Goal: Task Accomplishment & Management: Complete application form

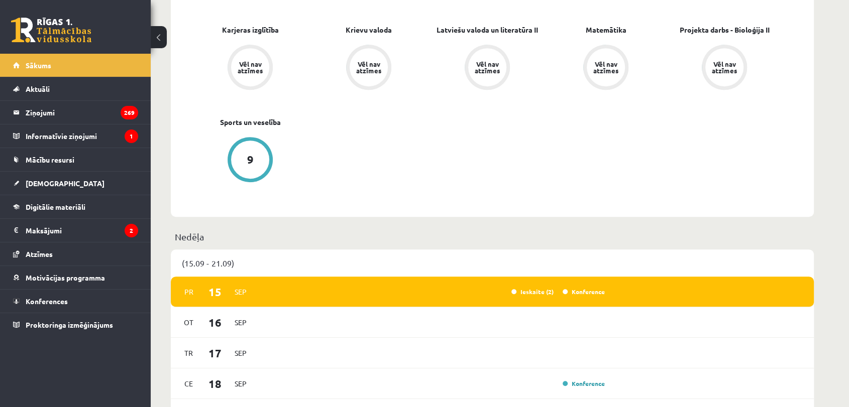
scroll to position [279, 0]
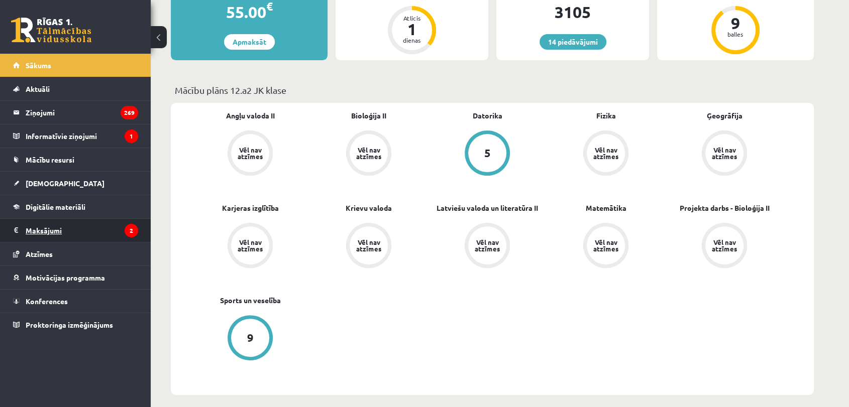
click at [64, 230] on legend "Maksājumi 2" at bounding box center [82, 230] width 113 height 23
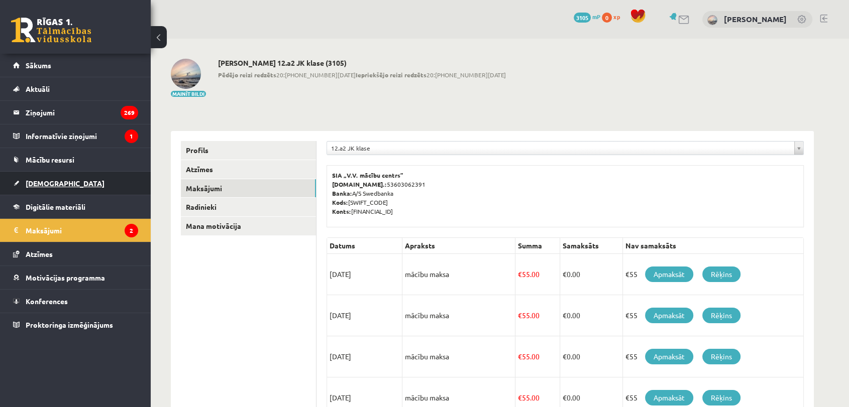
click at [63, 184] on link "[DEMOGRAPHIC_DATA]" at bounding box center [75, 183] width 125 height 23
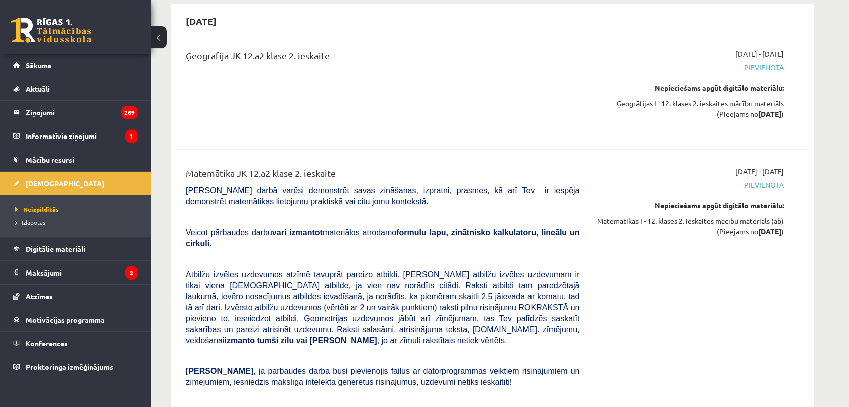
scroll to position [2232, 0]
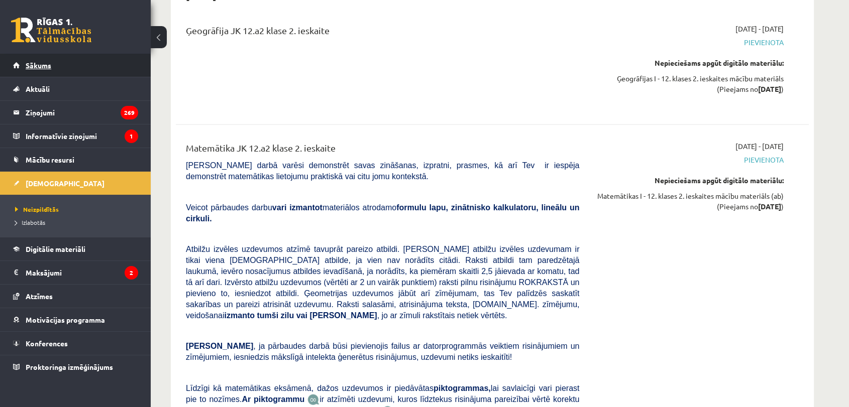
click at [69, 60] on link "Sākums" at bounding box center [75, 65] width 125 height 23
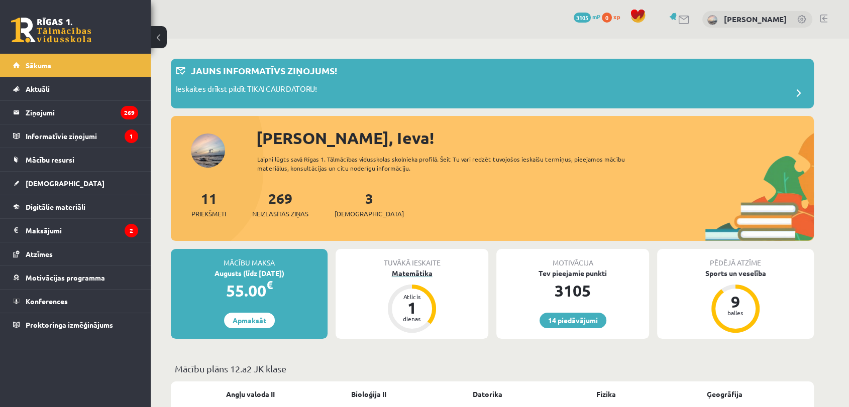
click at [412, 277] on div "Matemātika" at bounding box center [412, 273] width 153 height 11
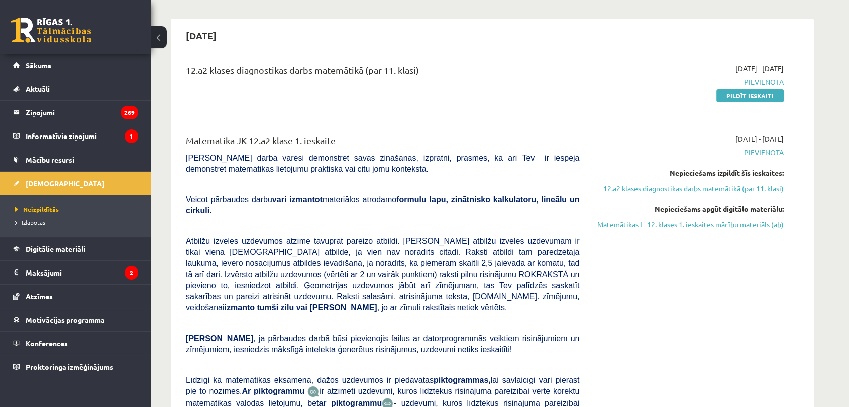
scroll to position [56, 0]
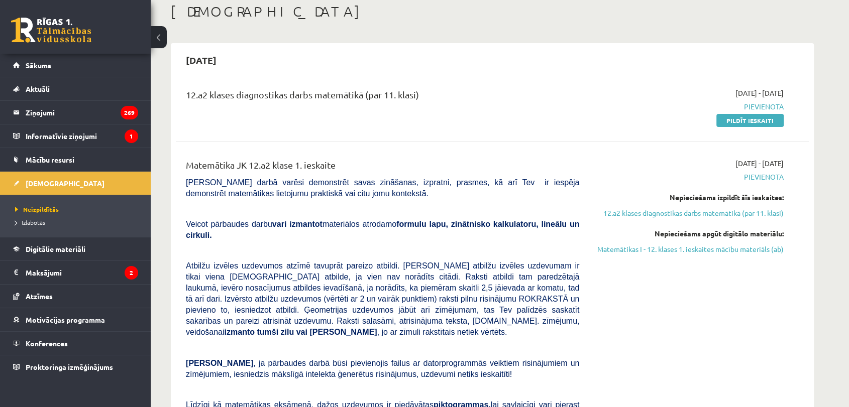
drag, startPoint x: 745, startPoint y: 122, endPoint x: 536, endPoint y: 65, distance: 216.4
click at [745, 122] on link "Pildīt ieskaiti" at bounding box center [749, 120] width 67 height 13
click at [746, 121] on link "Pildīt ieskaiti" at bounding box center [749, 120] width 67 height 13
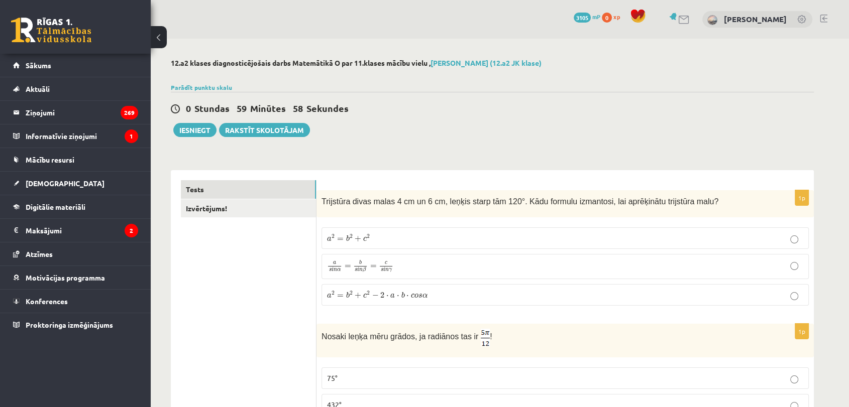
scroll to position [56, 0]
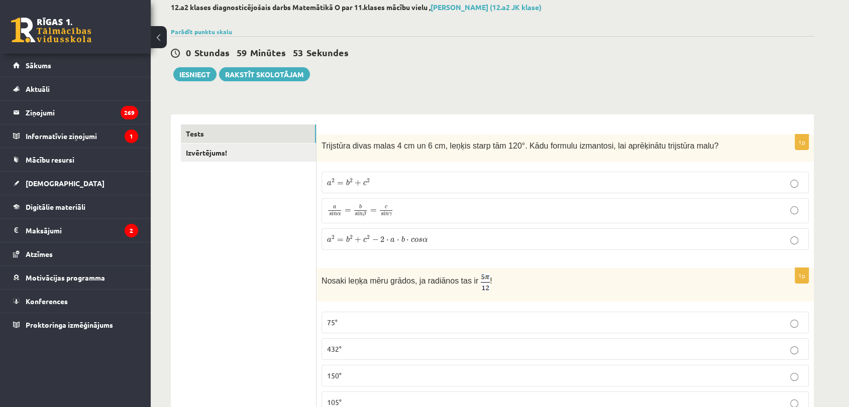
click at [538, 243] on p "a 2 = b 2 + c 2 − 2 ⋅ a ⋅ b ⋅ c o s α a 2 = b 2 + c 2 − 2 ⋅ a ⋅ b ⋅ c o s α" at bounding box center [565, 239] width 476 height 11
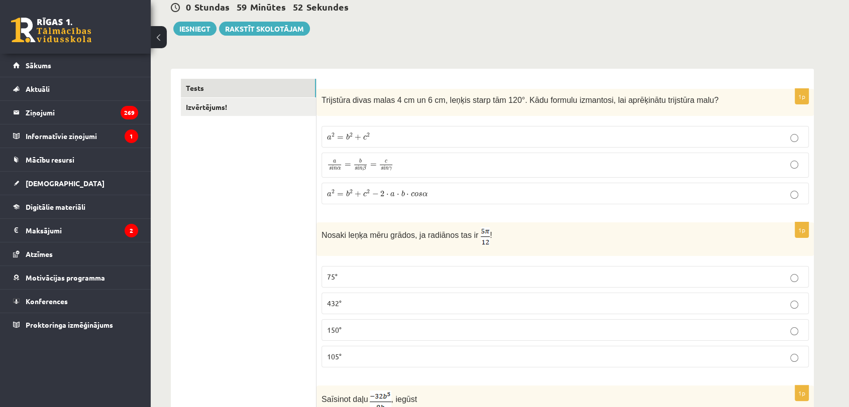
scroll to position [167, 0]
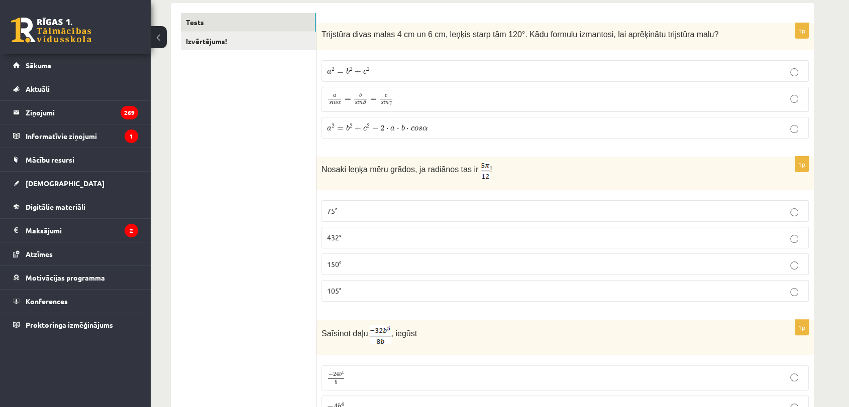
click at [405, 209] on p "75°" at bounding box center [565, 211] width 476 height 11
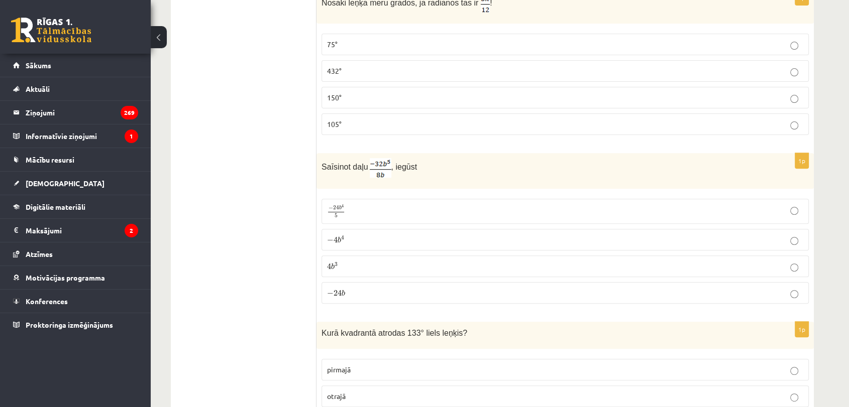
scroll to position [335, 0]
drag, startPoint x: 340, startPoint y: 237, endPoint x: 362, endPoint y: 243, distance: 22.4
click at [341, 237] on span "b 4" at bounding box center [341, 239] width 7 height 7
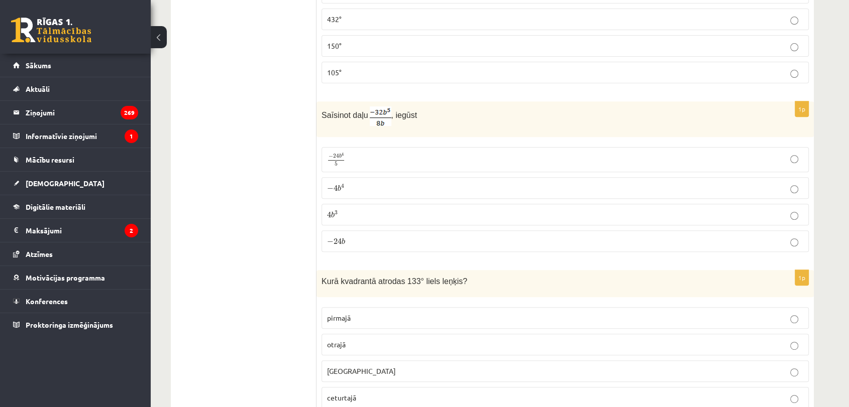
scroll to position [446, 0]
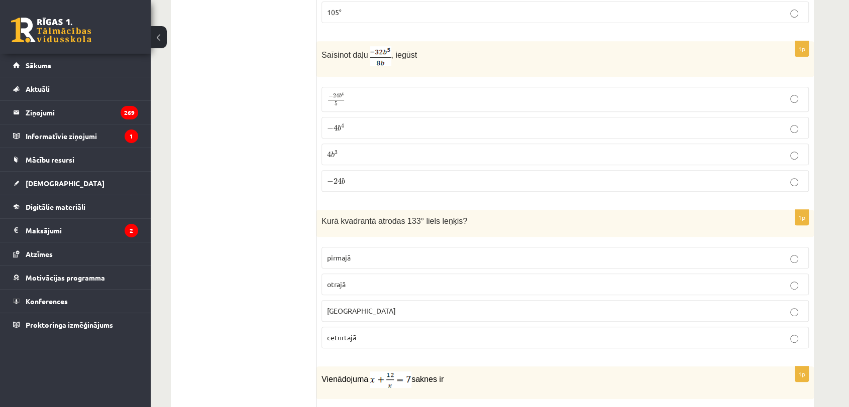
click at [549, 125] on p "− 4 b 4 − 4 b 4" at bounding box center [565, 128] width 476 height 11
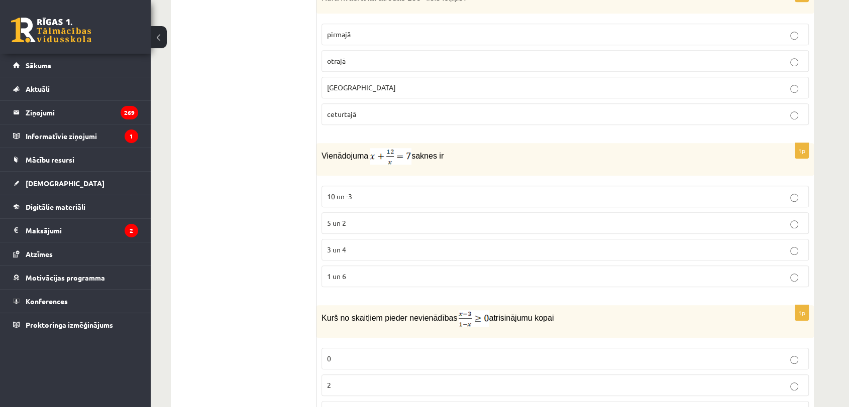
scroll to position [558, 0]
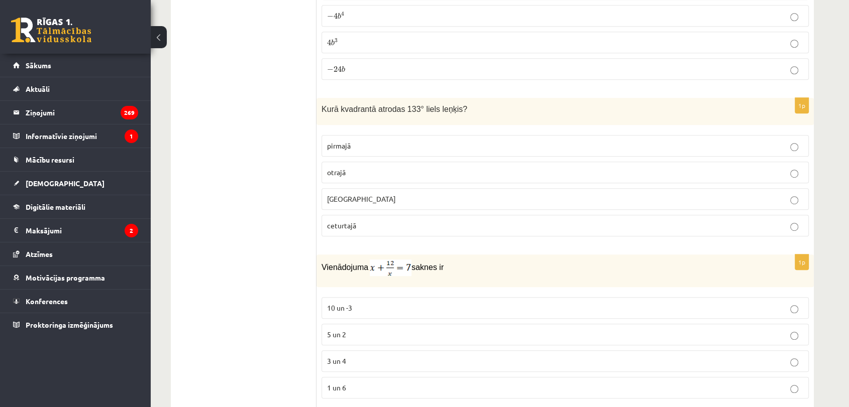
click at [370, 174] on p "otrajā" at bounding box center [565, 172] width 476 height 11
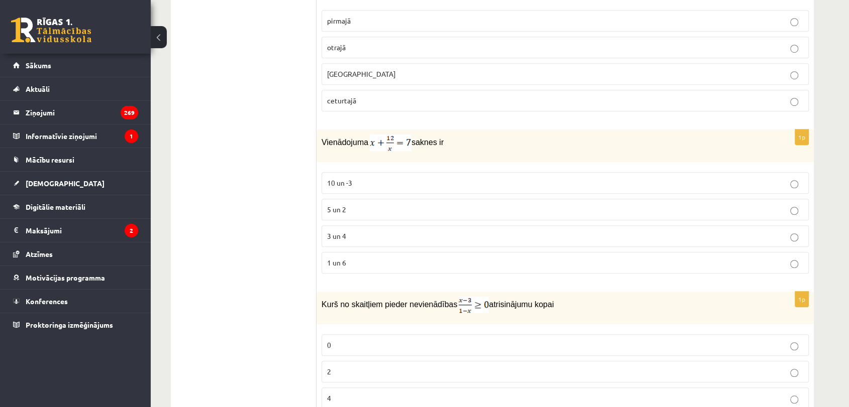
scroll to position [781, 0]
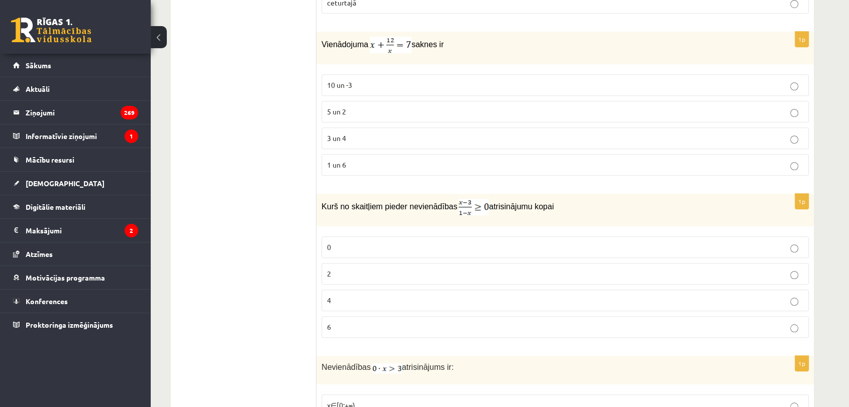
click at [365, 135] on p "3 un 4" at bounding box center [565, 138] width 476 height 11
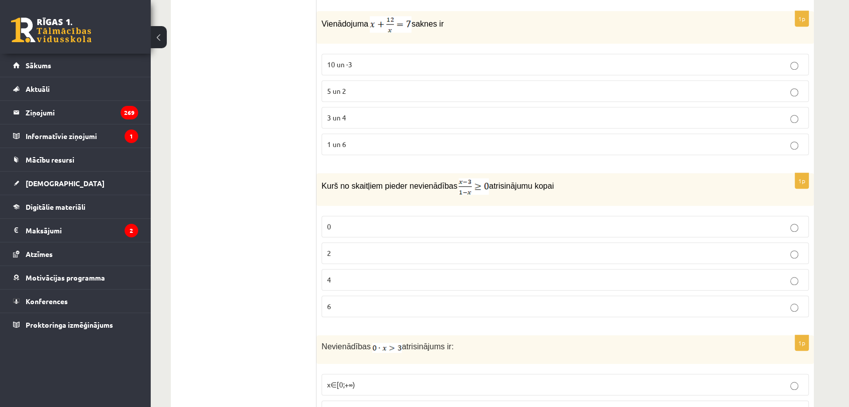
scroll to position [837, 0]
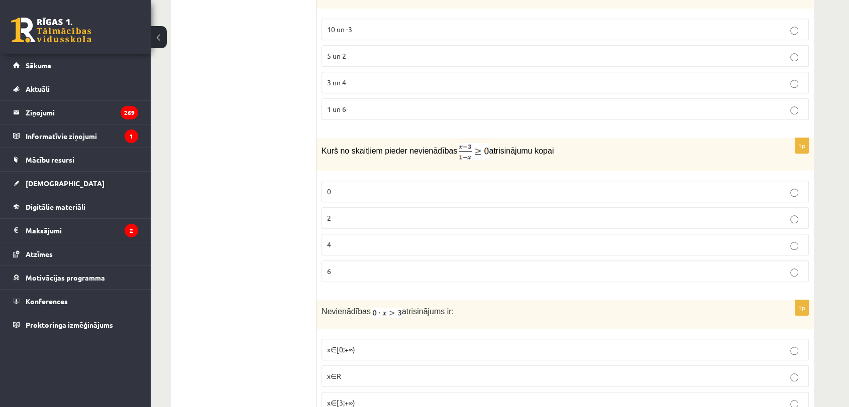
click at [690, 221] on p "2" at bounding box center [565, 218] width 476 height 11
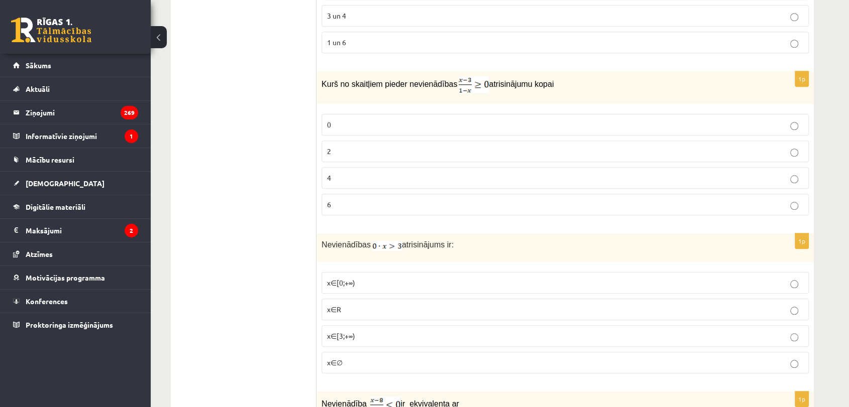
scroll to position [1005, 0]
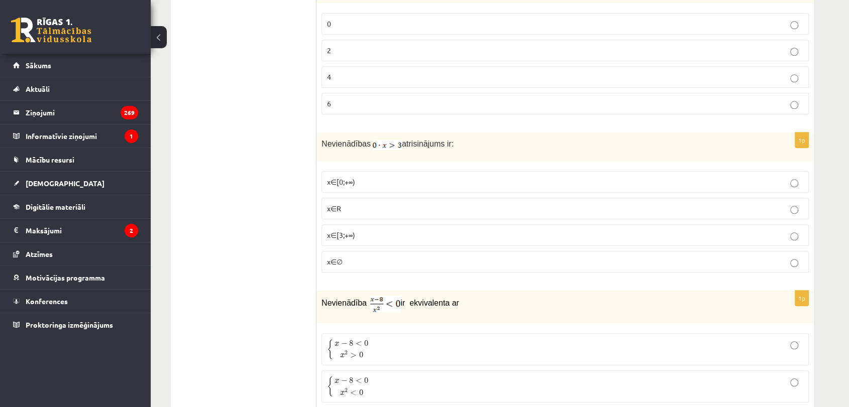
click at [341, 257] on p "x∈∅" at bounding box center [565, 262] width 476 height 11
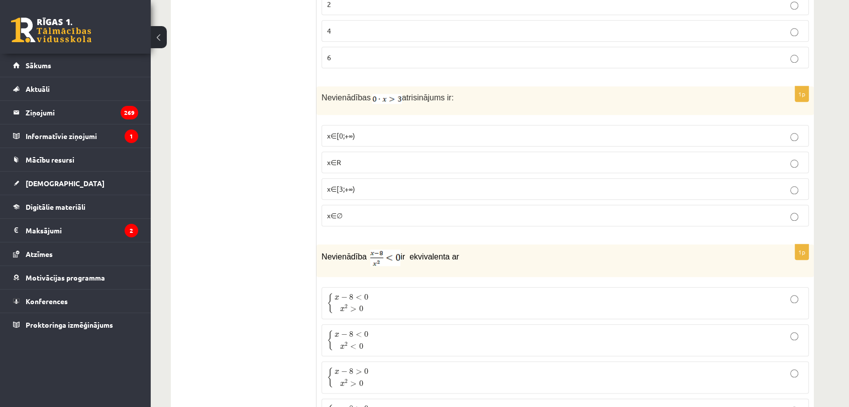
scroll to position [1116, 0]
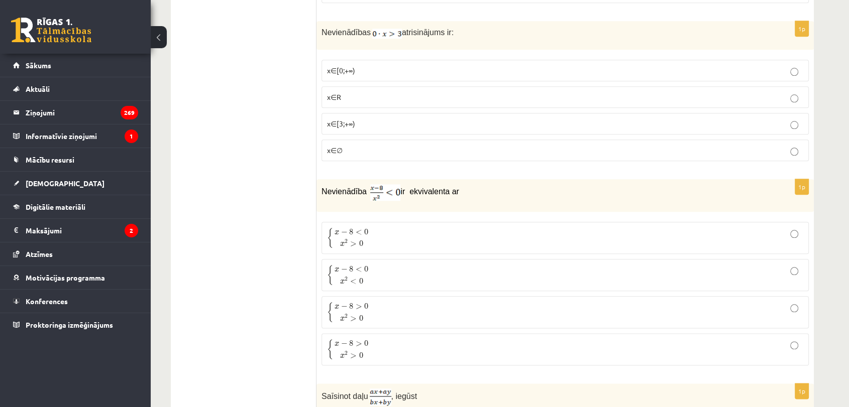
click at [371, 276] on p "{ x − 8 < 0 x 2 < 0 { x − 8 < 0 x 2 < 0" at bounding box center [565, 275] width 476 height 21
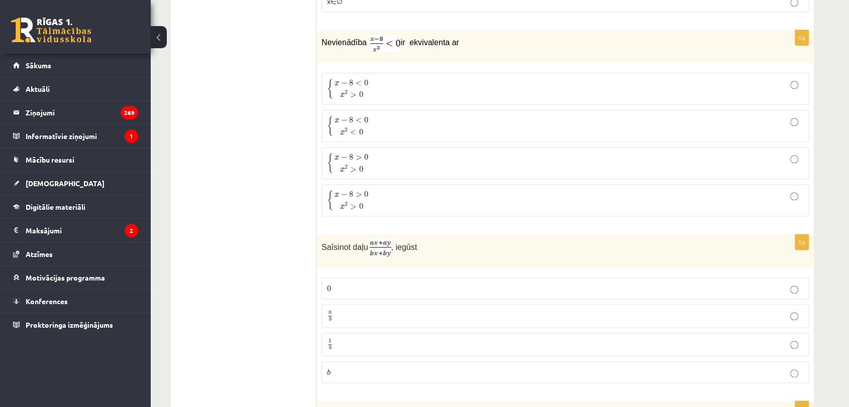
scroll to position [1283, 0]
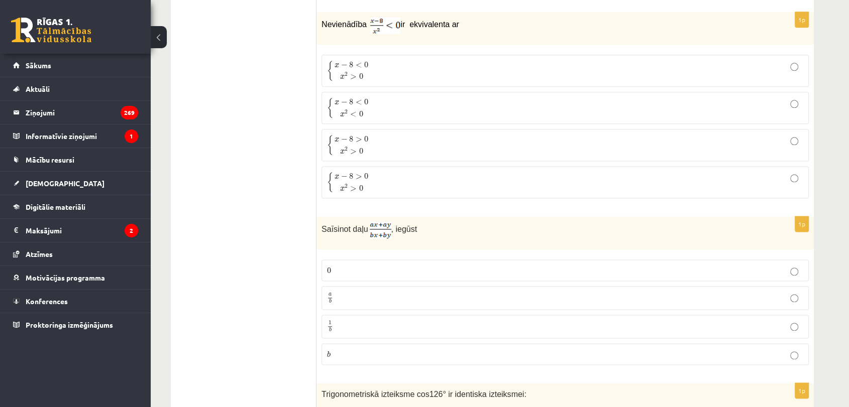
click at [359, 292] on p "a b a b" at bounding box center [565, 298] width 476 height 13
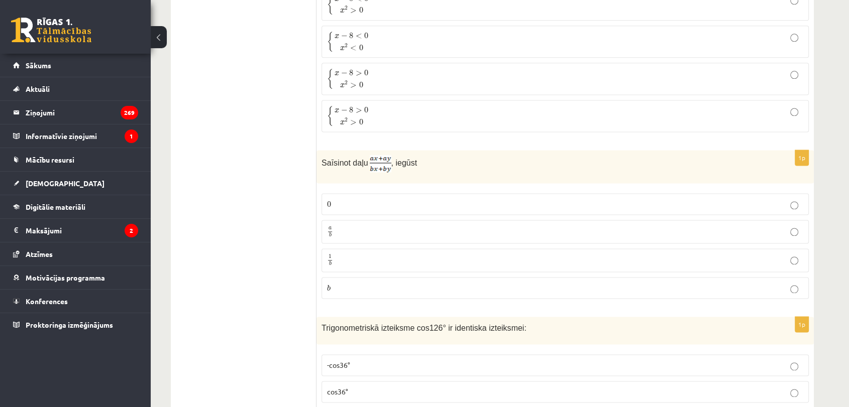
scroll to position [1451, 0]
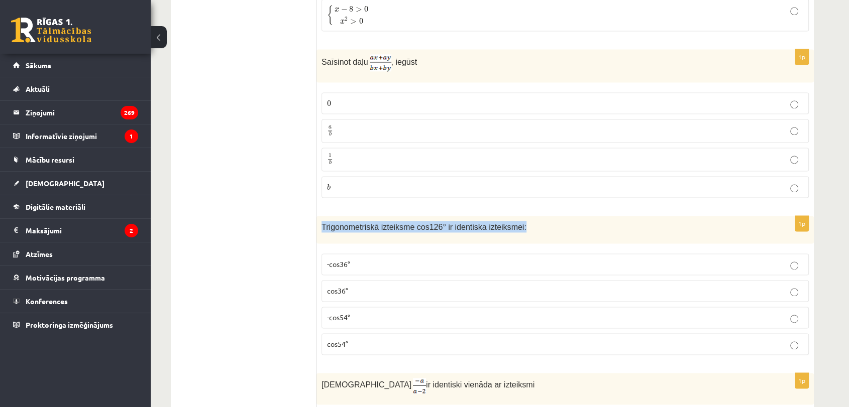
drag, startPoint x: 316, startPoint y: 224, endPoint x: 555, endPoint y: 218, distance: 239.2
click at [555, 218] on div "Trigonometriskā izteiksme cos126° ir identiska izteiksmei:" at bounding box center [564, 230] width 497 height 28
copy span "Trigonometriskā izteiksme cos126° ir identiska izteiksmei:"
click at [373, 312] on p "-cos54°" at bounding box center [565, 317] width 476 height 11
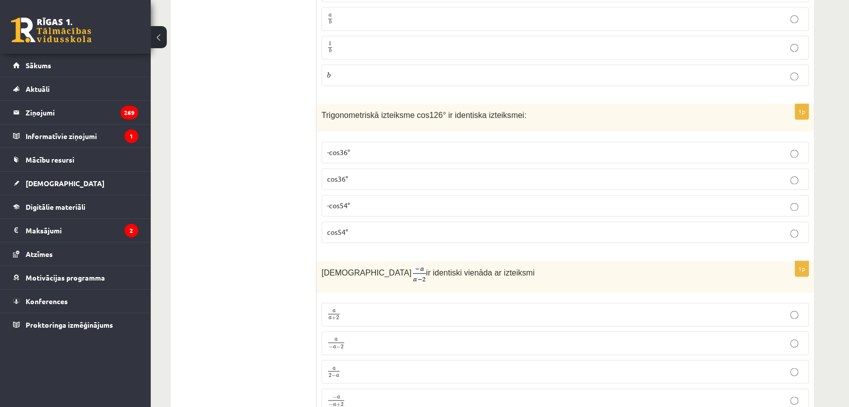
scroll to position [1619, 0]
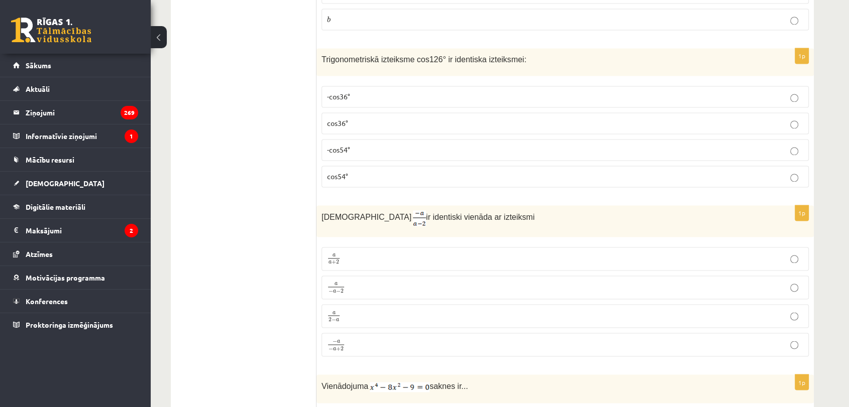
click at [373, 247] on label "a a + 2 a a + 2" at bounding box center [564, 259] width 487 height 24
click at [352, 318] on label "a 2 − a a 2 − a" at bounding box center [564, 316] width 487 height 24
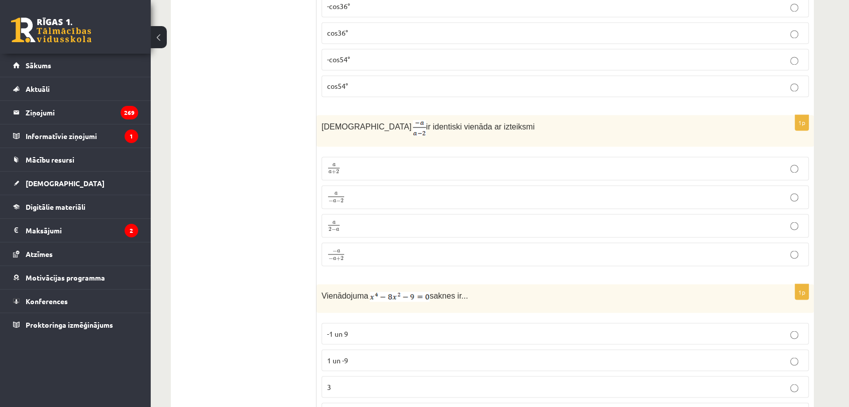
scroll to position [1786, 0]
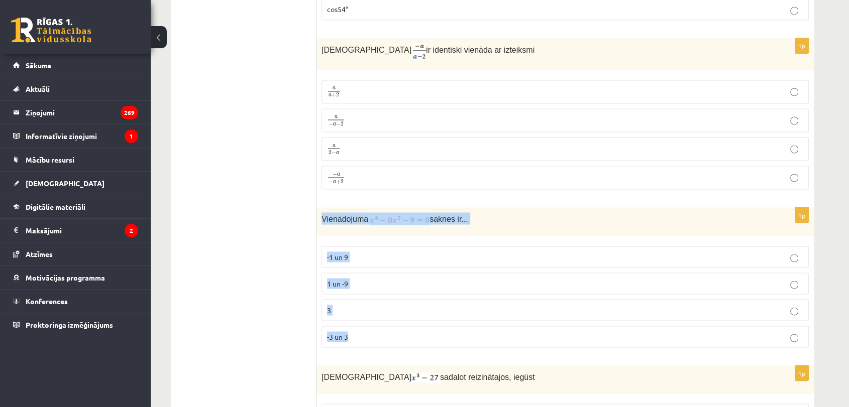
drag, startPoint x: 318, startPoint y: 207, endPoint x: 477, endPoint y: 338, distance: 205.6
click at [476, 338] on div "1p Vienādojuma saknes ir... -1 un 9 1 un -9 3 -3 un 3" at bounding box center [564, 281] width 497 height 148
click at [524, 212] on p "Vienādojuma saknes ir..." at bounding box center [539, 218] width 437 height 12
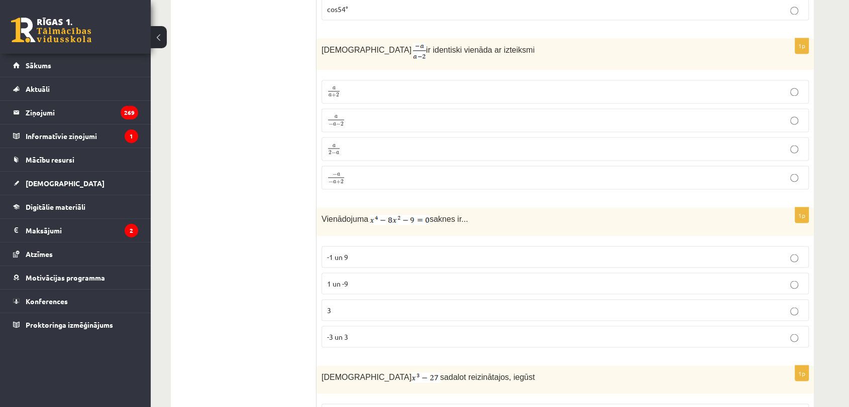
click at [361, 326] on label "-3 un 3" at bounding box center [564, 337] width 487 height 22
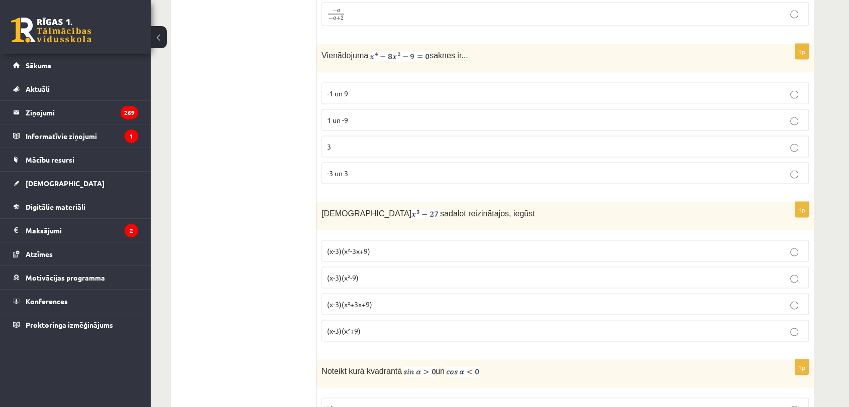
scroll to position [1953, 0]
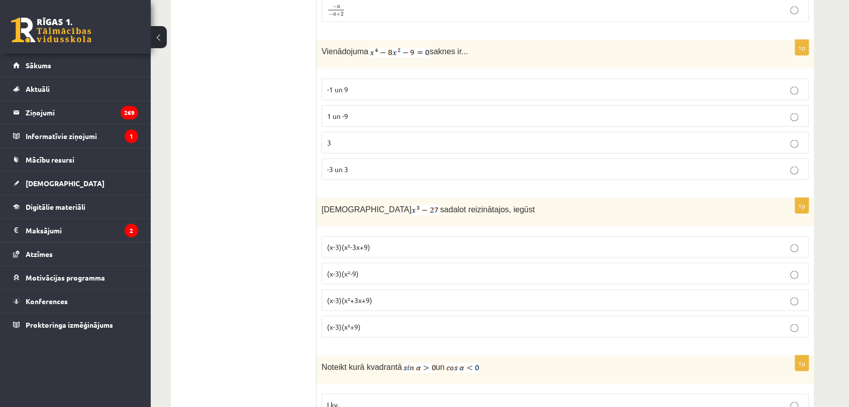
click at [362, 296] on span "(x-3)(x²+3x+9)" at bounding box center [349, 300] width 45 height 9
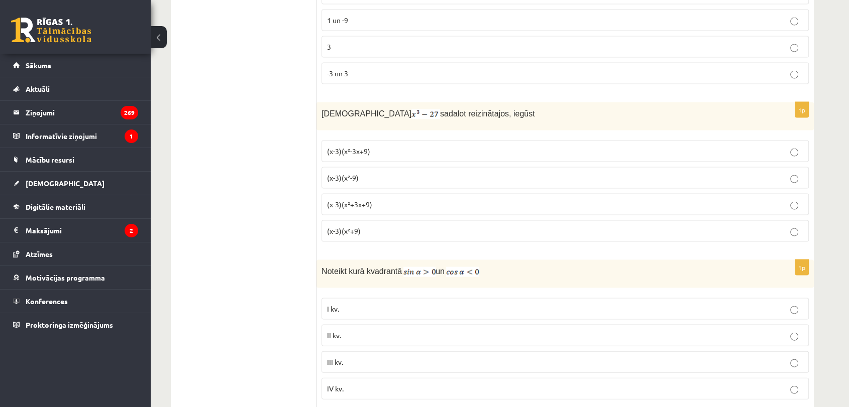
scroll to position [2121, 0]
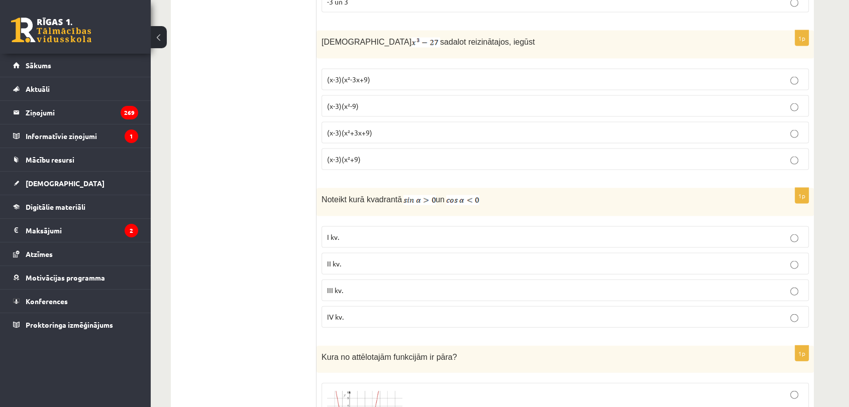
click at [357, 253] on label "II kv." at bounding box center [564, 264] width 487 height 22
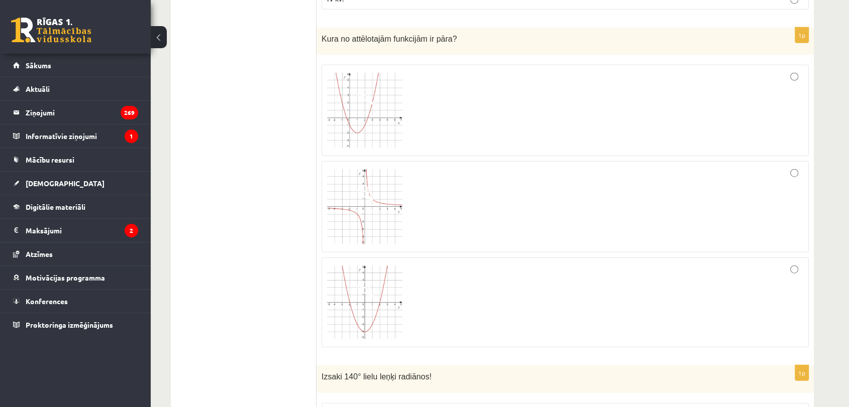
scroll to position [2455, 0]
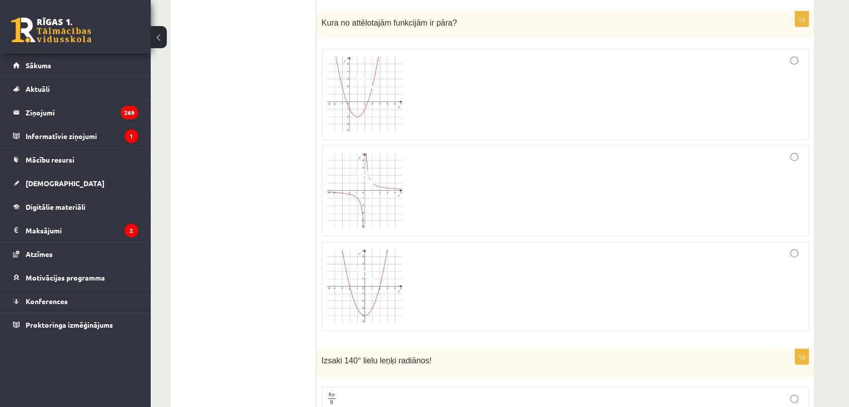
click at [600, 179] on div at bounding box center [565, 191] width 476 height 80
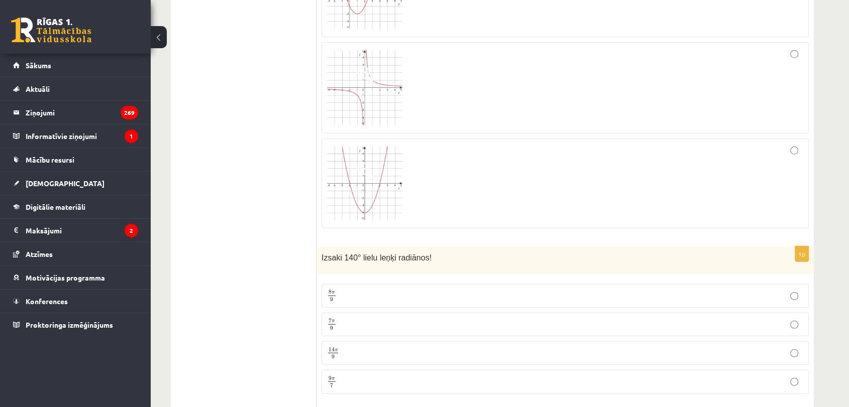
scroll to position [2623, 0]
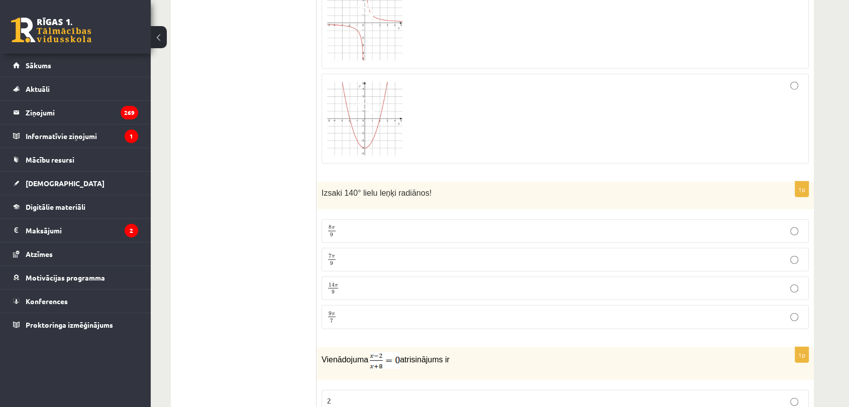
click at [390, 254] on p "7 π 9 7 π 9" at bounding box center [565, 260] width 476 height 13
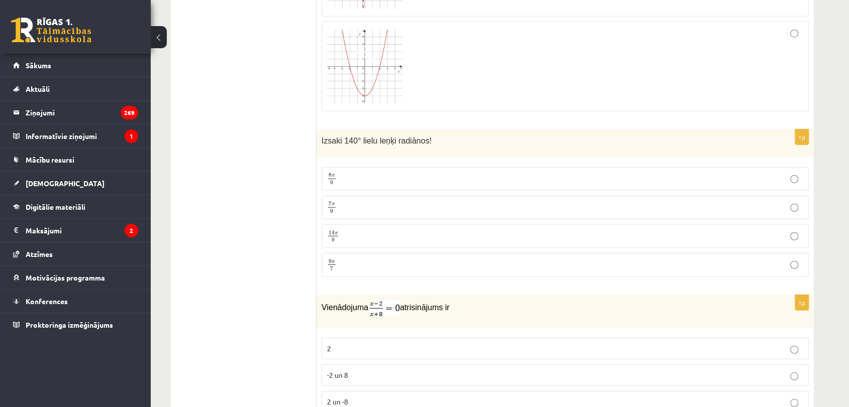
scroll to position [2735, 0]
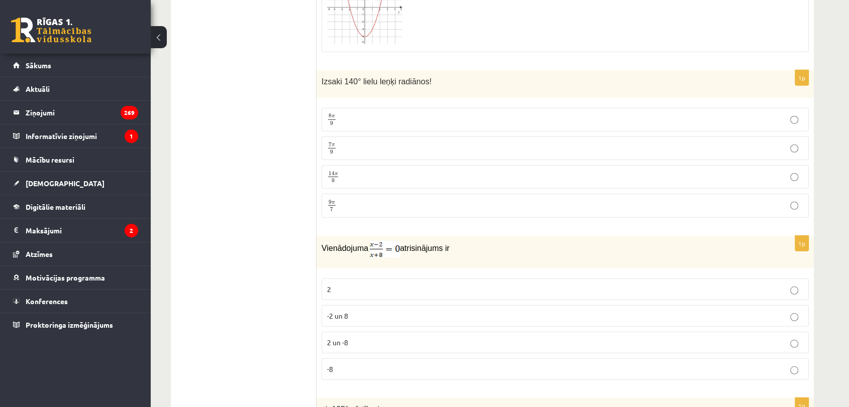
click at [374, 284] on p "2" at bounding box center [565, 289] width 476 height 11
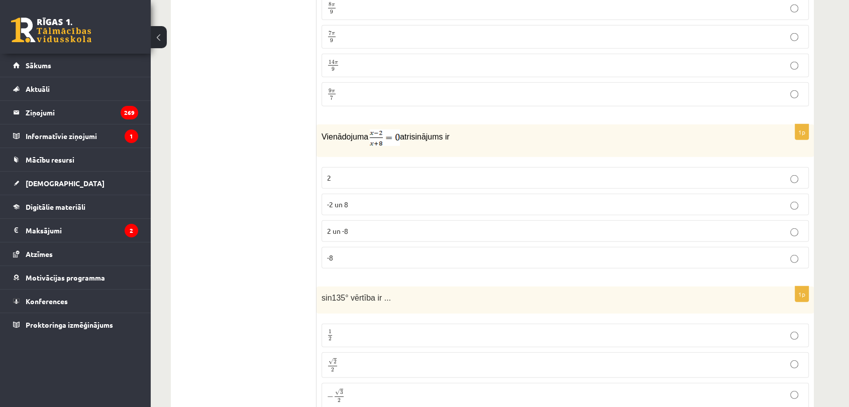
scroll to position [2902, 0]
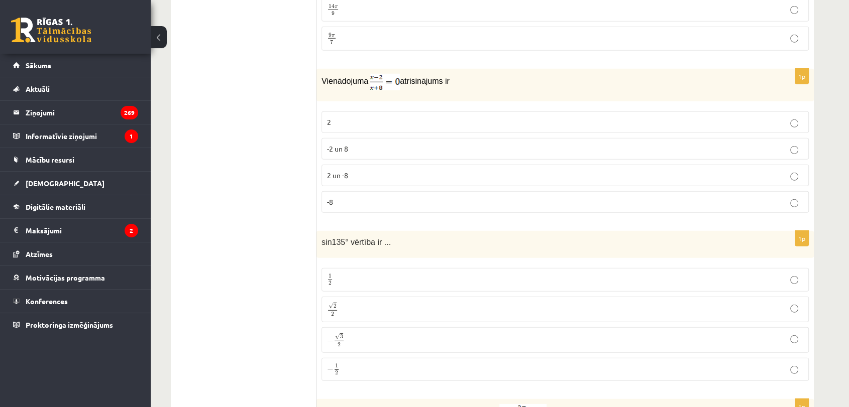
click at [362, 302] on p "√ 2 2 2 2" at bounding box center [565, 309] width 476 height 15
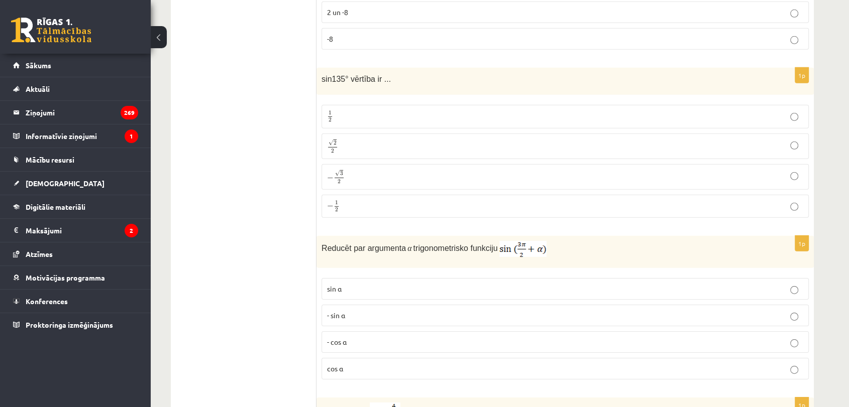
scroll to position [3070, 0]
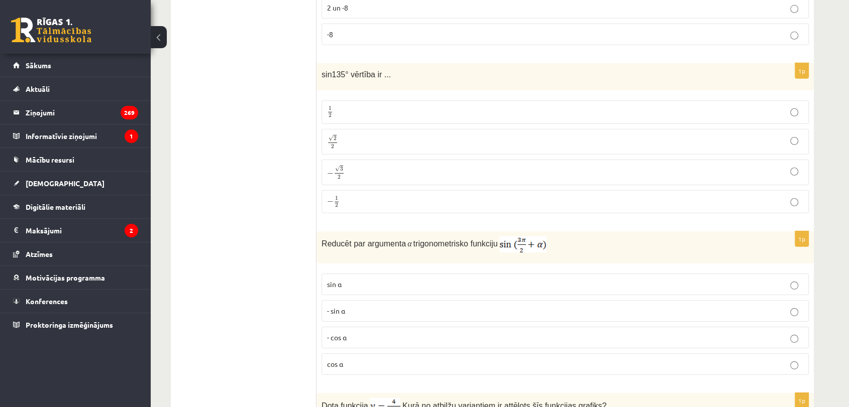
click at [365, 333] on p "- cos ⁡α" at bounding box center [565, 338] width 476 height 11
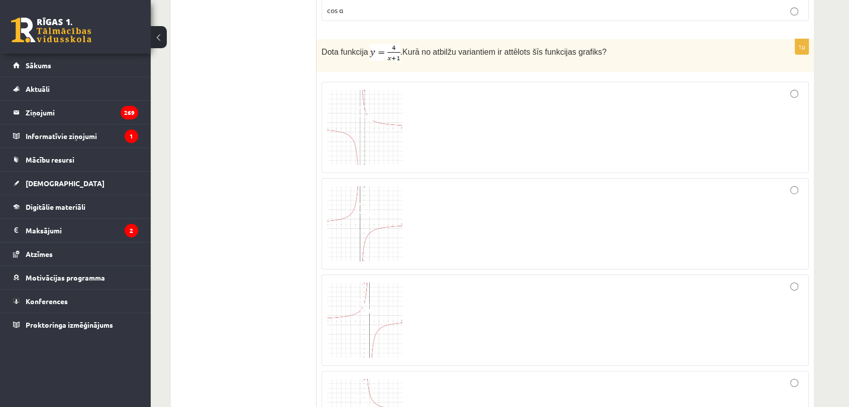
scroll to position [3404, 0]
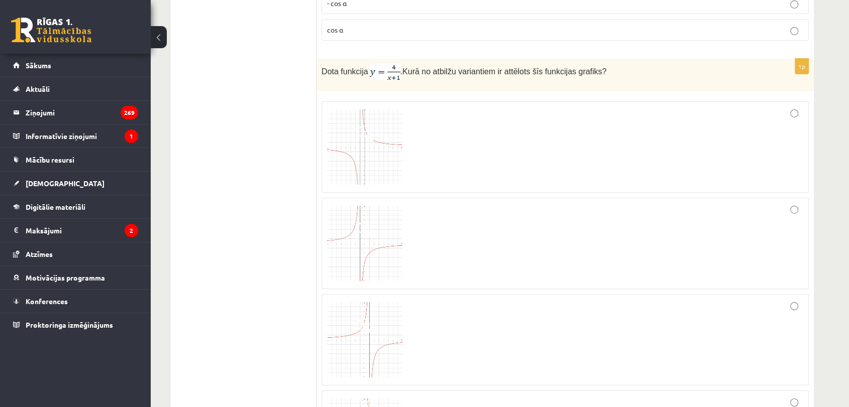
click at [404, 130] on div at bounding box center [565, 147] width 476 height 80
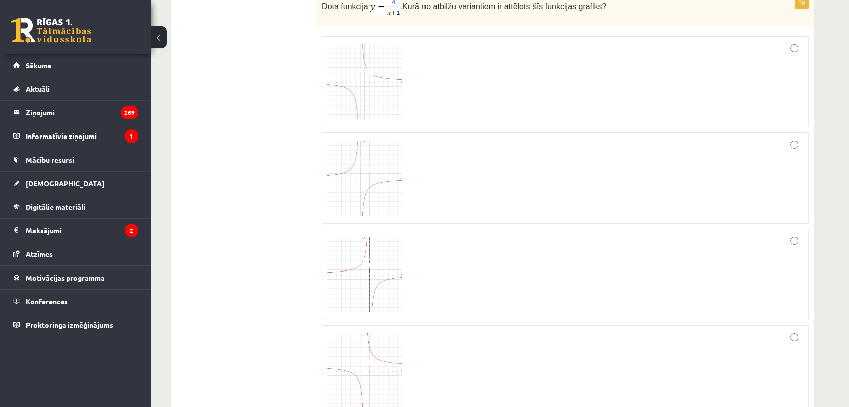
scroll to position [3684, 0]
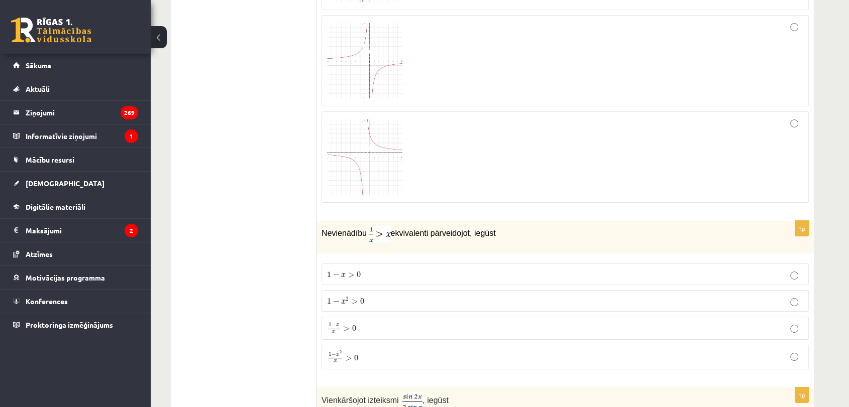
click at [384, 296] on p "1 − x 2 > 0 1 − x 2 > 0" at bounding box center [565, 301] width 476 height 11
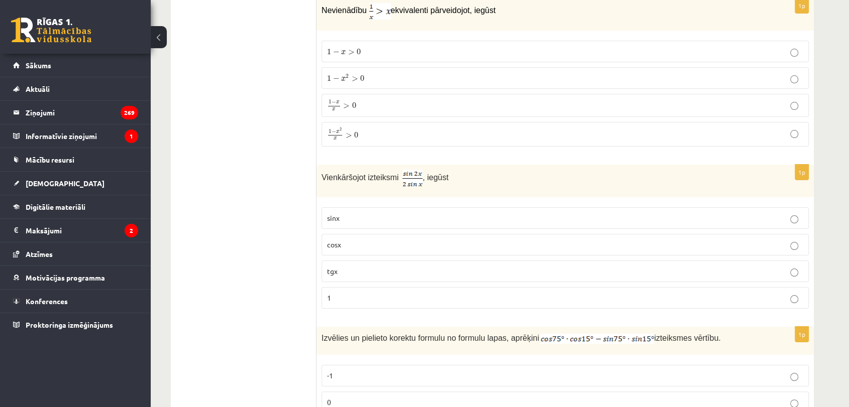
click at [402, 240] on p "cosx" at bounding box center [565, 245] width 476 height 11
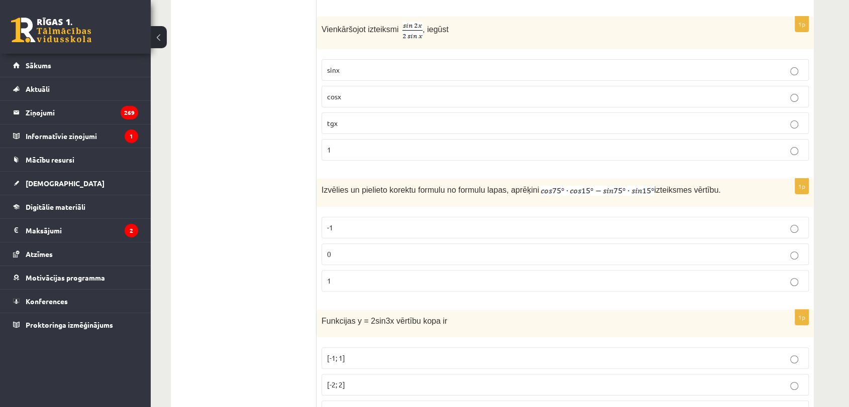
scroll to position [4130, 0]
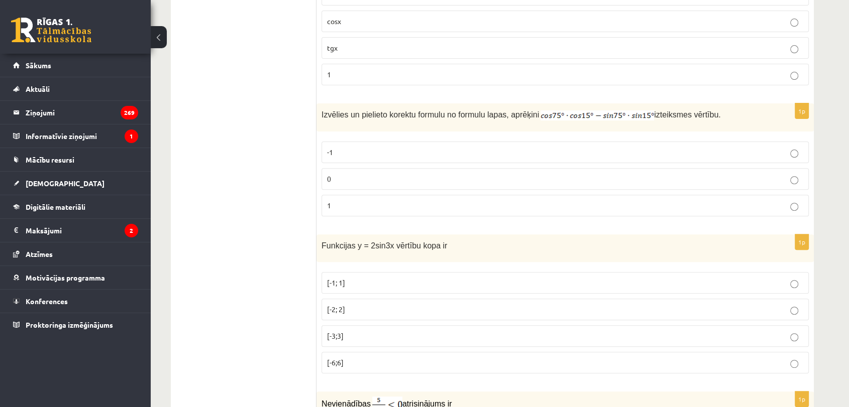
click at [376, 174] on p "0" at bounding box center [565, 179] width 476 height 11
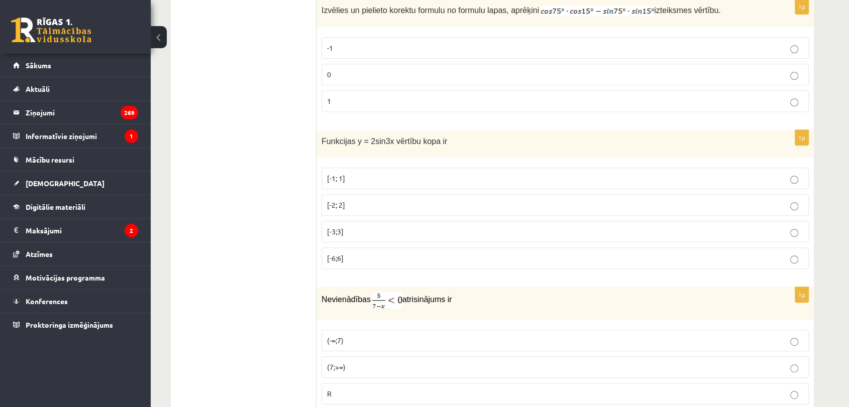
scroll to position [4242, 0]
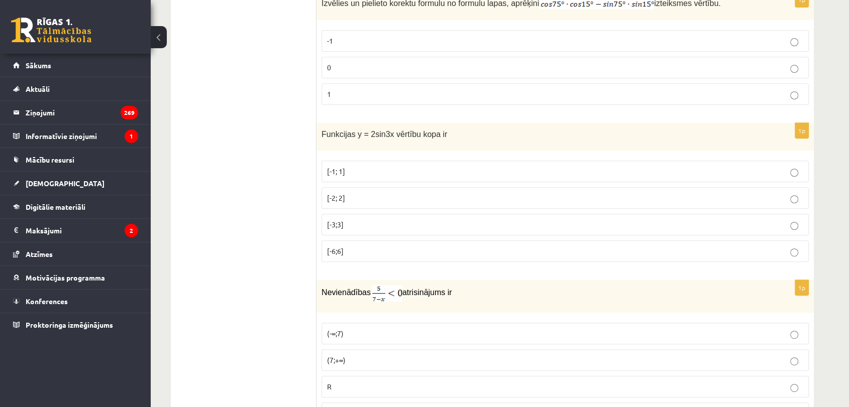
click at [370, 193] on p "[-2; 2]" at bounding box center [565, 198] width 476 height 11
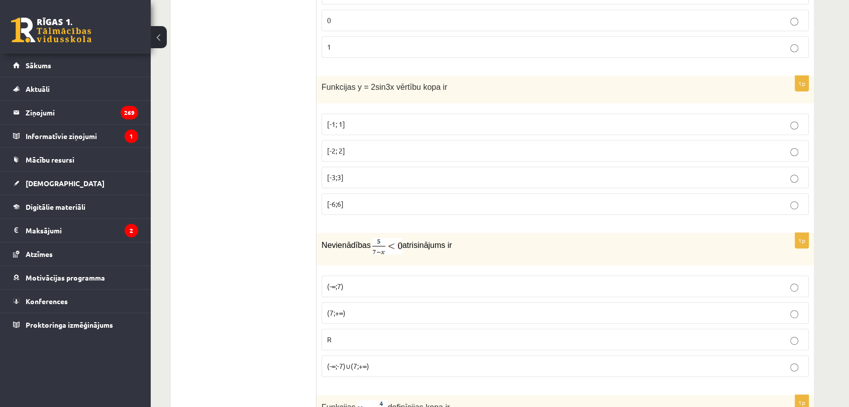
scroll to position [4353, 0]
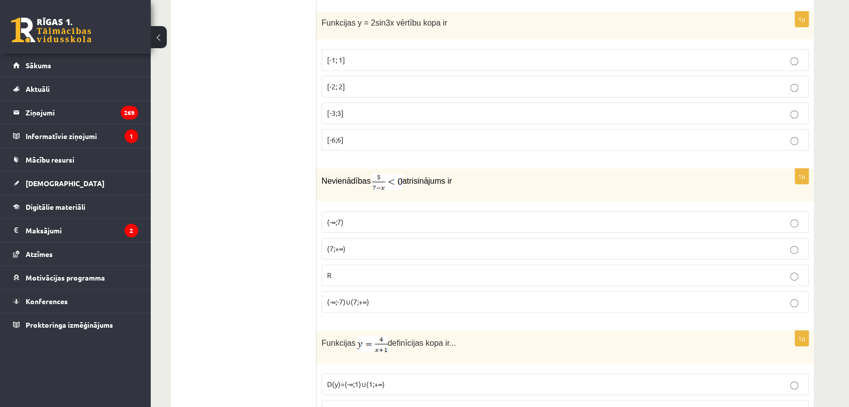
click at [379, 217] on p "(-∞;7)" at bounding box center [565, 222] width 476 height 11
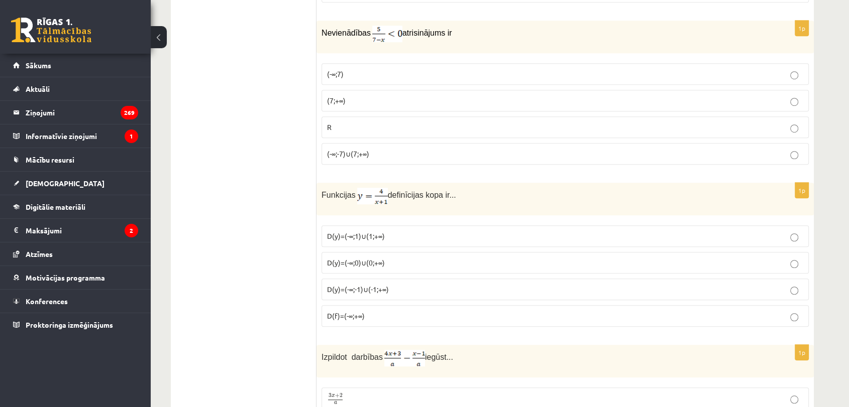
scroll to position [4521, 0]
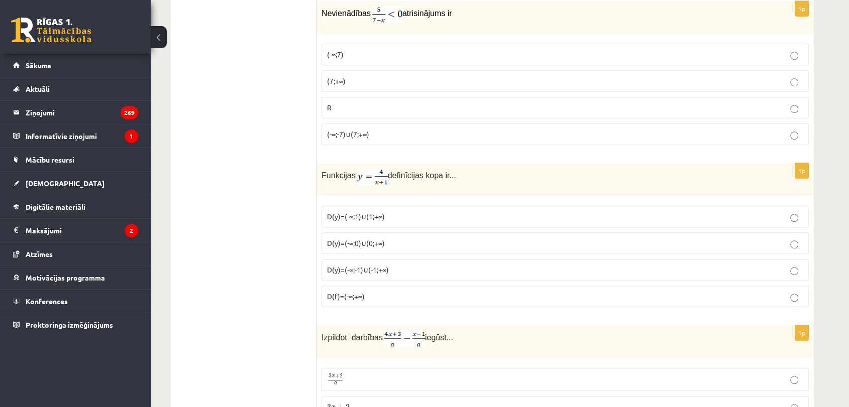
drag, startPoint x: 401, startPoint y: 196, endPoint x: 395, endPoint y: 196, distance: 5.5
click at [400, 206] on label "D(y)=(-∞;1)∪(1;+∞)" at bounding box center [564, 217] width 487 height 22
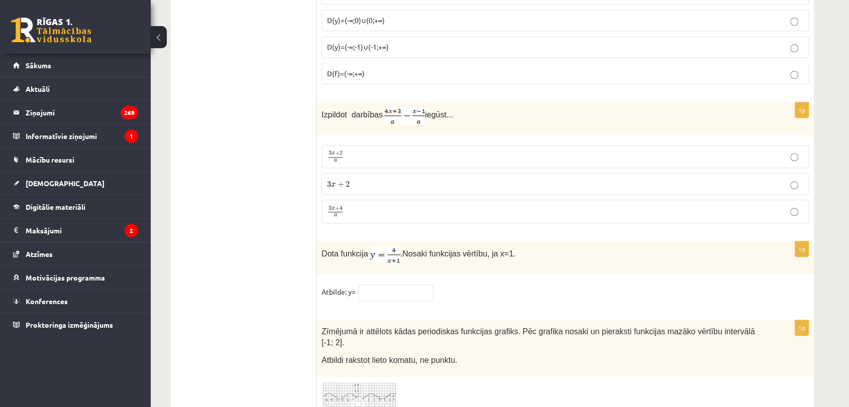
scroll to position [4633, 0]
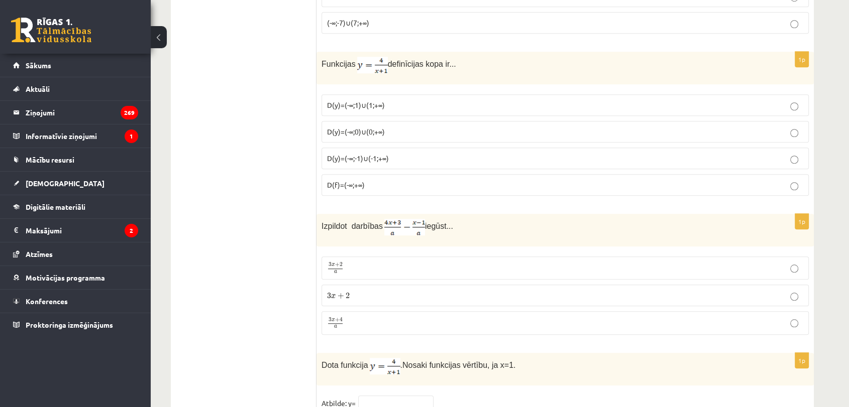
click at [398, 153] on p "D(y)=(-∞;-1)∪(-1;+∞)" at bounding box center [565, 158] width 476 height 11
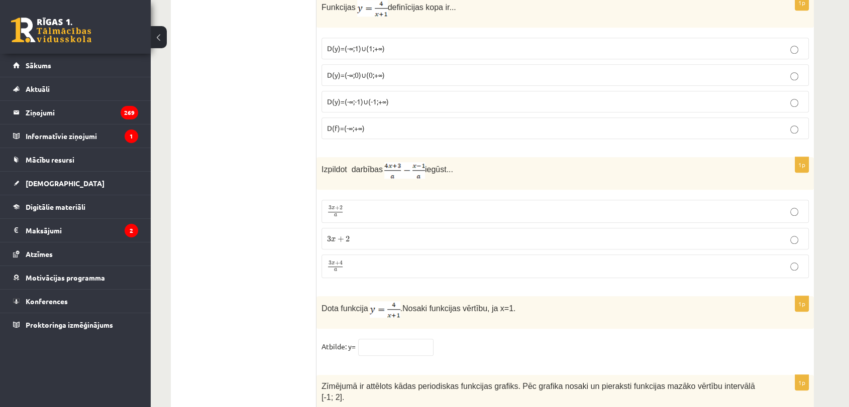
scroll to position [4744, 0]
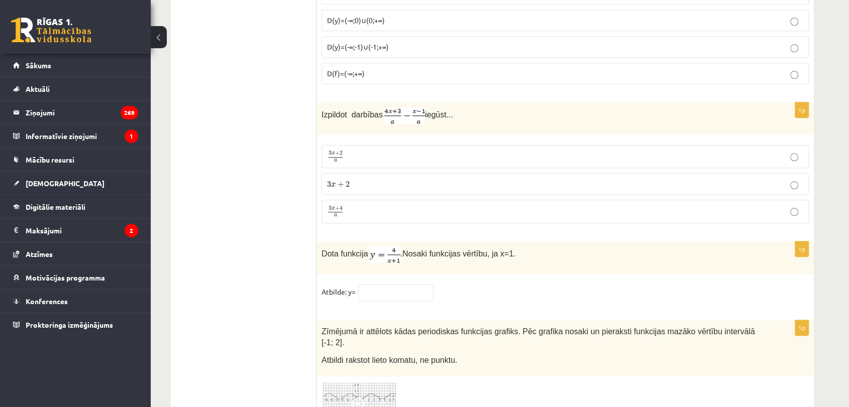
click at [400, 151] on p "3 x + 2 a 3 x + 2 a" at bounding box center [565, 157] width 476 height 12
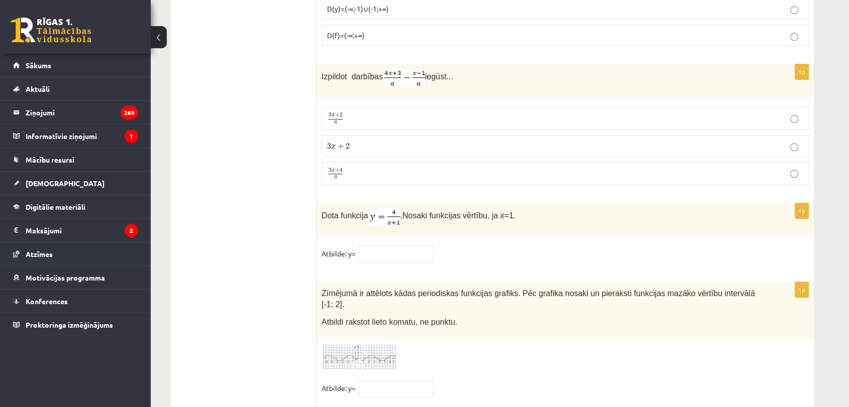
scroll to position [4800, 0]
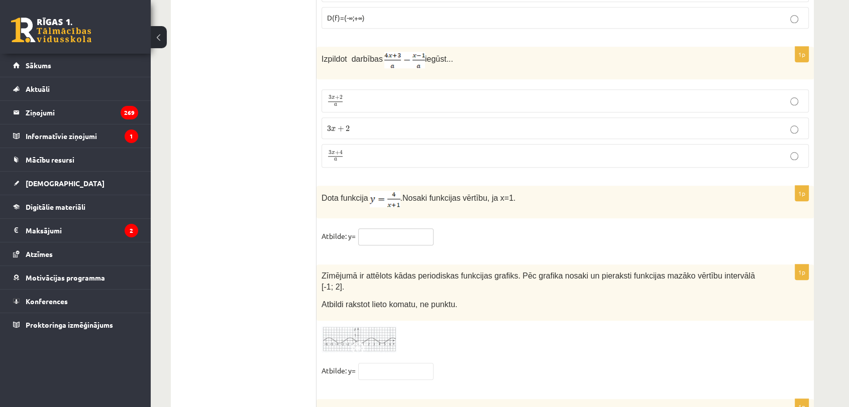
click at [394, 229] on input "text" at bounding box center [395, 237] width 75 height 17
type input "*"
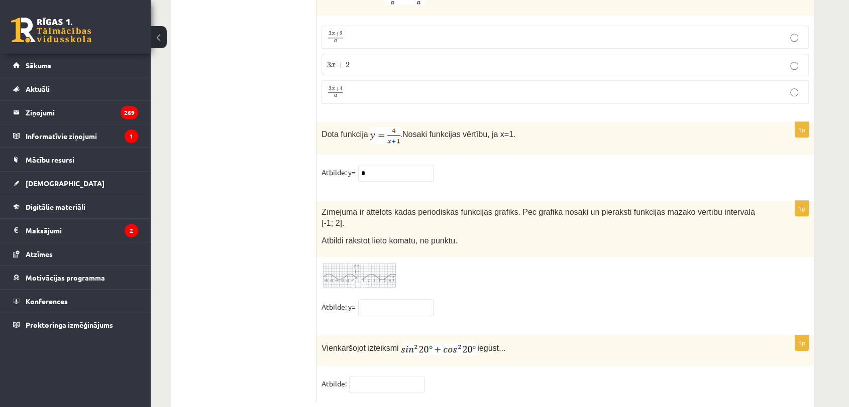
scroll to position [4864, 0]
click at [370, 262] on img at bounding box center [358, 276] width 75 height 28
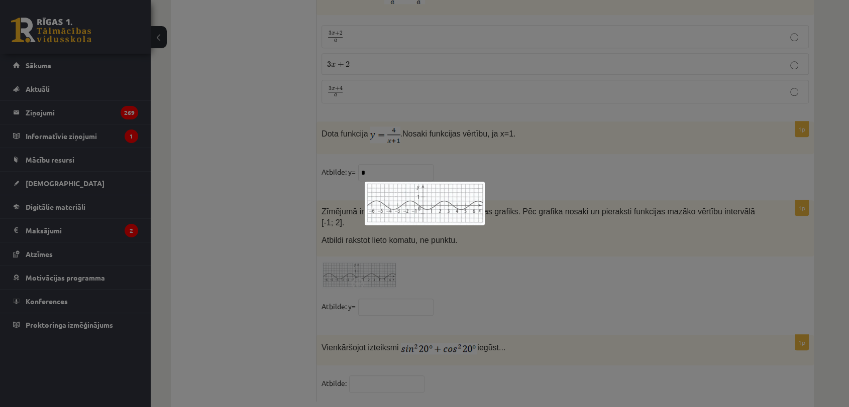
click at [560, 201] on div at bounding box center [424, 203] width 849 height 407
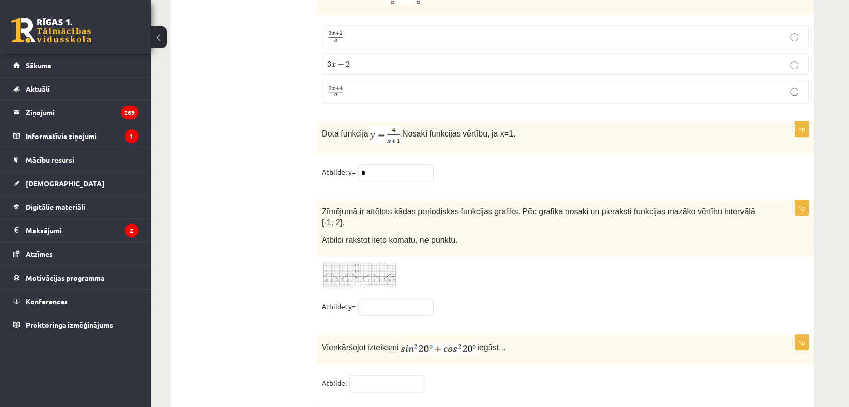
click at [391, 262] on img at bounding box center [358, 276] width 75 height 28
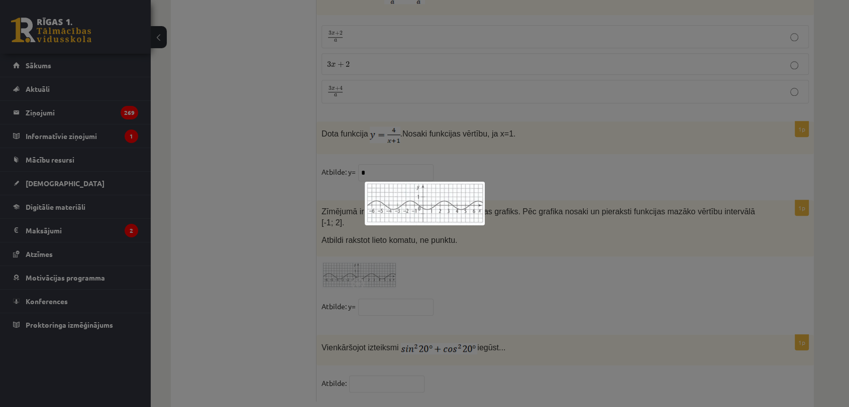
click at [441, 268] on div at bounding box center [424, 203] width 849 height 407
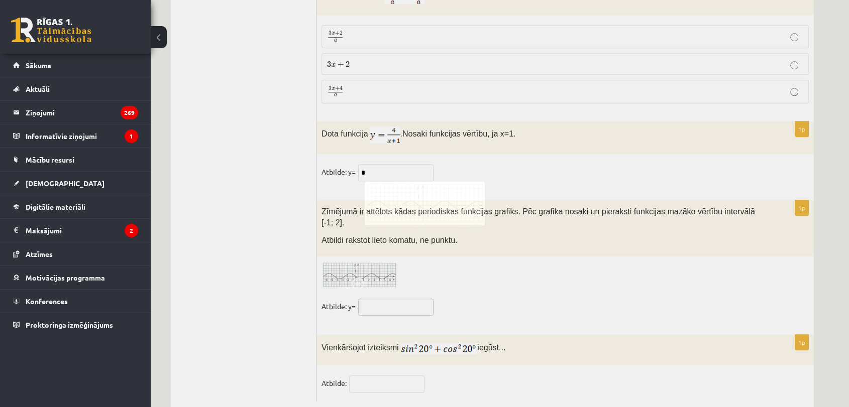
click at [405, 299] on input "text" at bounding box center [395, 307] width 75 height 17
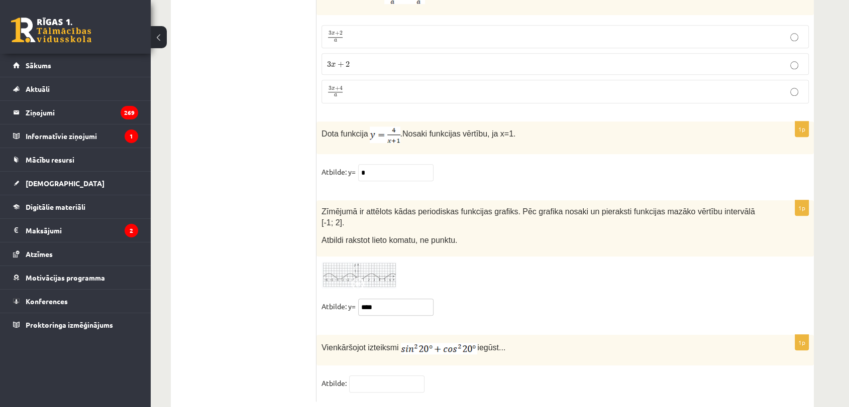
type input "****"
click at [390, 376] on fieldset "Atbilde:" at bounding box center [564, 386] width 487 height 21
click at [392, 376] on input "text" at bounding box center [386, 384] width 75 height 17
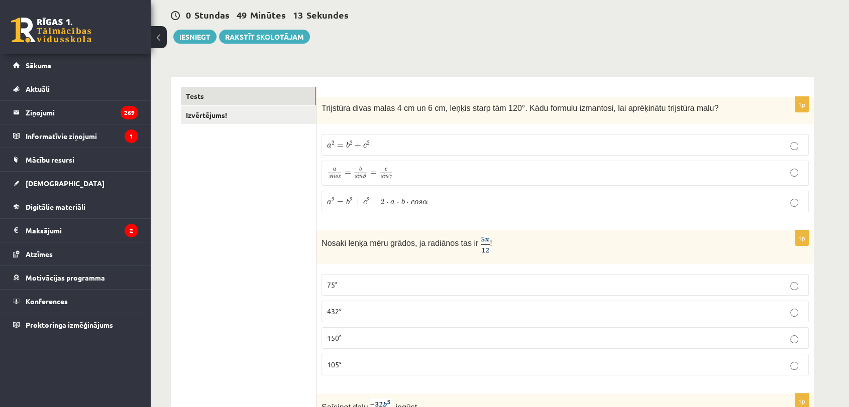
scroll to position [0, 0]
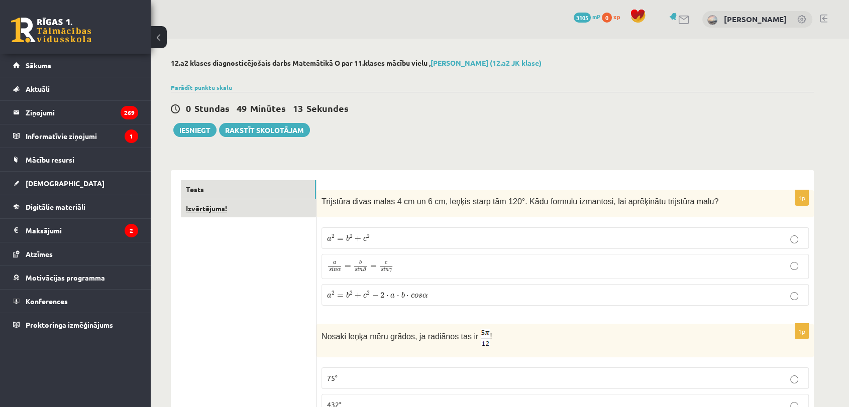
type input "*"
click at [262, 212] on link "Izvērtējums!" at bounding box center [248, 208] width 135 height 19
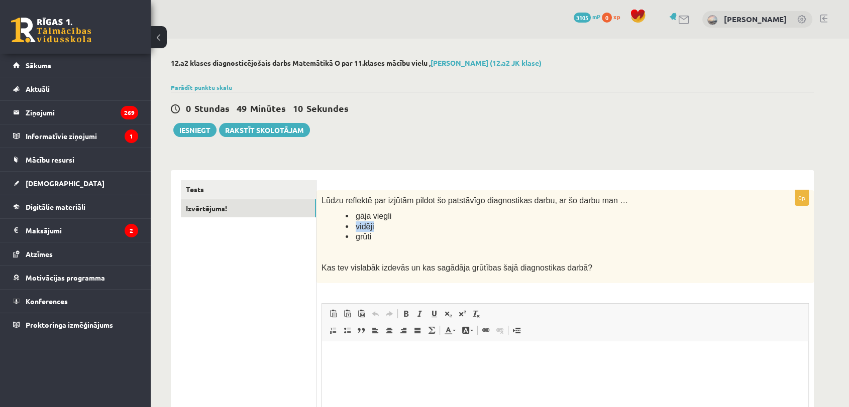
drag, startPoint x: 389, startPoint y: 228, endPoint x: 353, endPoint y: 224, distance: 36.3
click at [353, 224] on li "vidēji" at bounding box center [552, 227] width 413 height 11
copy span "vidēji"
click at [366, 351] on html at bounding box center [565, 357] width 486 height 31
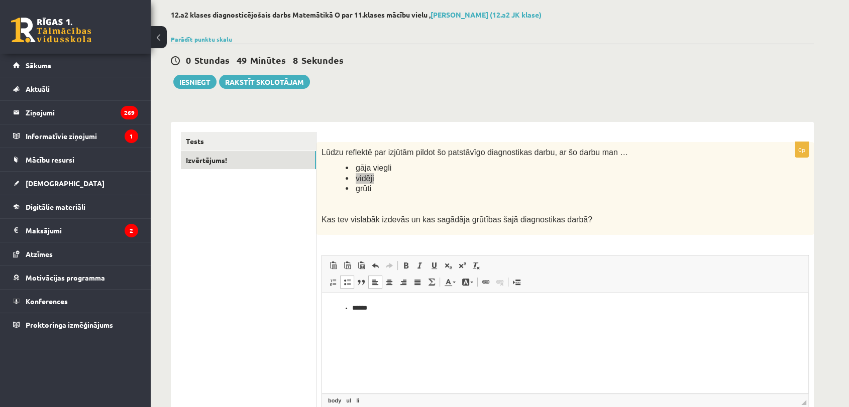
scroll to position [136, 0]
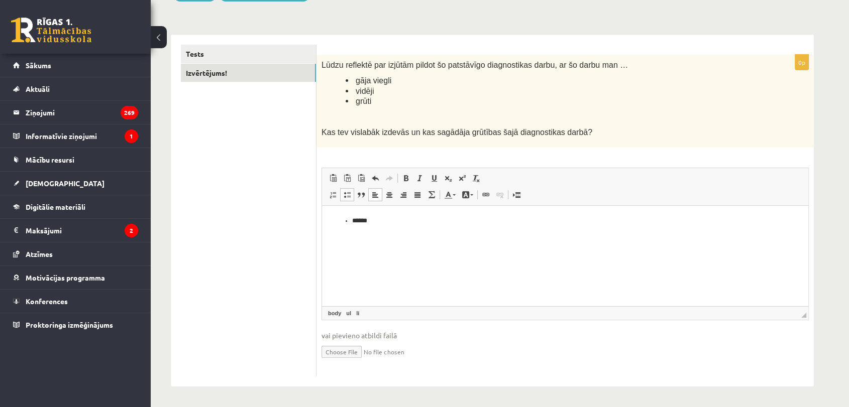
click at [828, 82] on div "12.a2 klases diagnosticējošais darbs Matemātikā O par 11.klases mācību vielu , …" at bounding box center [492, 155] width 683 height 504
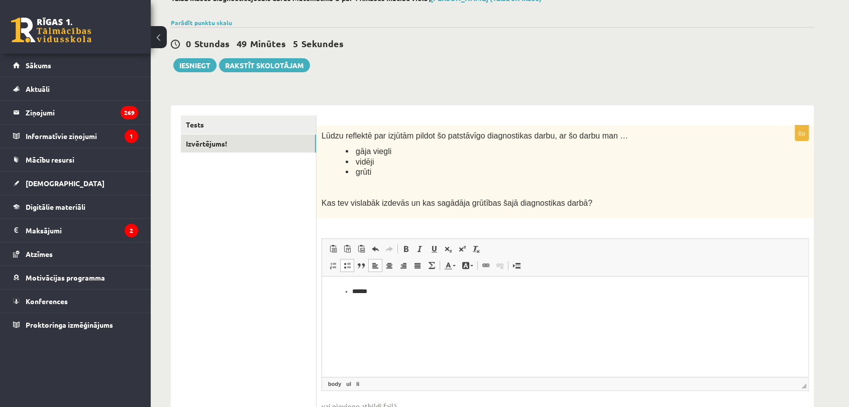
scroll to position [0, 0]
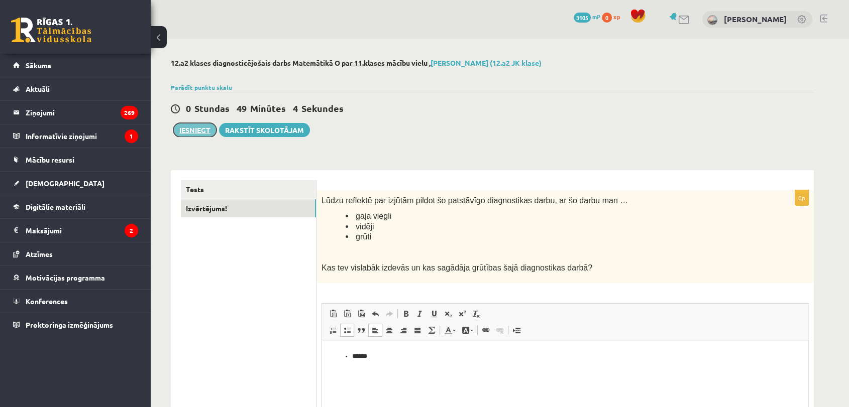
click at [190, 129] on button "Iesniegt" at bounding box center [194, 130] width 43 height 14
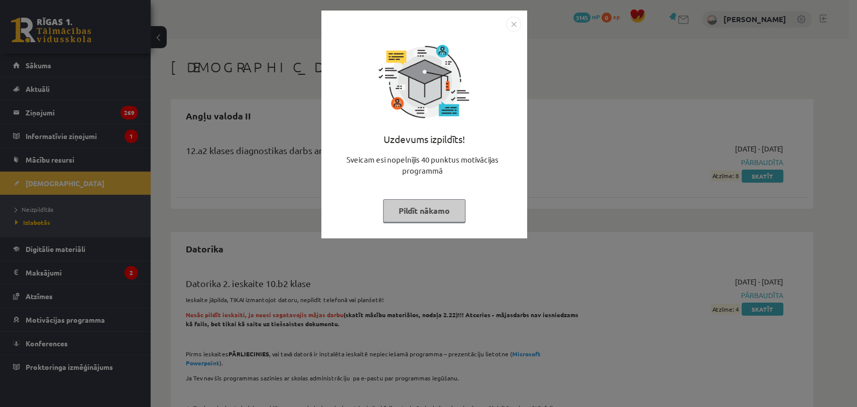
click at [440, 211] on button "Pildīt nākamo" at bounding box center [424, 210] width 82 height 23
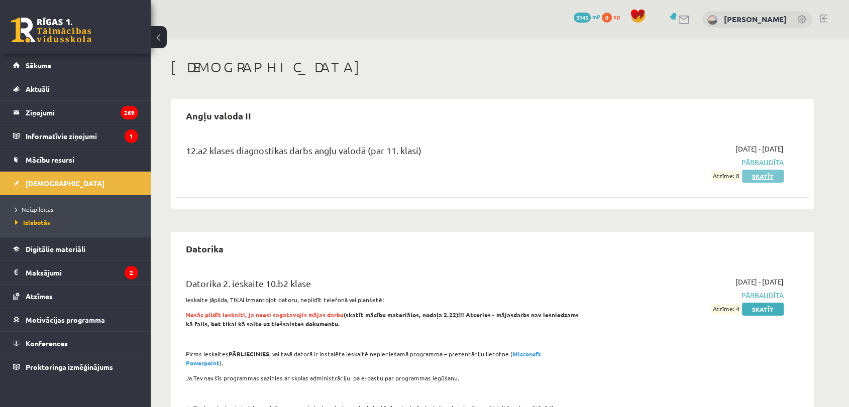
click at [769, 172] on link "Skatīt" at bounding box center [763, 176] width 42 height 13
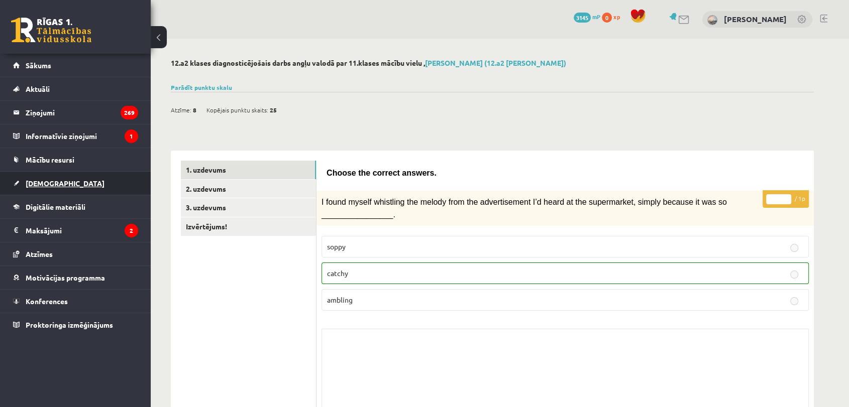
click at [55, 177] on link "[DEMOGRAPHIC_DATA]" at bounding box center [75, 183] width 125 height 23
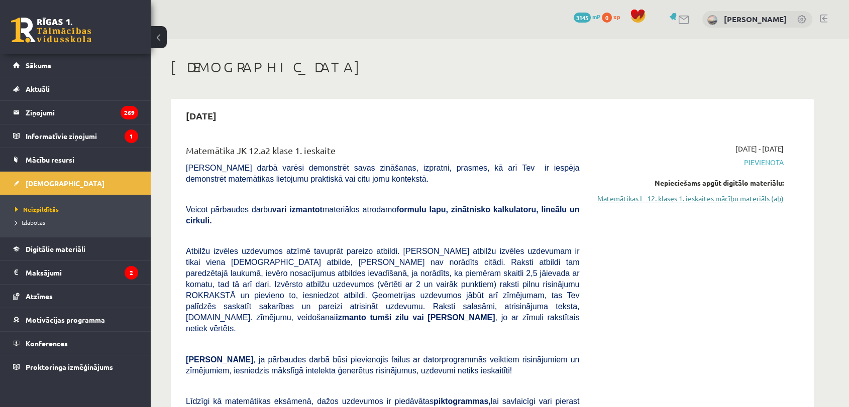
click at [722, 203] on link "Matemātikas I - 12. klases 1. ieskaites mācību materiāls (ab)" at bounding box center [688, 198] width 189 height 11
click at [700, 202] on link "Matemātikas I - 12. klases 1. ieskaites mācību materiāls (ab)" at bounding box center [688, 198] width 189 height 11
click at [734, 199] on link "Matemātikas I - 12. klases 1. ieskaites mācību materiāls (ab)" at bounding box center [688, 198] width 189 height 11
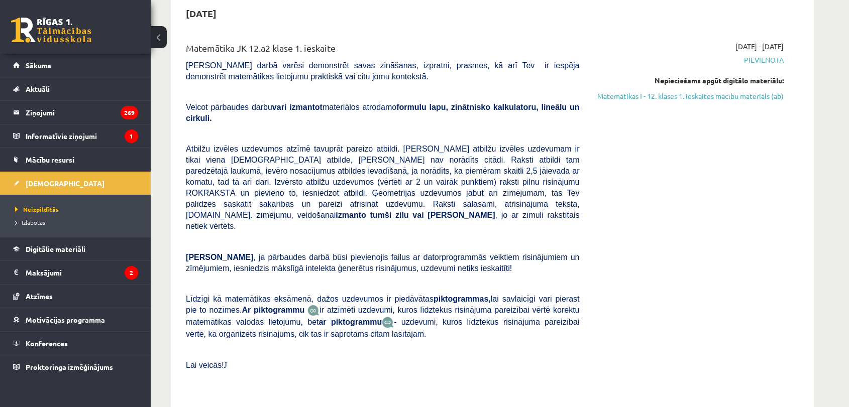
scroll to position [56, 0]
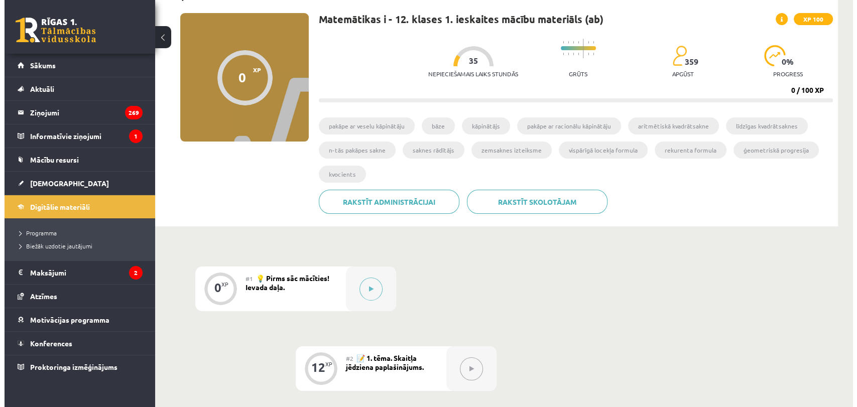
scroll to position [112, 0]
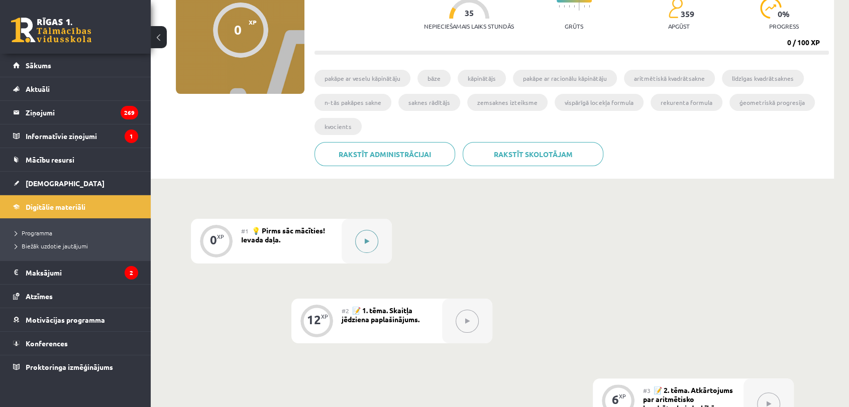
click at [364, 236] on button at bounding box center [366, 241] width 23 height 23
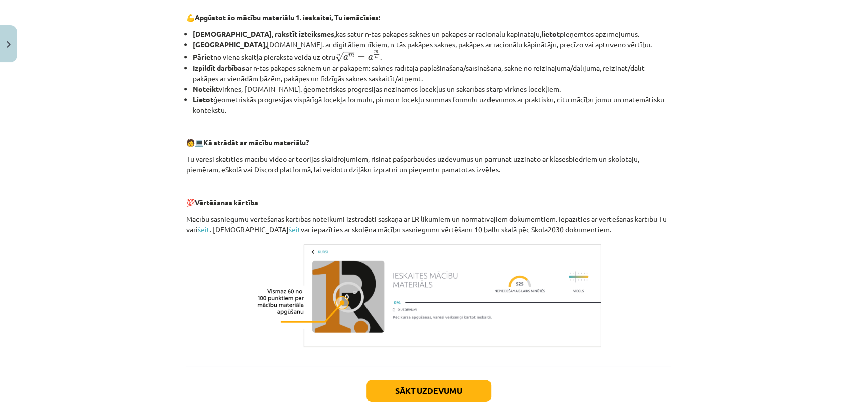
scroll to position [400, 0]
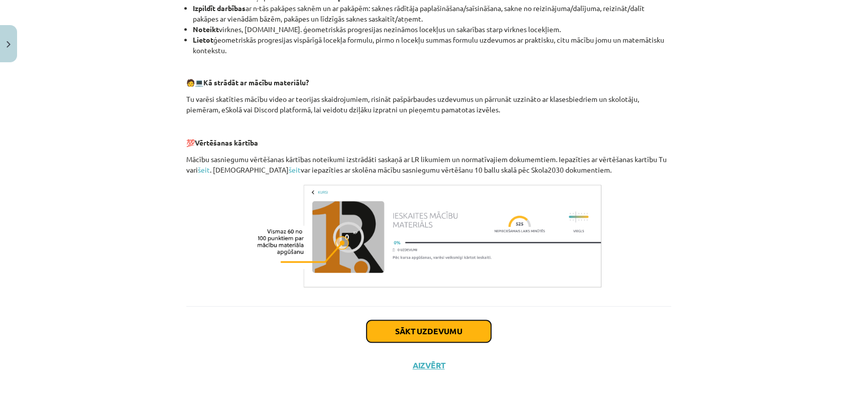
click at [453, 331] on button "Sākt uzdevumu" at bounding box center [429, 331] width 125 height 22
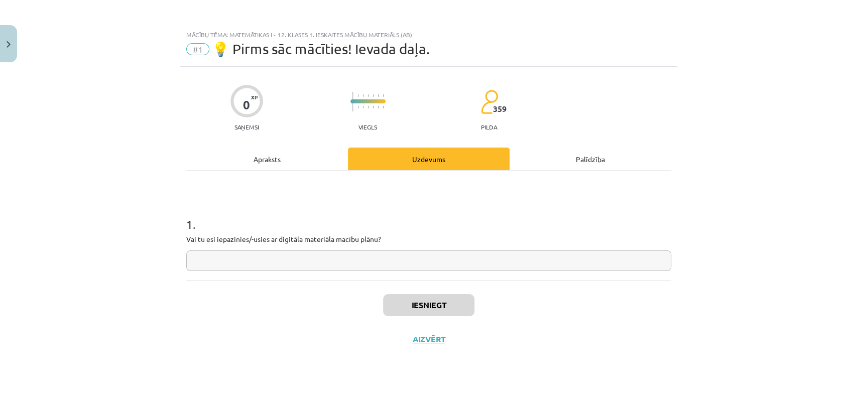
scroll to position [0, 0]
click at [337, 274] on div "1 . Vai tu esi iepazinies/-usies ar digitāla materiāla macību plānu?" at bounding box center [428, 226] width 485 height 110
click at [337, 263] on input "text" at bounding box center [428, 261] width 485 height 21
type input "****"
click at [429, 308] on button "Iesniegt" at bounding box center [428, 305] width 91 height 22
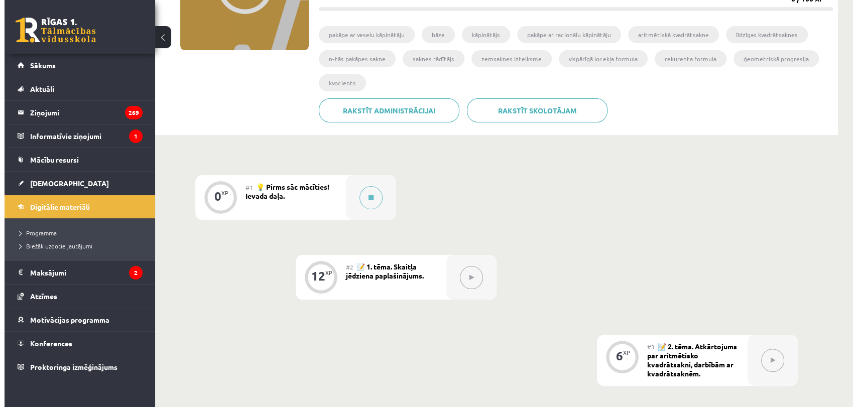
scroll to position [167, 0]
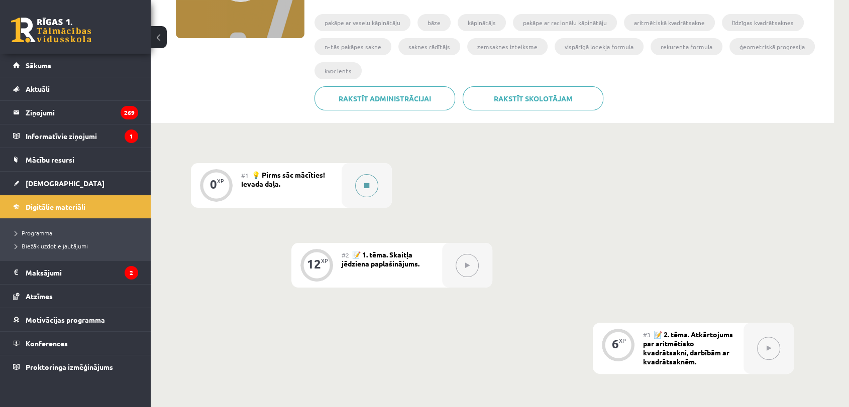
click at [376, 182] on button at bounding box center [366, 185] width 23 height 23
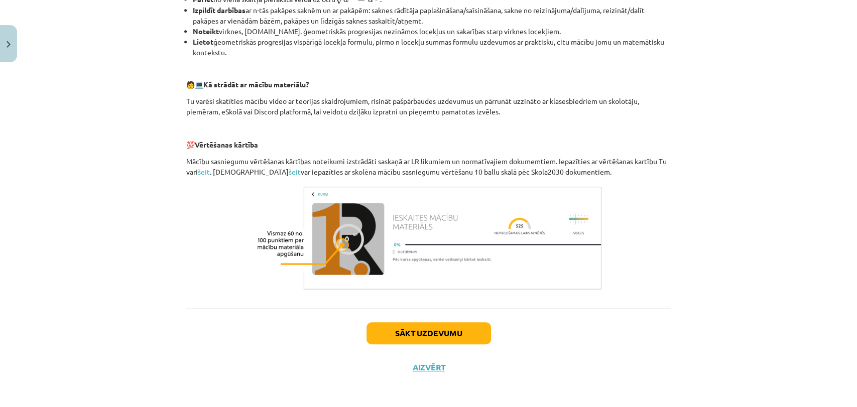
scroll to position [400, 0]
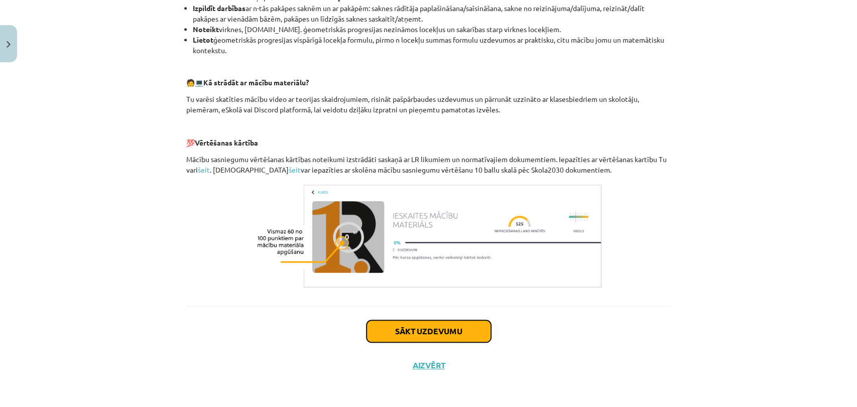
click at [452, 331] on button "Sākt uzdevumu" at bounding box center [429, 331] width 125 height 22
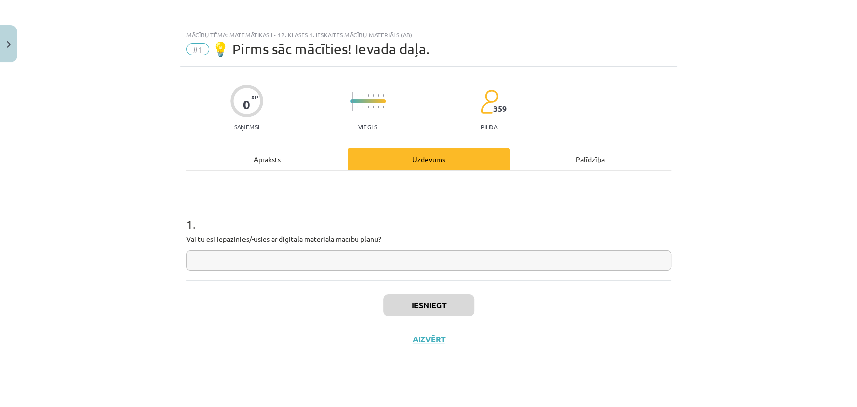
click at [410, 263] on input "text" at bounding box center [428, 261] width 485 height 21
type input "****"
click at [441, 301] on button "Iesniegt" at bounding box center [428, 305] width 91 height 22
click at [442, 347] on button "Nākamā nodarbība" at bounding box center [429, 346] width 98 height 23
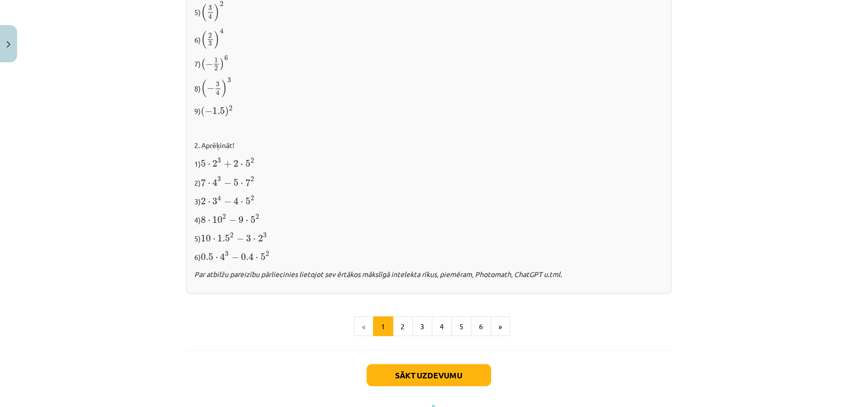
scroll to position [1021, 0]
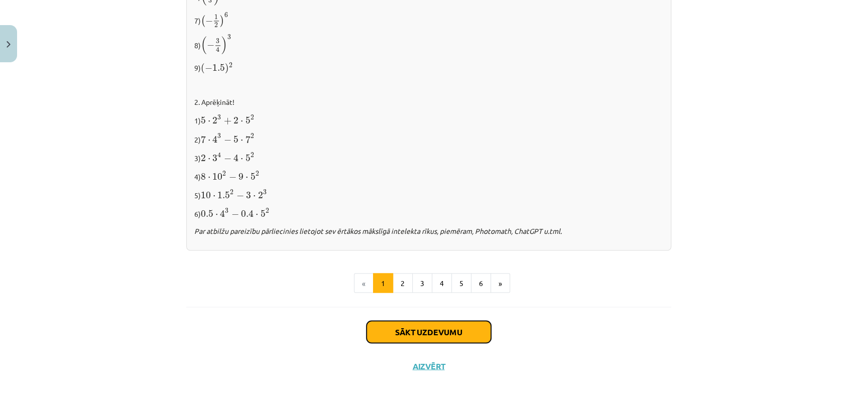
click at [399, 328] on button "Sākt uzdevumu" at bounding box center [429, 332] width 125 height 22
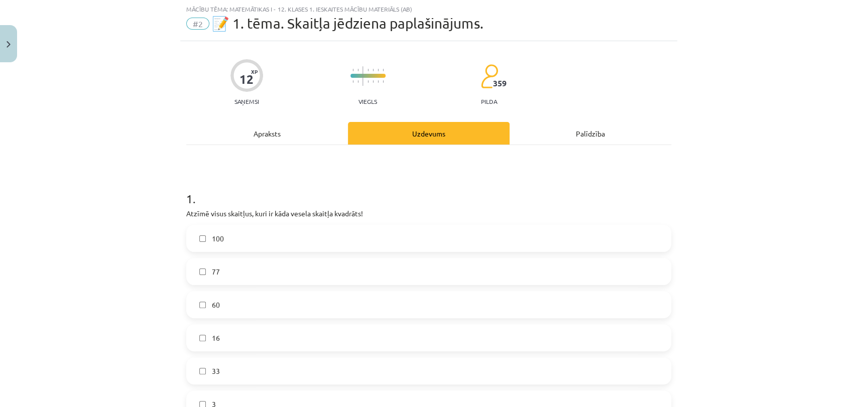
scroll to position [25, 0]
click at [305, 227] on label "100" at bounding box center [428, 239] width 483 height 25
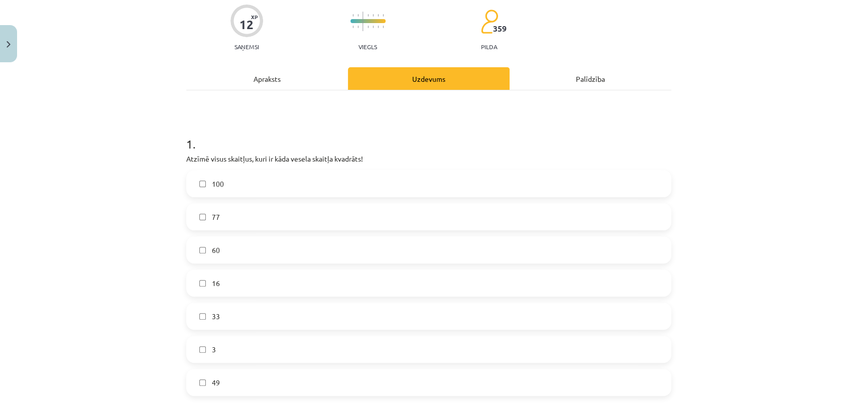
scroll to position [137, 0]
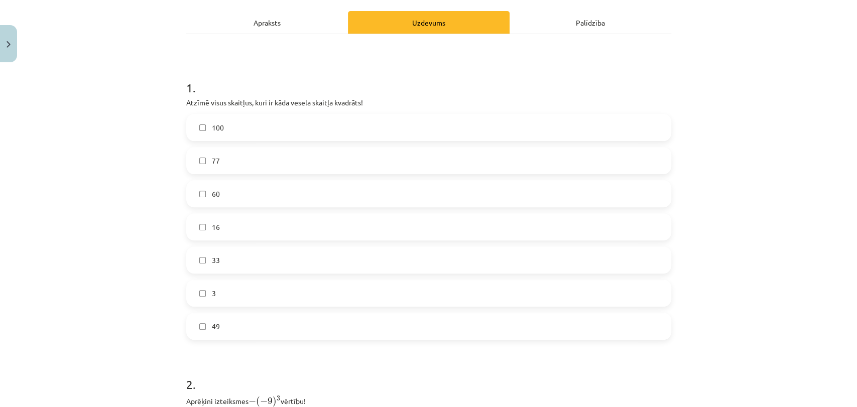
click at [226, 221] on label "16" at bounding box center [428, 226] width 483 height 25
drag, startPoint x: 210, startPoint y: 331, endPoint x: 211, endPoint y: 325, distance: 6.2
click at [212, 331] on span "49" at bounding box center [216, 326] width 8 height 11
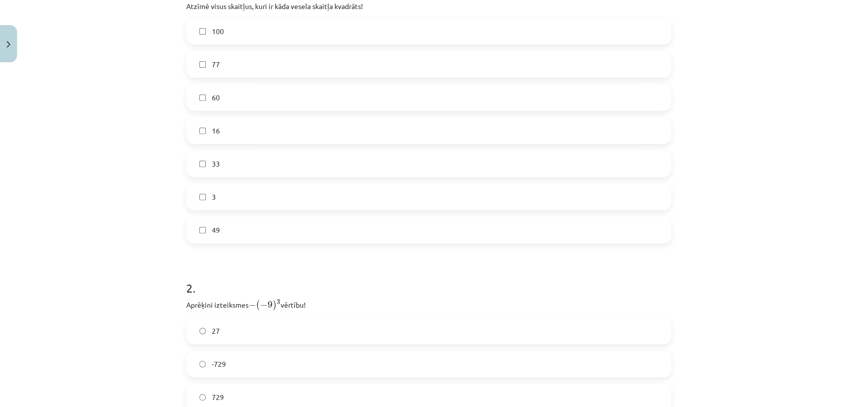
scroll to position [304, 0]
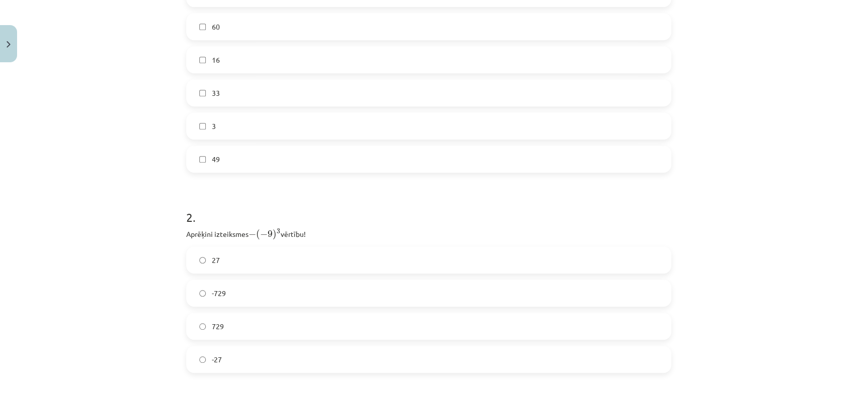
click at [277, 329] on label "729" at bounding box center [428, 326] width 483 height 25
click at [234, 303] on label "25 4 25 4" at bounding box center [428, 295] width 483 height 25
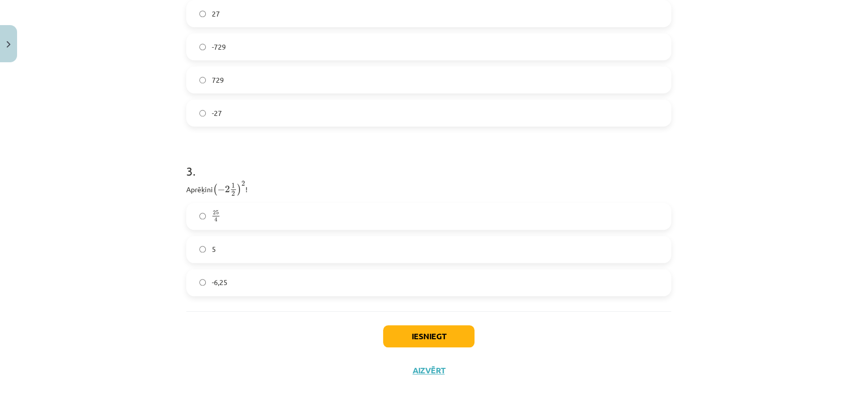
scroll to position [555, 0]
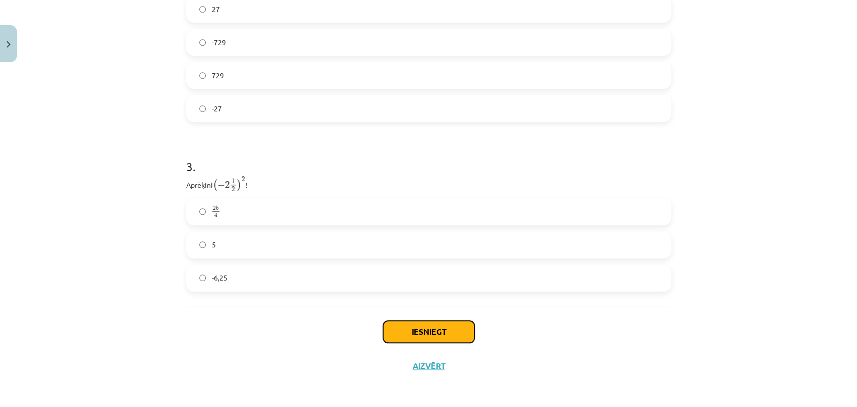
click at [425, 336] on button "Iesniegt" at bounding box center [428, 332] width 91 height 22
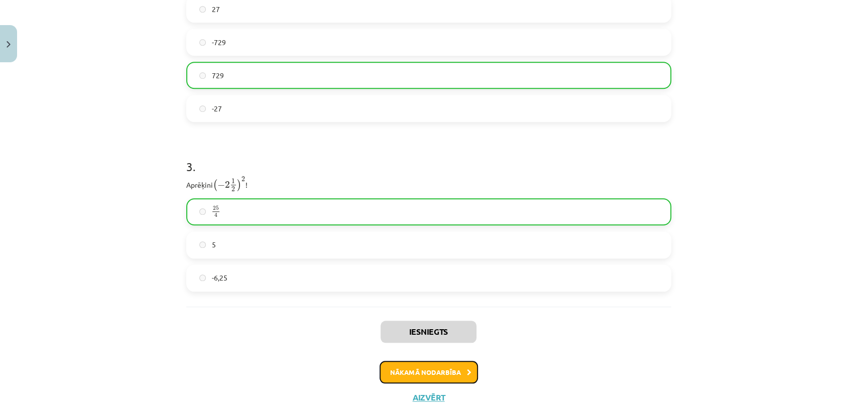
click at [411, 373] on button "Nākamā nodarbība" at bounding box center [429, 372] width 98 height 23
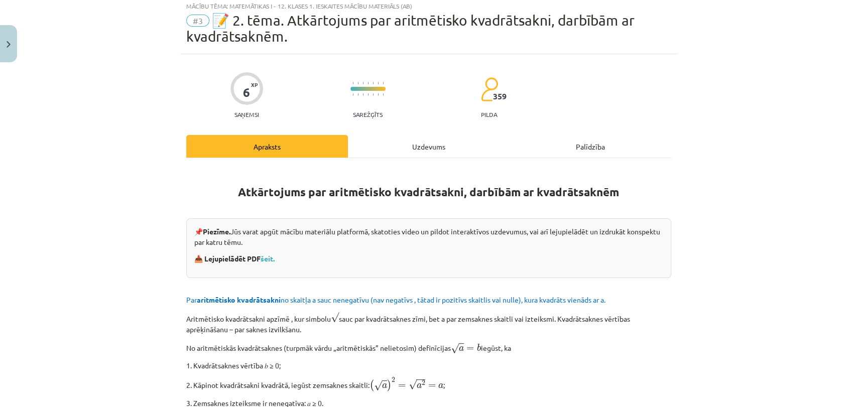
scroll to position [25, 0]
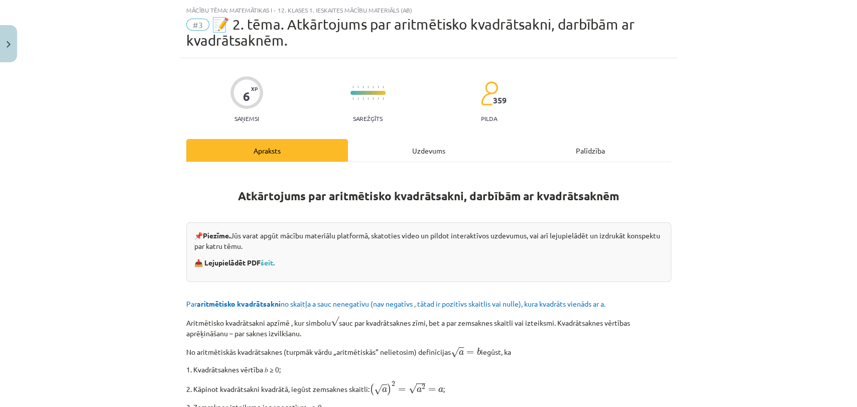
click at [684, 276] on div "Mācību tēma: Matemātikas i - 12. klases 1. ieskaites mācību materiāls (ab) #3 📝…" at bounding box center [428, 203] width 857 height 407
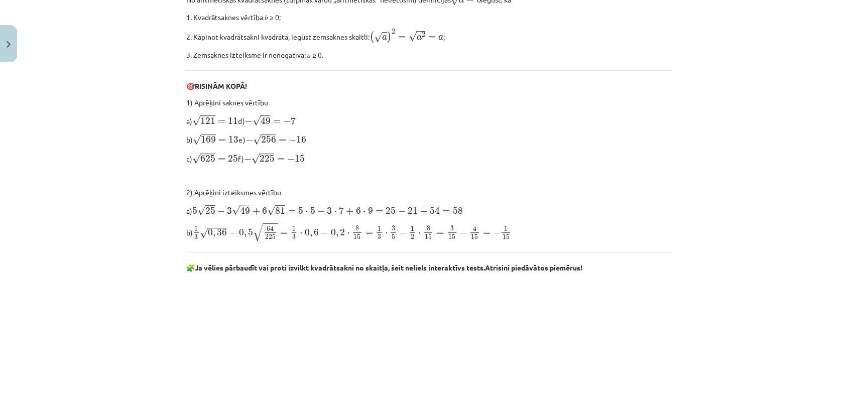
scroll to position [471, 0]
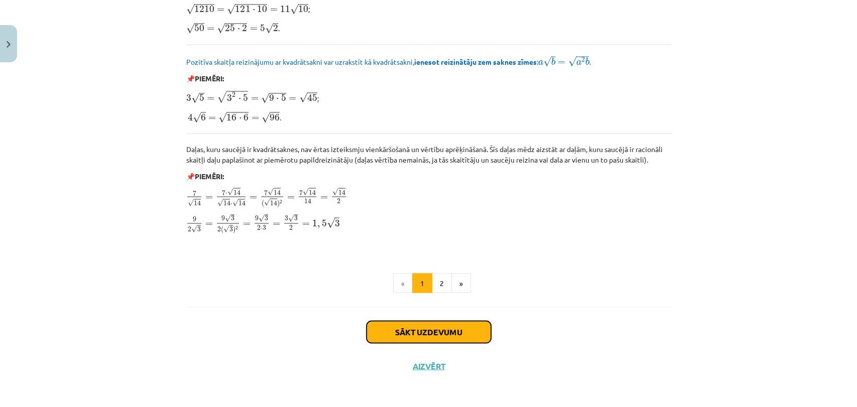
click at [455, 327] on button "Sākt uzdevumu" at bounding box center [429, 332] width 125 height 22
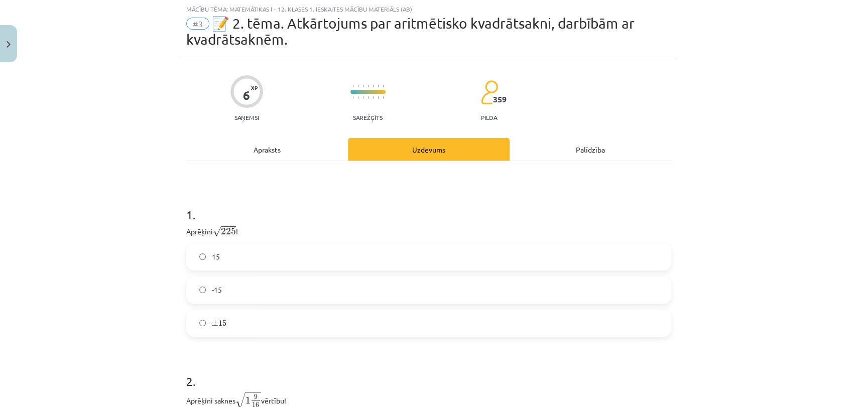
scroll to position [25, 0]
click at [254, 314] on label "± 15 ± 15" at bounding box center [428, 324] width 483 height 25
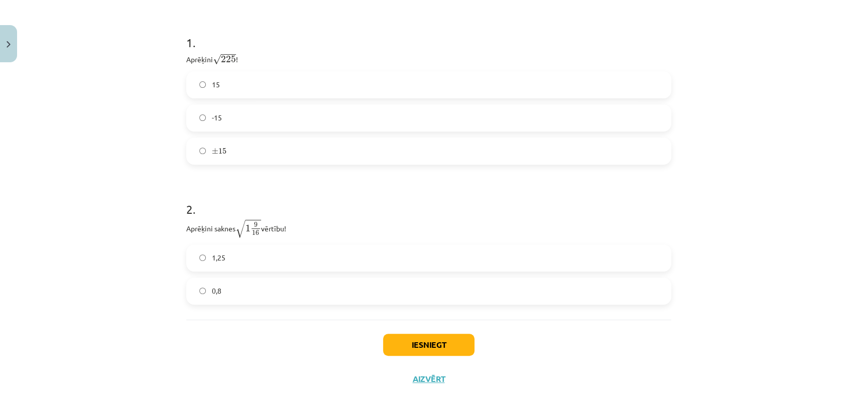
scroll to position [211, 0]
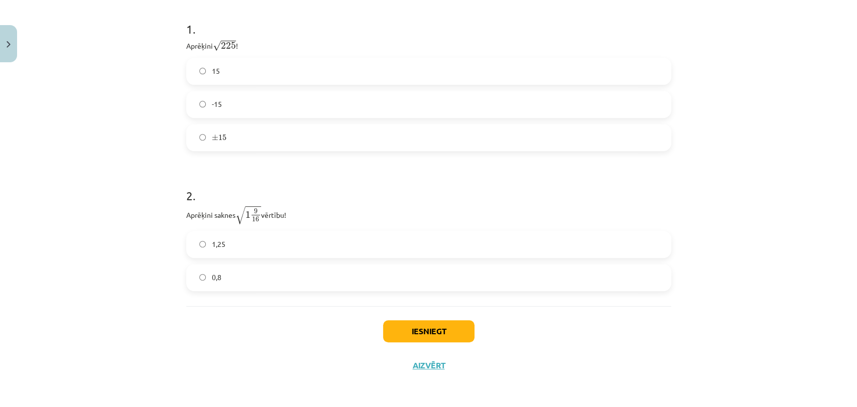
click at [257, 242] on label "1,25" at bounding box center [428, 244] width 483 height 25
click at [449, 327] on button "Iesniegt" at bounding box center [428, 331] width 91 height 22
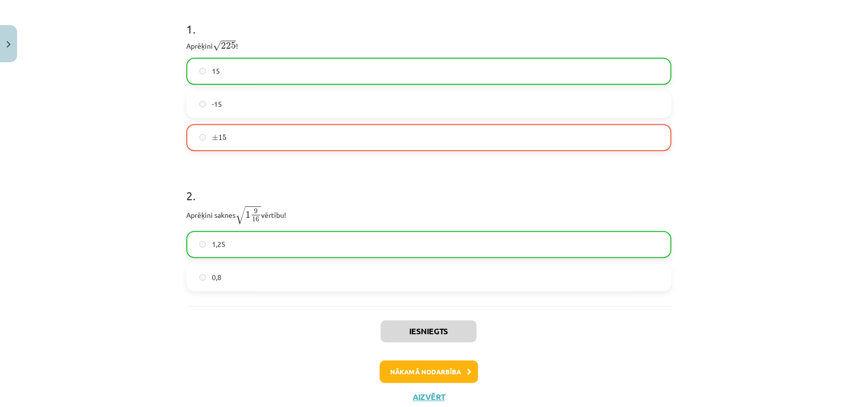
click at [412, 49] on p "Aprēķini √ 225 225 !" at bounding box center [428, 45] width 485 height 13
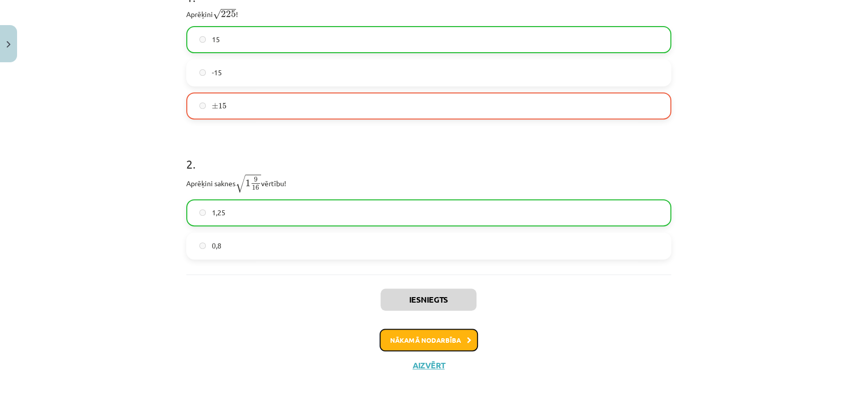
click at [443, 333] on button "Nākamā nodarbība" at bounding box center [429, 340] width 98 height 23
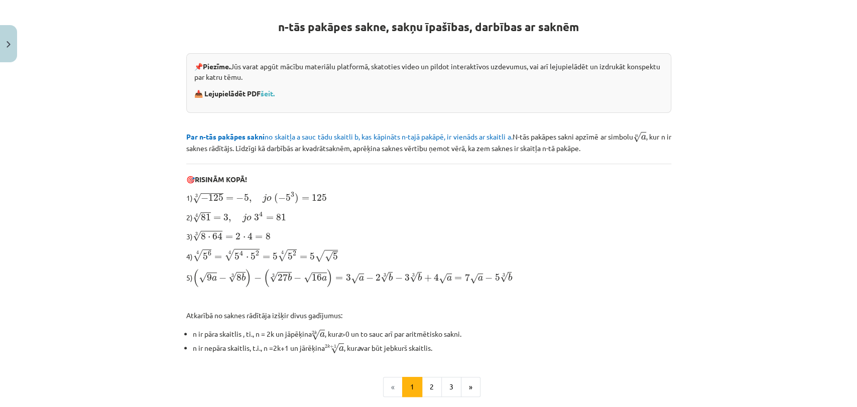
scroll to position [281, 0]
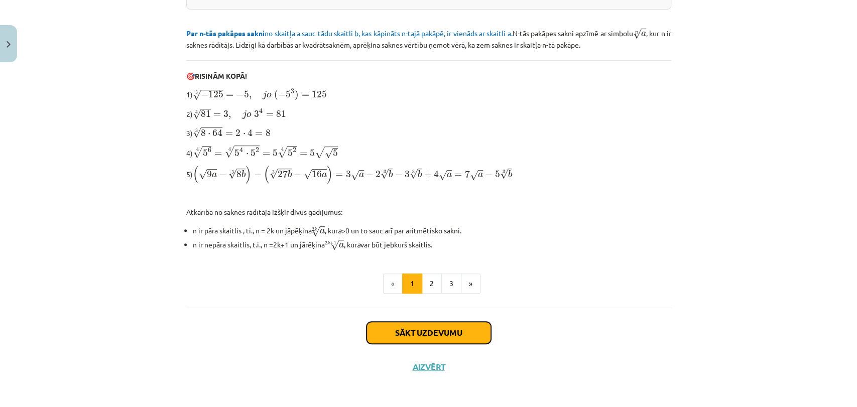
click at [445, 335] on button "Sākt uzdevumu" at bounding box center [429, 333] width 125 height 22
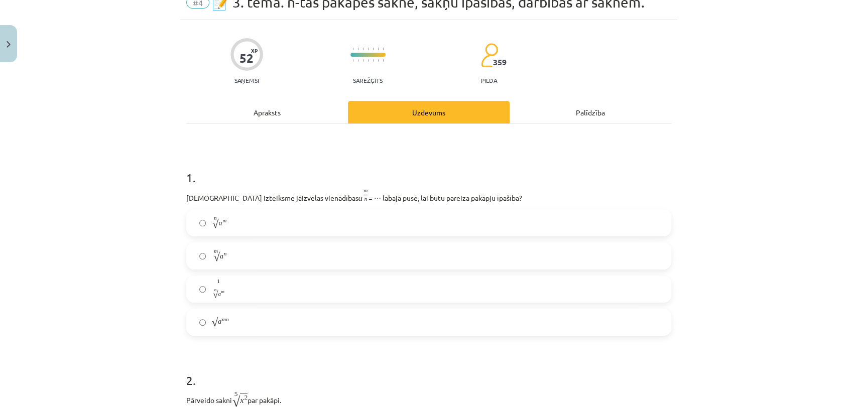
scroll to position [25, 0]
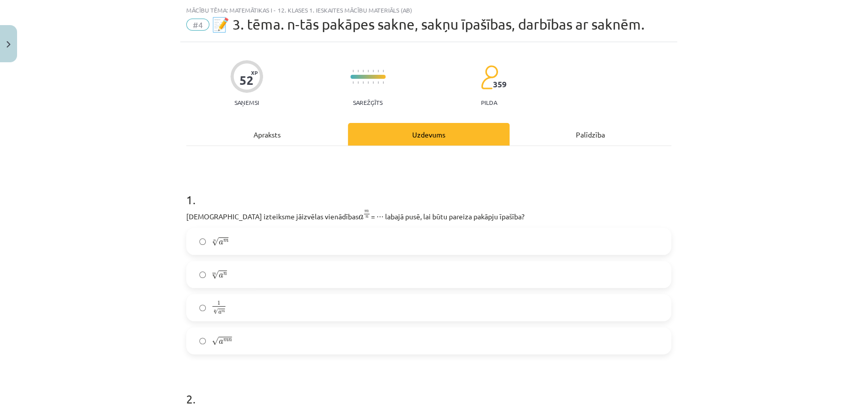
click at [219, 248] on label "n √ a m a m n" at bounding box center [428, 241] width 483 height 25
click at [212, 275] on span "√" at bounding box center [215, 275] width 7 height 9
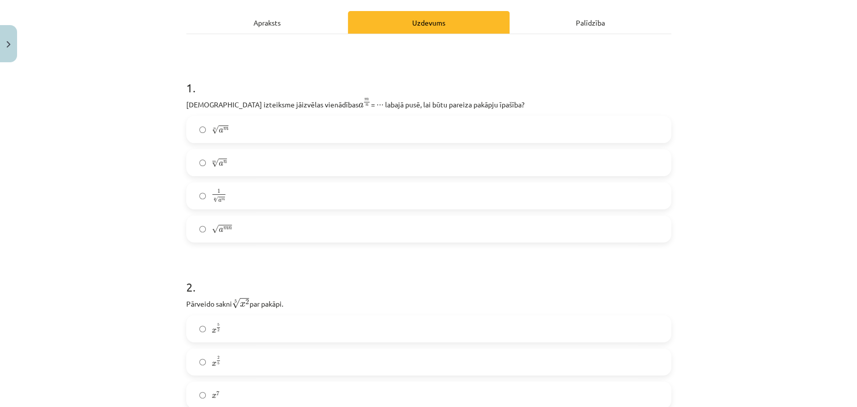
scroll to position [80, 0]
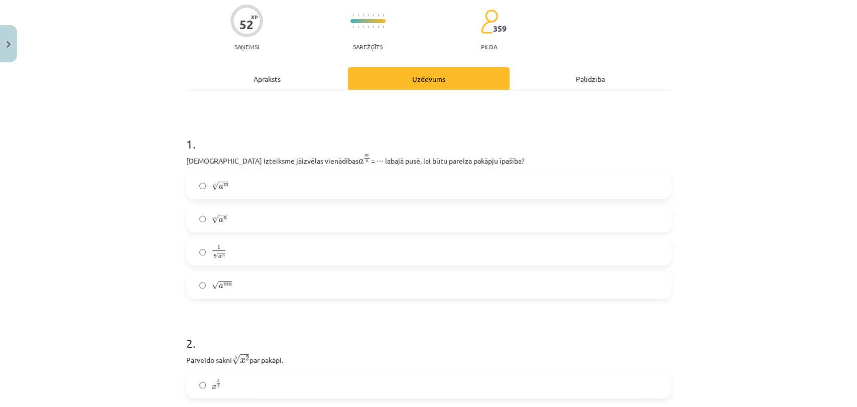
click at [209, 177] on label "n √ a m a m n" at bounding box center [428, 185] width 483 height 25
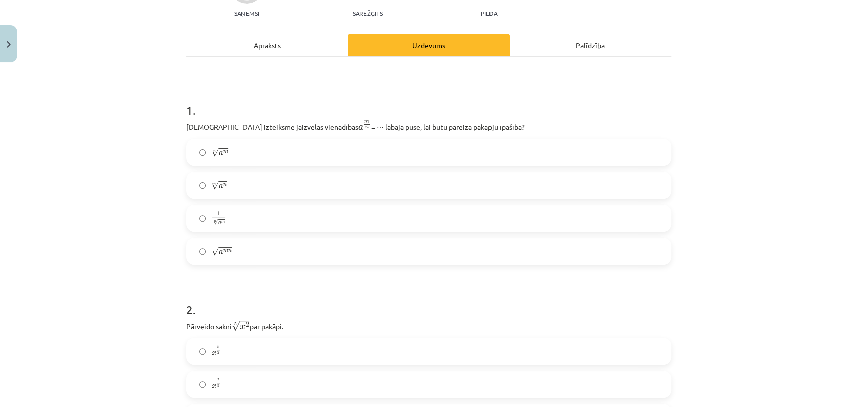
scroll to position [248, 0]
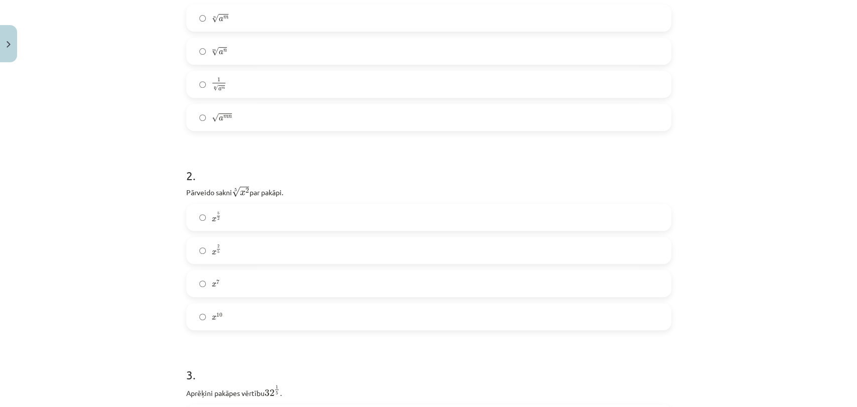
drag, startPoint x: 237, startPoint y: 253, endPoint x: 219, endPoint y: 244, distance: 20.5
click at [237, 253] on label "x 2 5 x 2 5" at bounding box center [428, 250] width 483 height 25
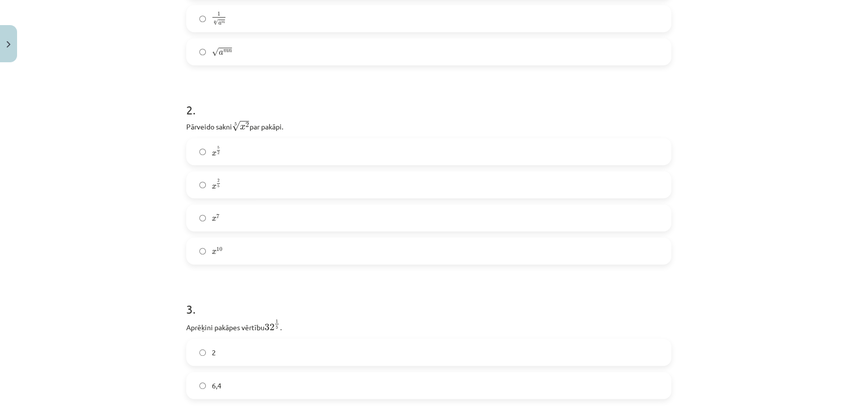
scroll to position [415, 0]
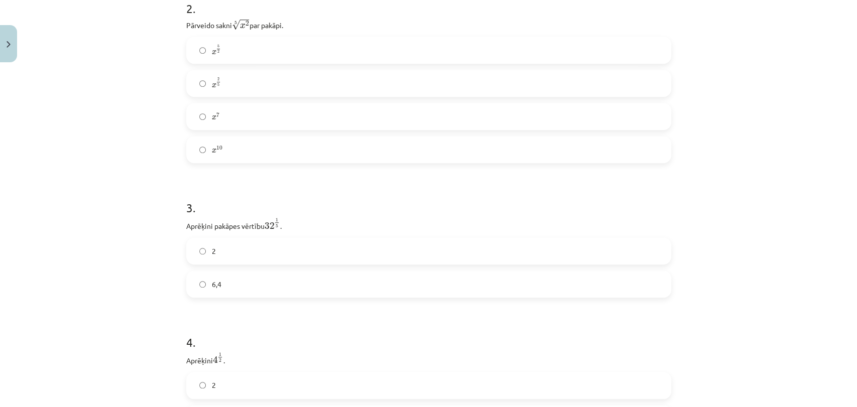
click at [241, 261] on label "2" at bounding box center [428, 251] width 483 height 25
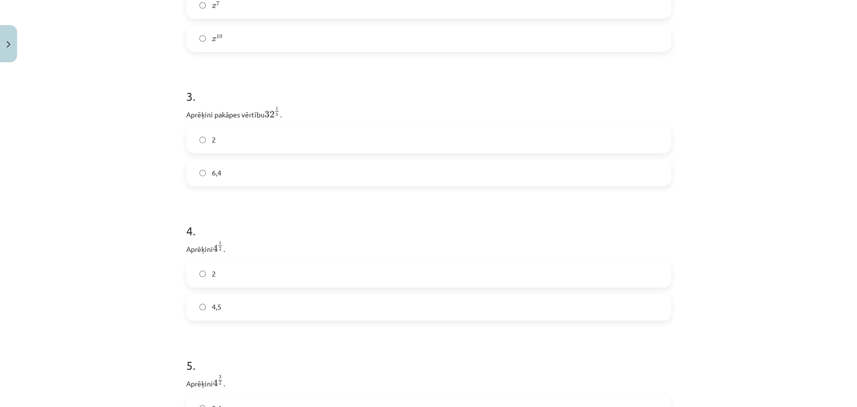
click at [216, 270] on label "2" at bounding box center [428, 274] width 483 height 25
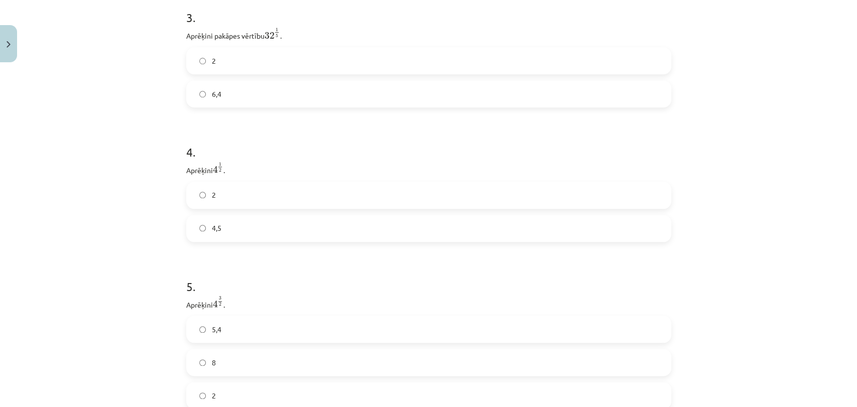
scroll to position [806, 0]
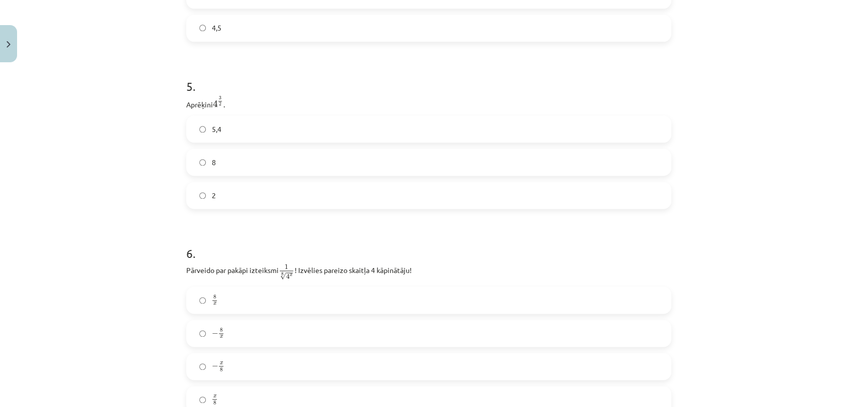
click at [212, 168] on label "8" at bounding box center [428, 162] width 483 height 25
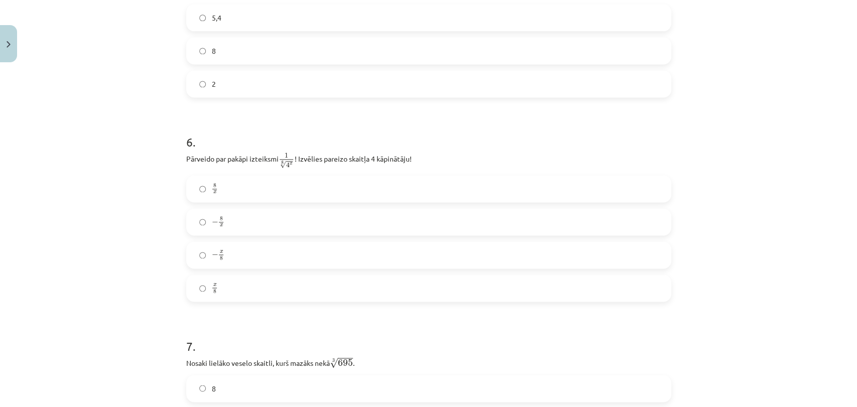
click at [212, 220] on span "−" at bounding box center [215, 223] width 7 height 6
click at [220, 257] on span "x 8" at bounding box center [222, 256] width 7 height 10
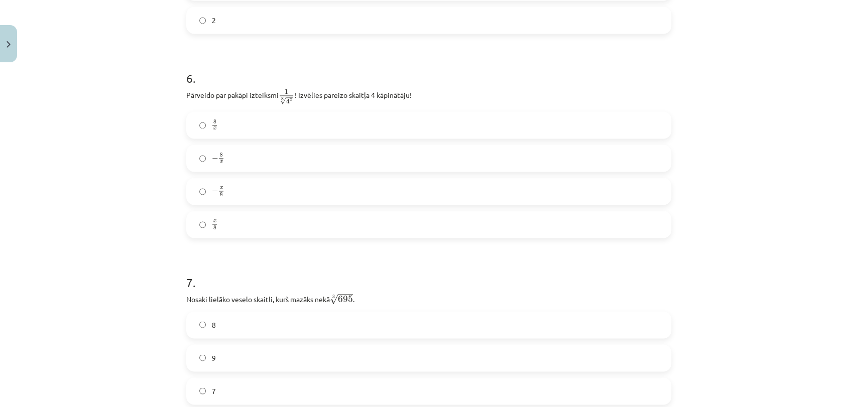
scroll to position [1085, 0]
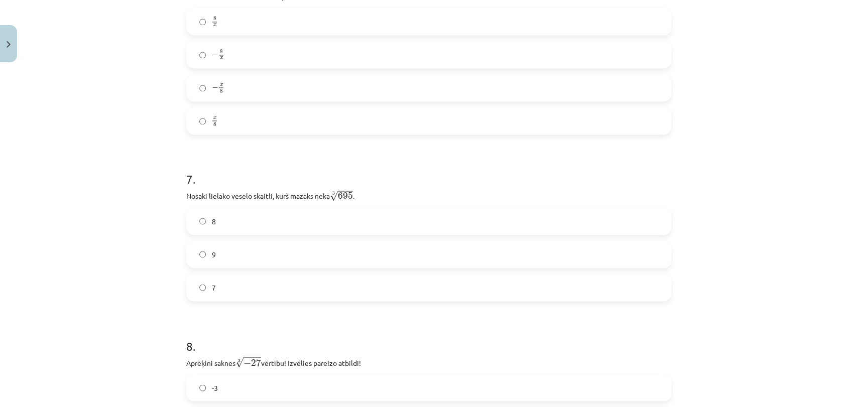
click at [261, 228] on label "8" at bounding box center [428, 221] width 483 height 25
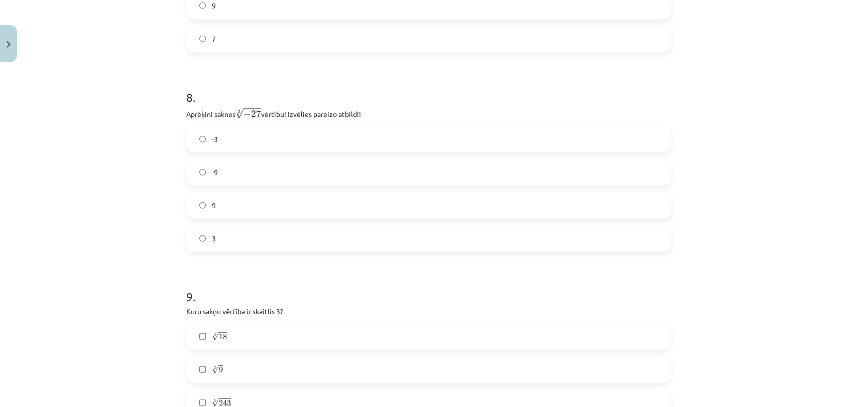
scroll to position [1309, 0]
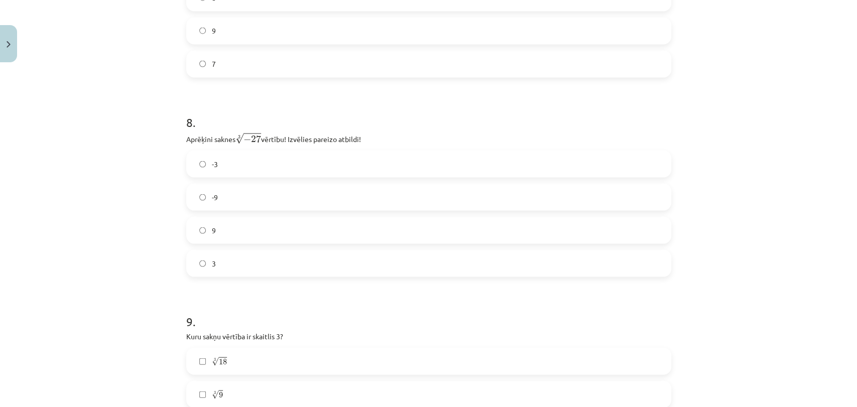
click at [264, 170] on label "-3" at bounding box center [428, 164] width 483 height 25
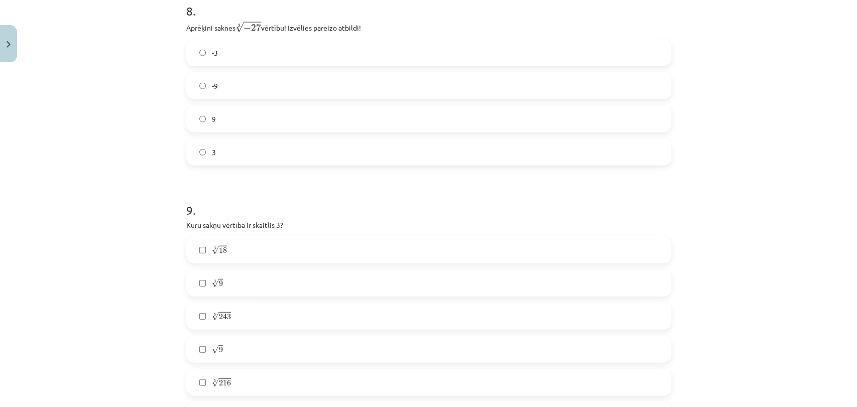
scroll to position [1476, 0]
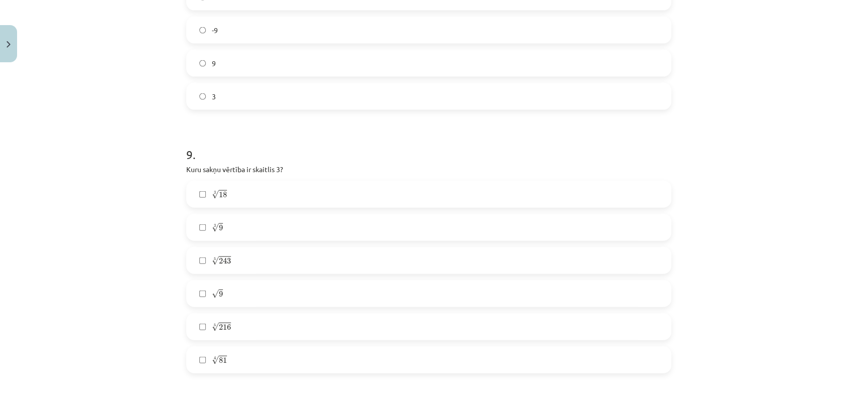
click at [235, 293] on label "√ 9 9" at bounding box center [428, 293] width 483 height 25
click at [206, 370] on label "4 √ 81 81 4" at bounding box center [428, 360] width 483 height 25
click at [226, 268] on label "5 √ 243 243 5" at bounding box center [428, 260] width 483 height 25
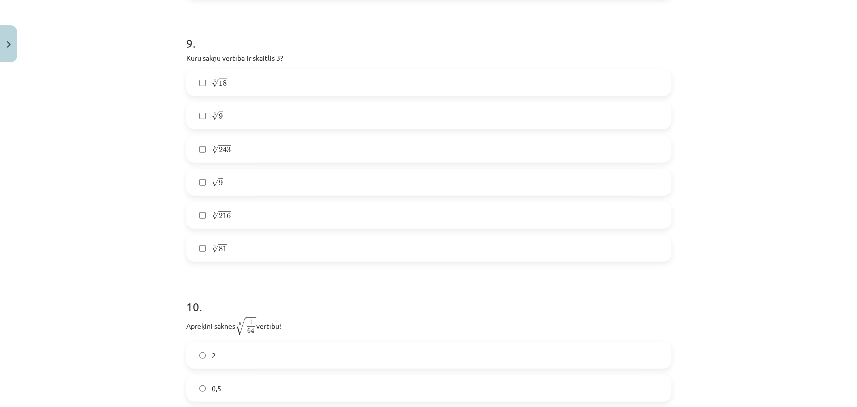
scroll to position [1699, 0]
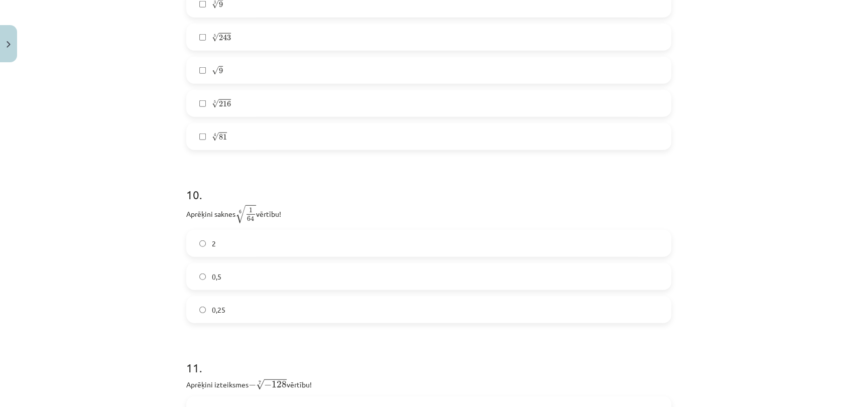
click at [212, 315] on span "0,25" at bounding box center [219, 310] width 14 height 11
click at [225, 276] on label "0,5" at bounding box center [428, 276] width 483 height 25
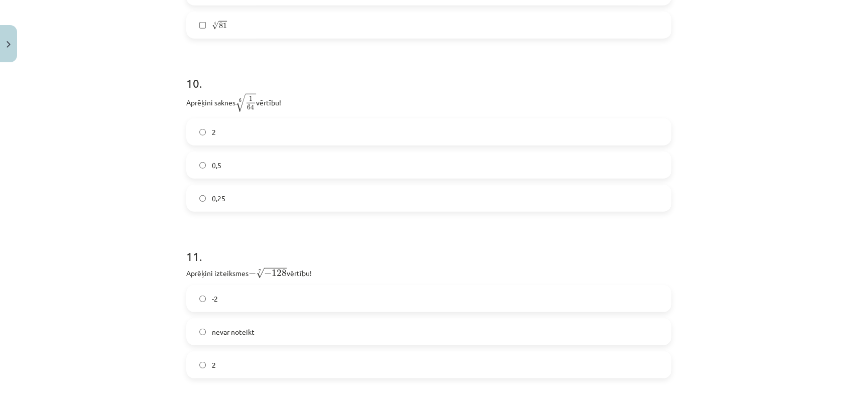
scroll to position [1922, 0]
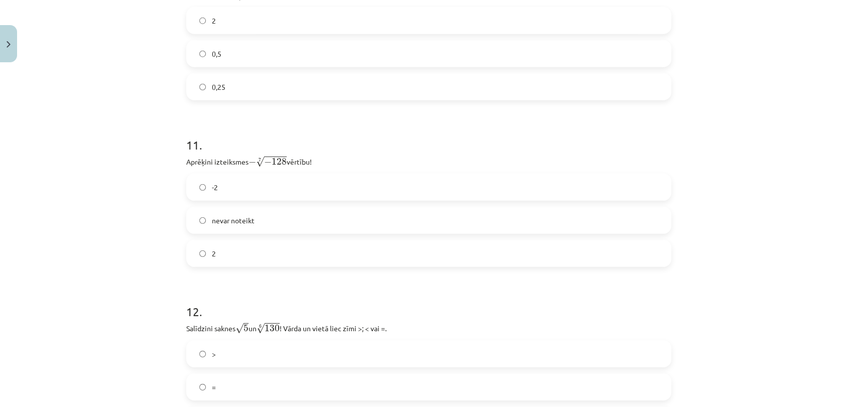
click at [240, 249] on label "2" at bounding box center [428, 253] width 483 height 25
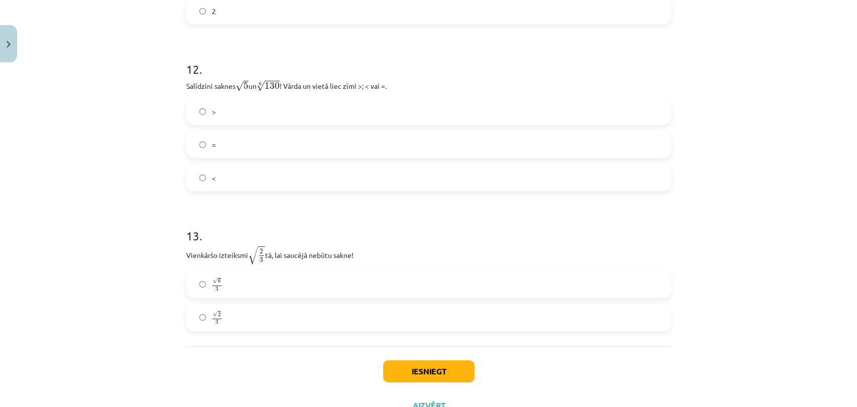
scroll to position [2146, 0]
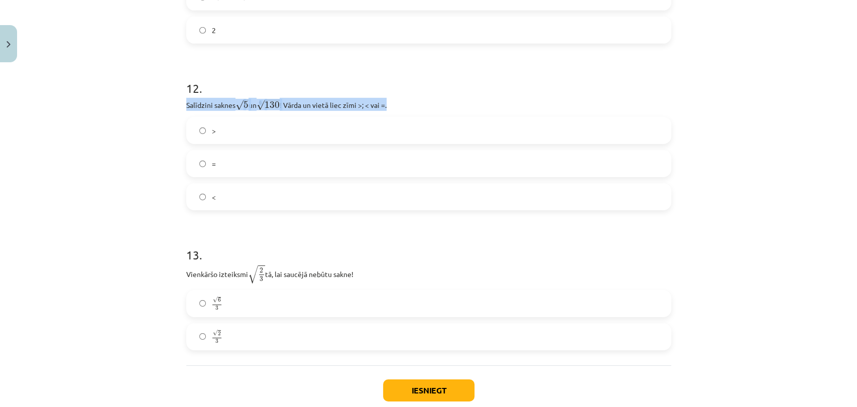
drag, startPoint x: 401, startPoint y: 110, endPoint x: 155, endPoint y: 101, distance: 246.3
click at [157, 101] on div "Mācību tēma: Matemātikas i - 12. klases 1. ieskaites mācību materiāls (ab) #4 📝…" at bounding box center [428, 203] width 857 height 407
copy p "Salīdzini saknes √ 5 5 un 6 √ 130 130 6 ! Vārda un vietā liec zīmi >; < vai =."
click at [216, 202] on label "<" at bounding box center [428, 196] width 483 height 25
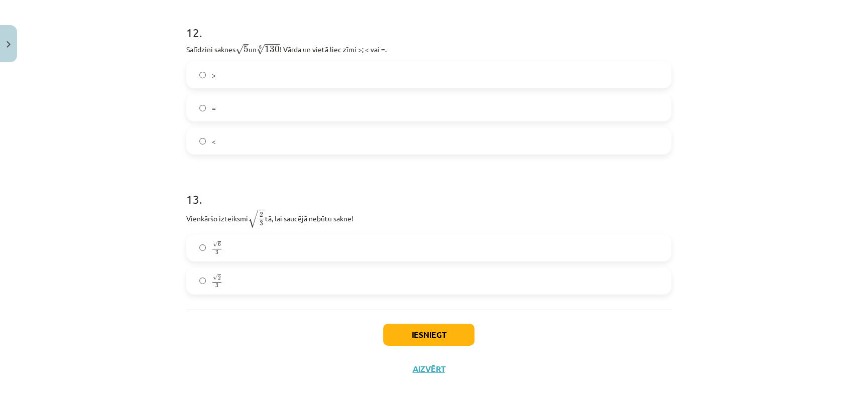
click at [244, 252] on label "√ 6 3 6 3" at bounding box center [428, 248] width 483 height 25
click at [417, 335] on button "Iesniegt" at bounding box center [428, 335] width 91 height 22
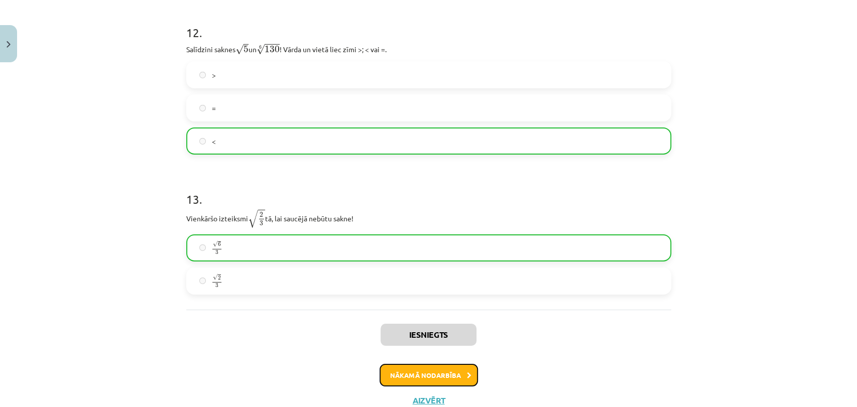
click at [434, 374] on button "Nākamā nodarbība" at bounding box center [429, 375] width 98 height 23
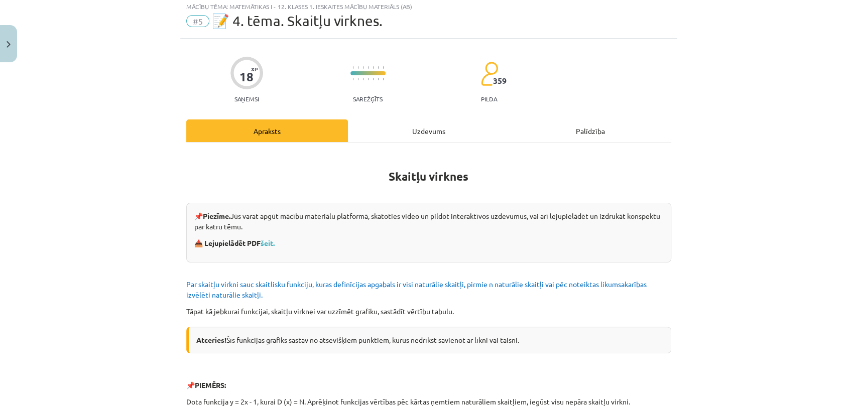
scroll to position [25, 0]
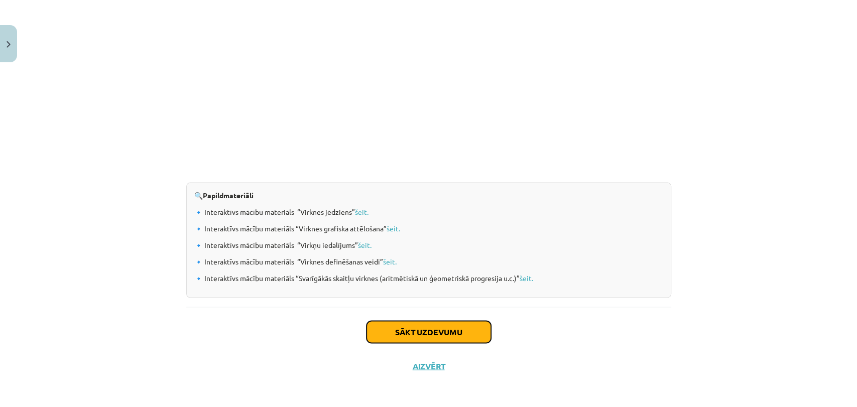
click at [435, 332] on button "Sākt uzdevumu" at bounding box center [429, 332] width 125 height 22
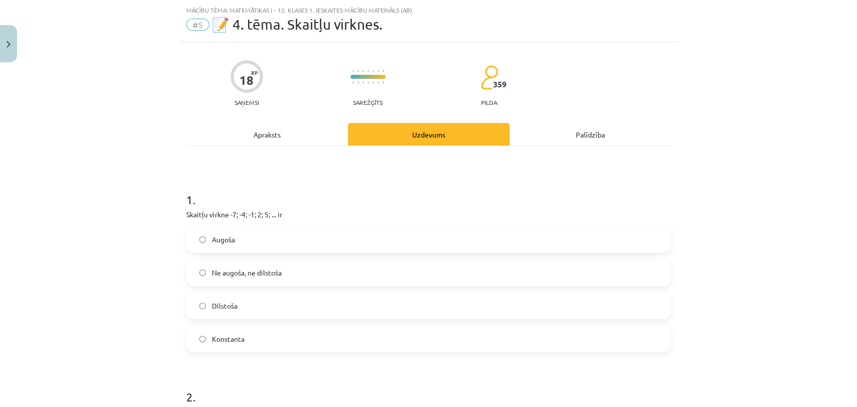
click at [309, 248] on label "Augoša" at bounding box center [428, 239] width 483 height 25
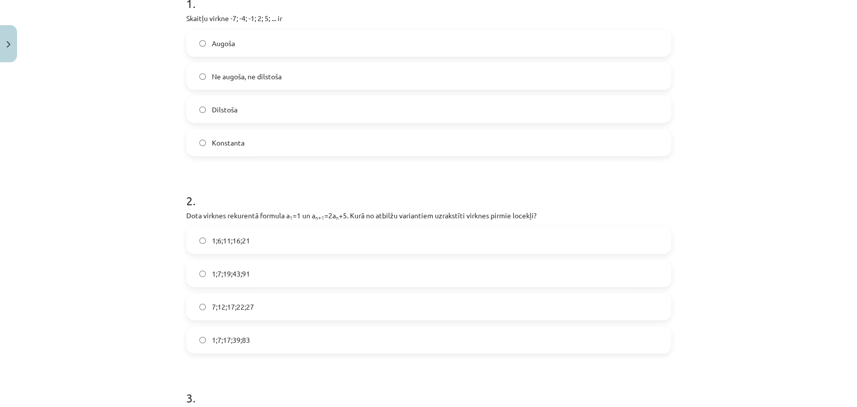
scroll to position [248, 0]
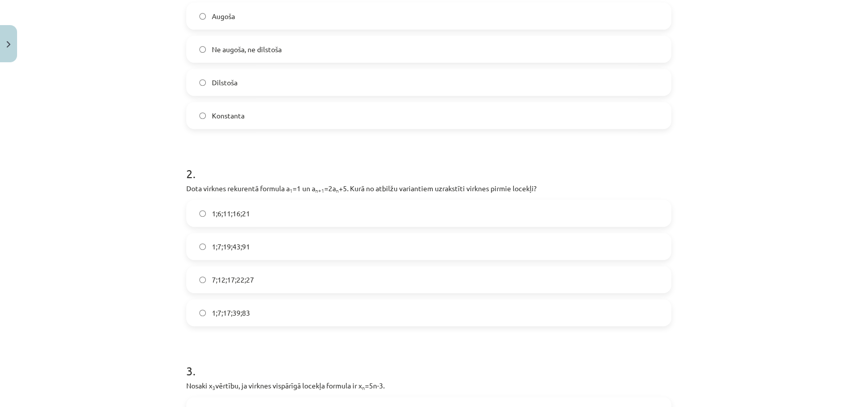
click at [255, 242] on label "1;7;19;43;91" at bounding box center [428, 246] width 483 height 25
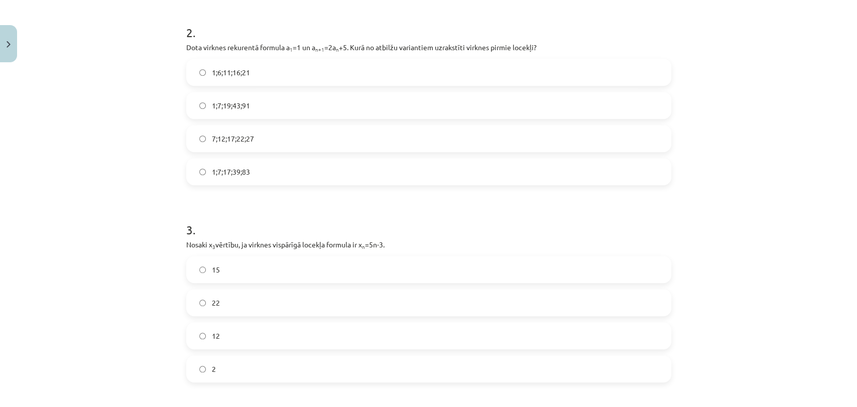
scroll to position [415, 0]
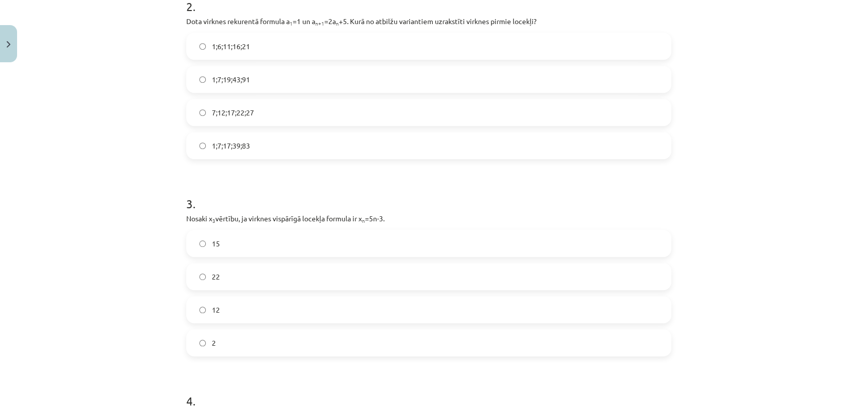
click at [229, 316] on label "12" at bounding box center [428, 309] width 483 height 25
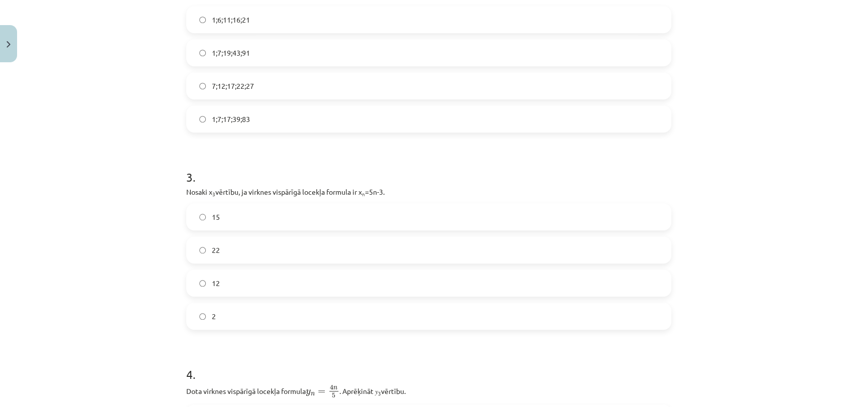
scroll to position [639, 0]
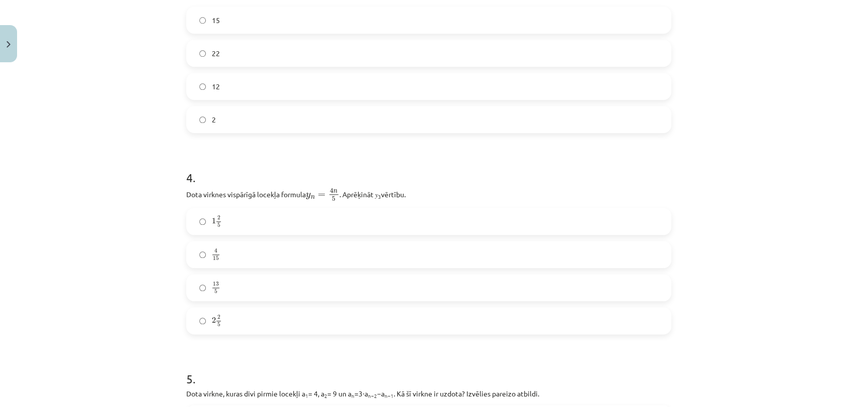
click at [240, 315] on label "2 2 5 2 2 5" at bounding box center [428, 320] width 483 height 25
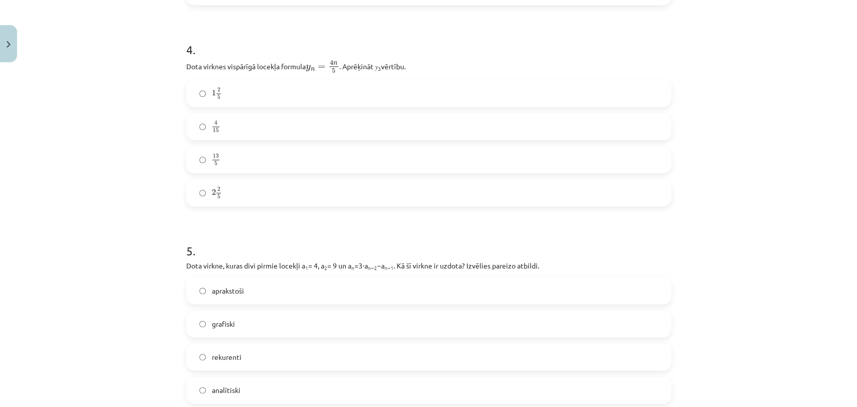
scroll to position [862, 0]
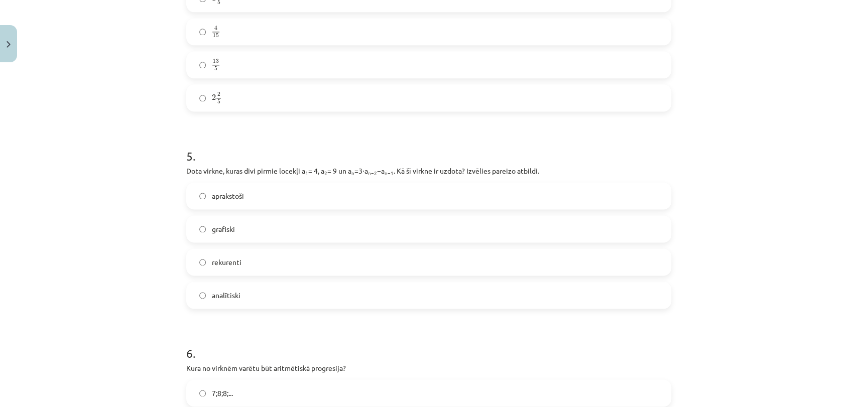
click at [263, 197] on label "aprakstoši" at bounding box center [428, 195] width 483 height 25
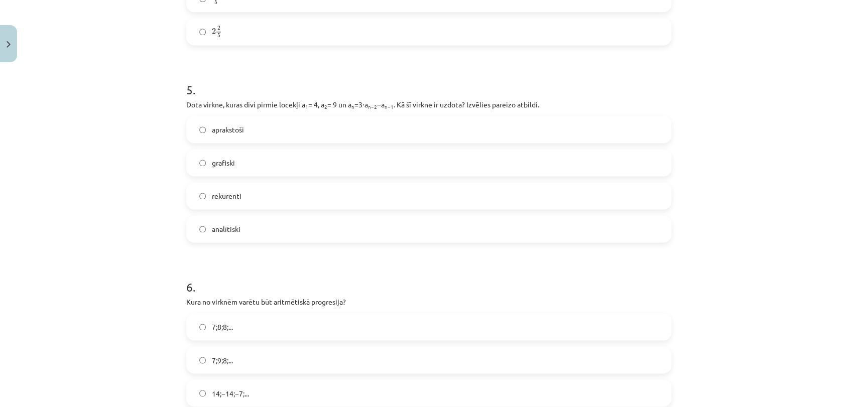
scroll to position [1029, 0]
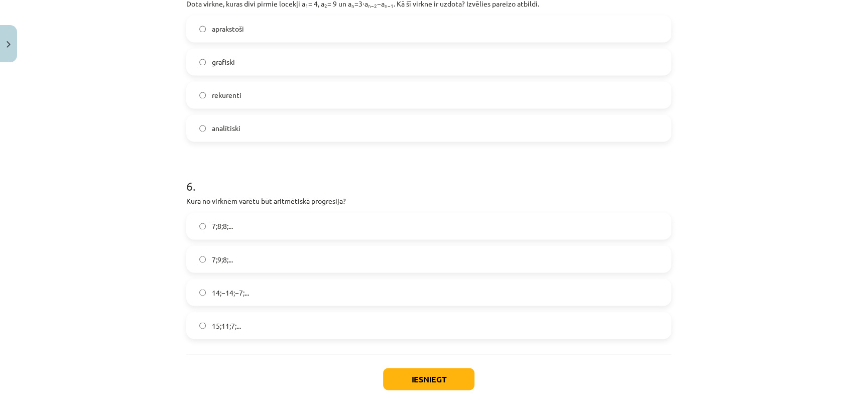
click at [235, 328] on span "15;11;7;..." at bounding box center [226, 325] width 29 height 11
click at [428, 380] on button "Iesniegt" at bounding box center [428, 379] width 91 height 22
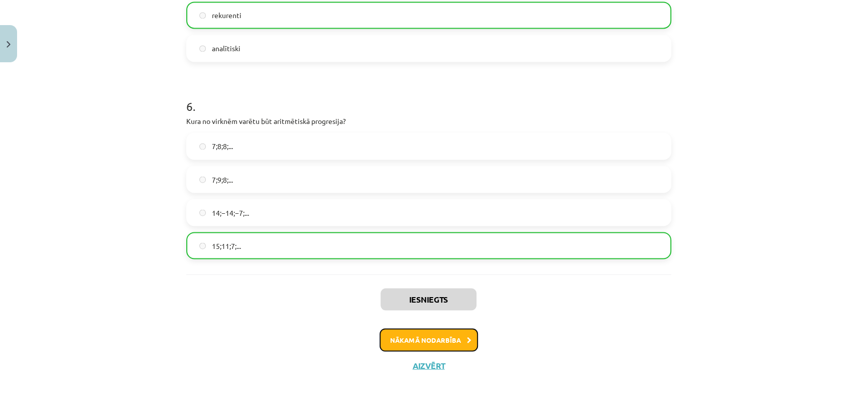
click at [430, 346] on button "Nākamā nodarbība" at bounding box center [429, 340] width 98 height 23
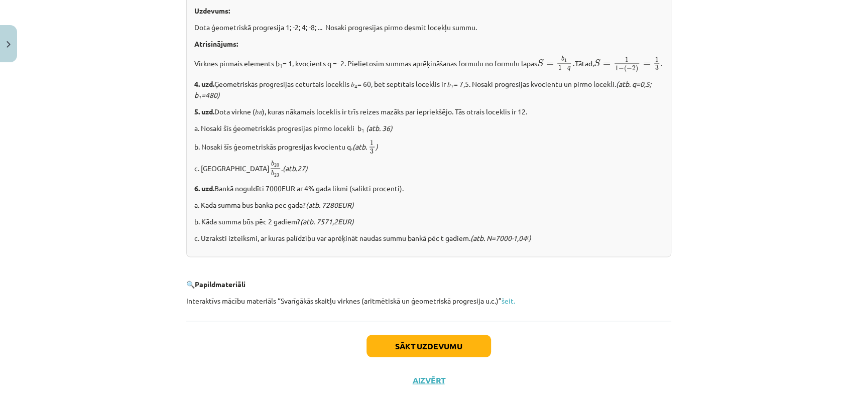
scroll to position [1221, 0]
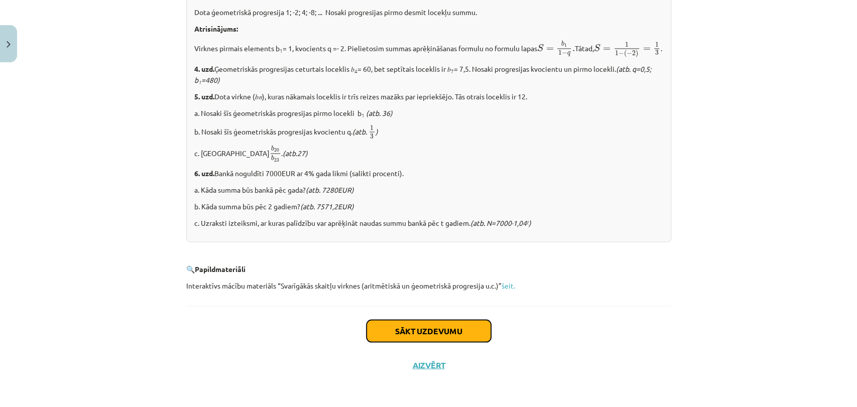
drag, startPoint x: 438, startPoint y: 337, endPoint x: 435, endPoint y: 327, distance: 11.0
click at [437, 336] on button "Sākt uzdevumu" at bounding box center [429, 331] width 125 height 22
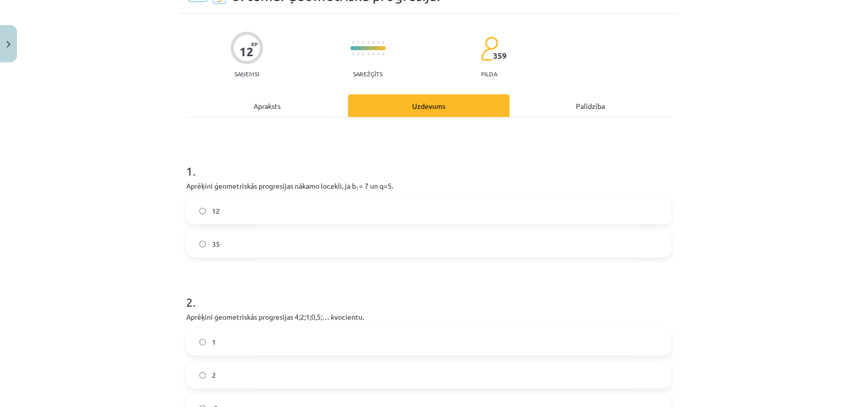
scroll to position [25, 0]
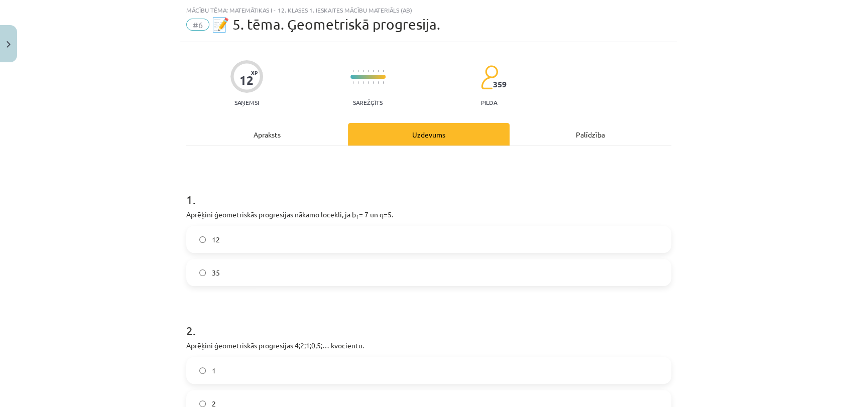
click at [422, 282] on label "35" at bounding box center [428, 272] width 483 height 25
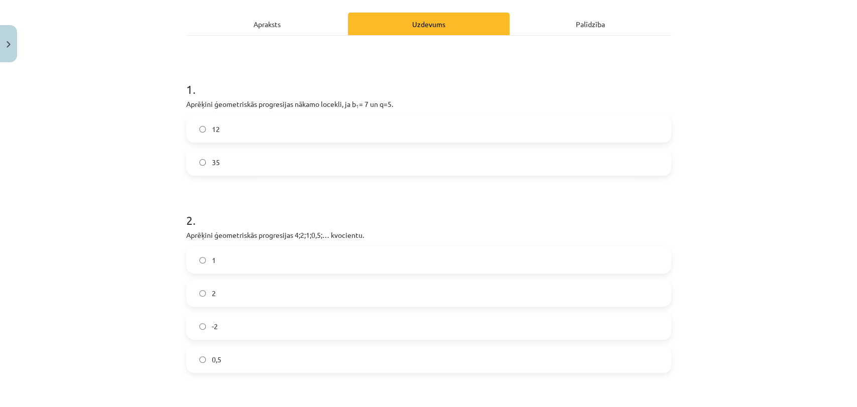
scroll to position [137, 0]
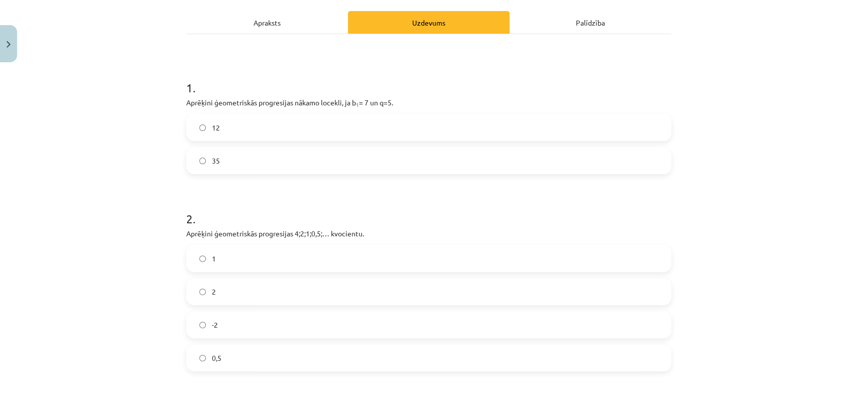
click at [242, 351] on label "0,5" at bounding box center [428, 358] width 483 height 25
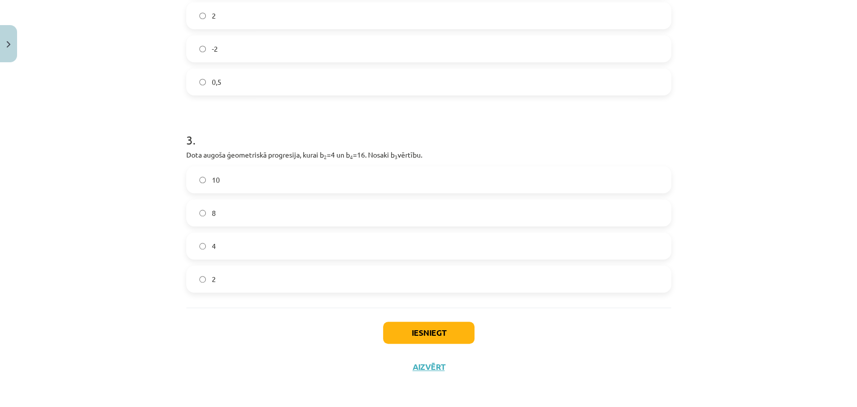
scroll to position [414, 0]
click at [245, 210] on label "8" at bounding box center [428, 211] width 483 height 25
click at [439, 331] on button "Iesniegt" at bounding box center [428, 331] width 91 height 22
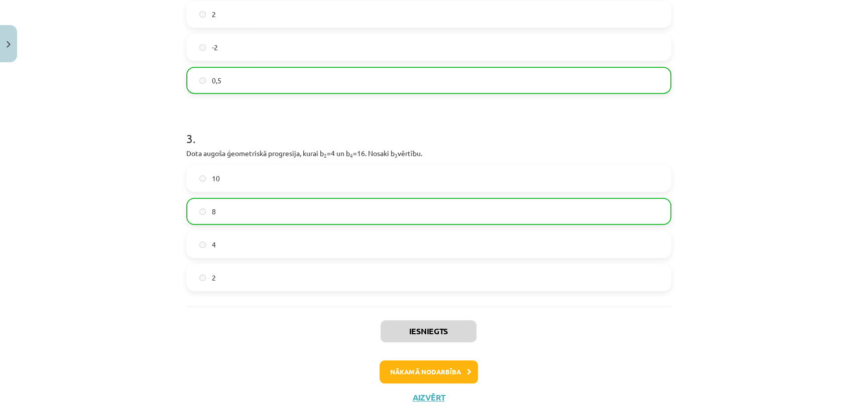
click at [417, 381] on div "Iesniegts Nākamā nodarbība Aizvērt" at bounding box center [428, 357] width 485 height 102
click at [420, 370] on button "Nākamā nodarbība" at bounding box center [429, 372] width 98 height 23
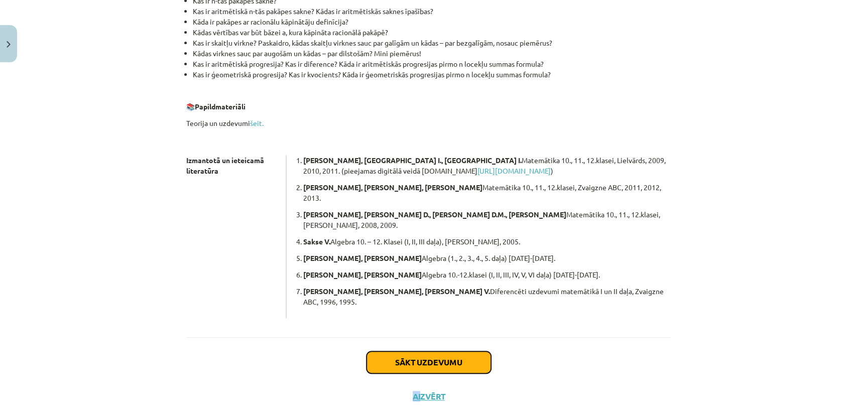
click at [410, 352] on button "Sākt uzdevumu" at bounding box center [429, 363] width 125 height 22
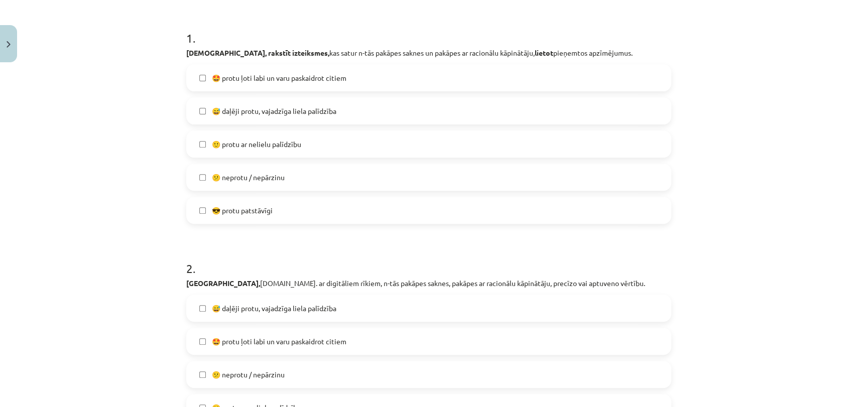
scroll to position [192, 0]
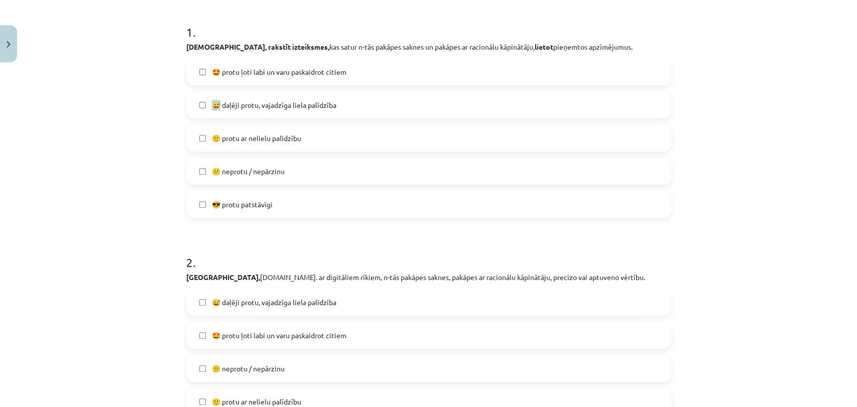
click at [212, 97] on label "😅 daļēji protu, vajadzīga liela palīdzība" at bounding box center [428, 104] width 483 height 25
click at [241, 72] on span "🤩 protu ļoti labi un varu paskaidrot citiem" at bounding box center [279, 72] width 135 height 11
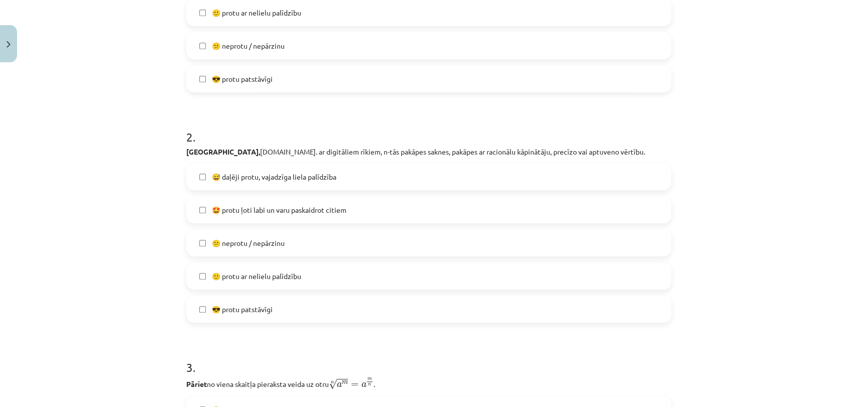
scroll to position [360, 0]
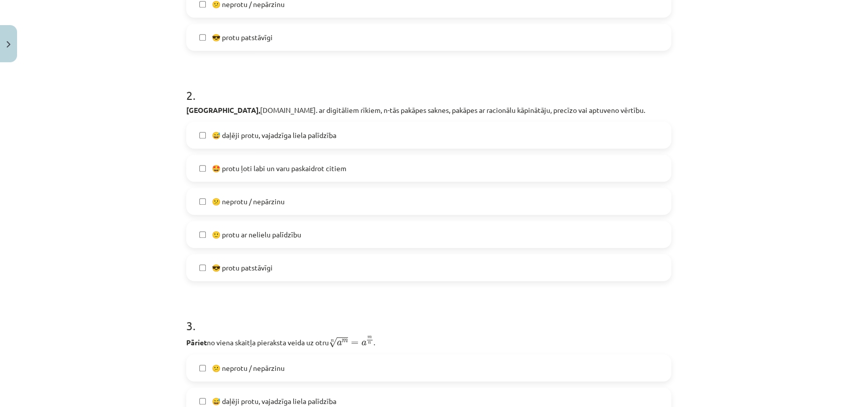
click at [200, 138] on label "😅 daļēji protu, vajadzīga liela palīdzība" at bounding box center [428, 135] width 483 height 25
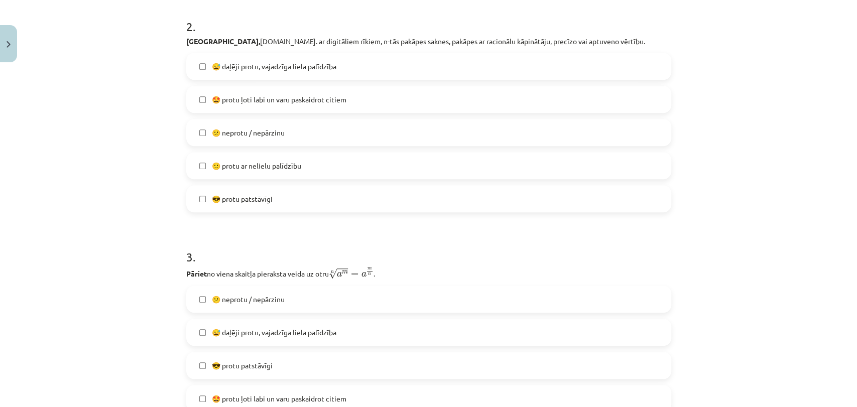
scroll to position [527, 0]
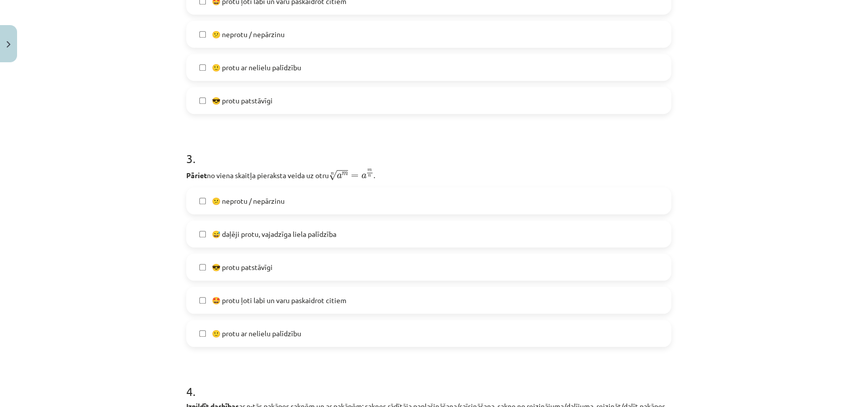
click at [237, 97] on span "😎 protu patstāvīgi" at bounding box center [242, 100] width 61 height 11
drag, startPoint x: 245, startPoint y: 330, endPoint x: 249, endPoint y: 325, distance: 6.8
click at [245, 329] on span "🙂 protu ar nelielu palīdzību" at bounding box center [256, 334] width 89 height 11
click at [247, 281] on div "😕 neprotu / nepārzinu  😅 daļēji protu, vajadzīga liela palīdzība 😎 protu patstā…" at bounding box center [428, 267] width 485 height 160
click at [259, 252] on div "😕 neprotu / nepārzinu  😅 daļēji protu, vajadzīga liela palīdzība 😎 protu patstā…" at bounding box center [428, 267] width 485 height 160
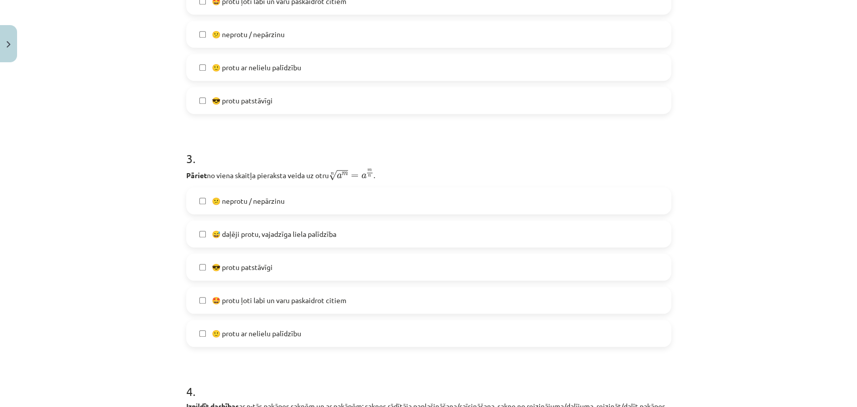
click at [253, 264] on span "😎 protu patstāvīgi" at bounding box center [242, 267] width 61 height 11
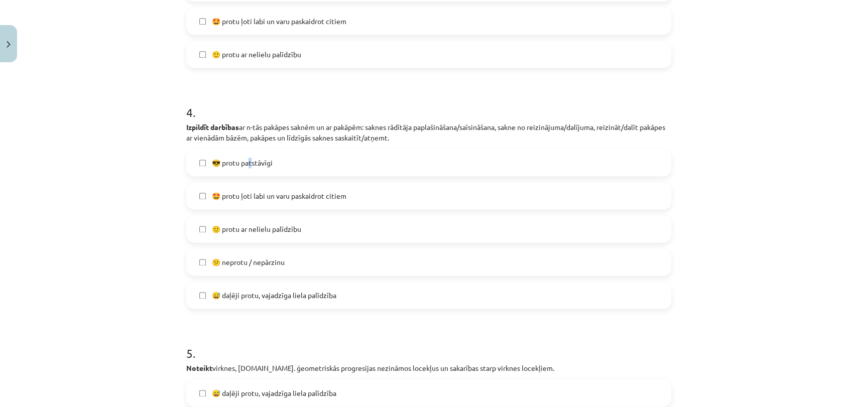
click at [247, 160] on span "😎 protu patstāvīgi" at bounding box center [242, 163] width 61 height 11
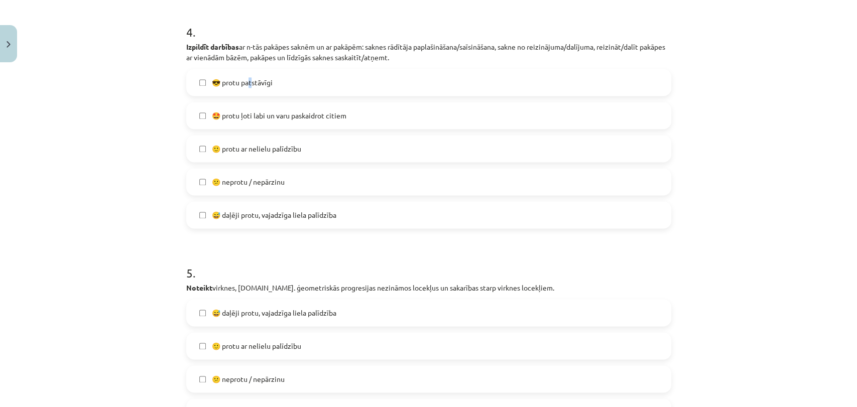
scroll to position [1029, 0]
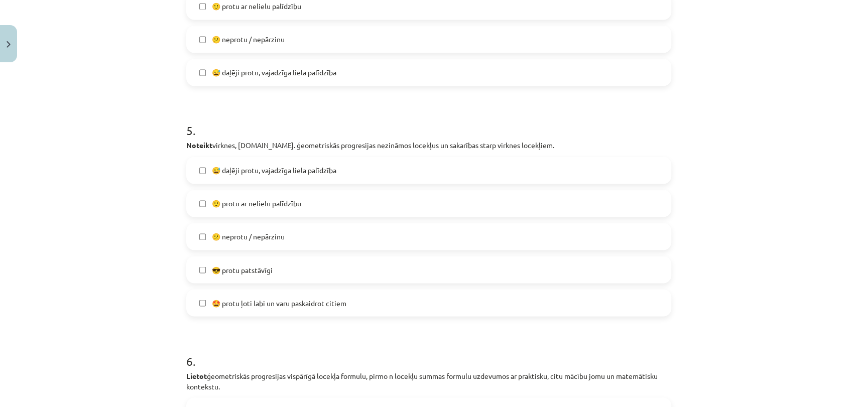
click at [221, 265] on span "😎 protu patstāvīgi" at bounding box center [242, 270] width 61 height 11
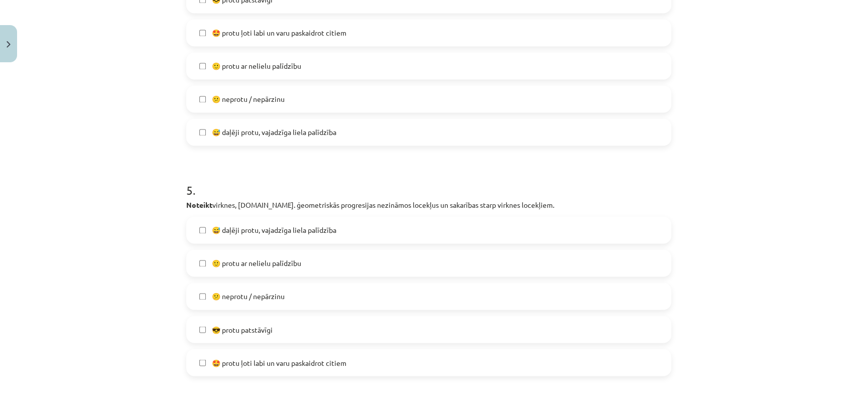
scroll to position [862, 0]
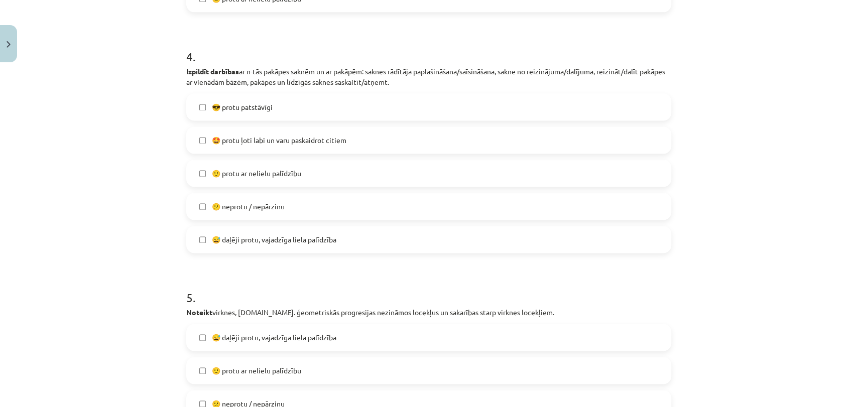
click at [239, 110] on span "😎 protu patstāvīgi" at bounding box center [242, 107] width 61 height 11
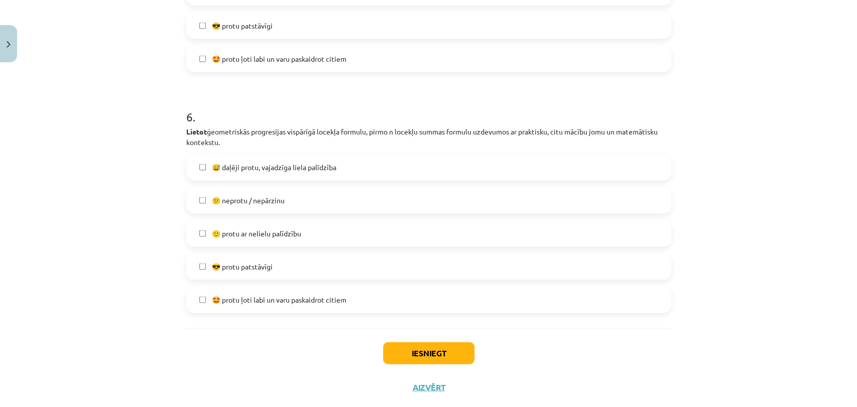
scroll to position [1296, 0]
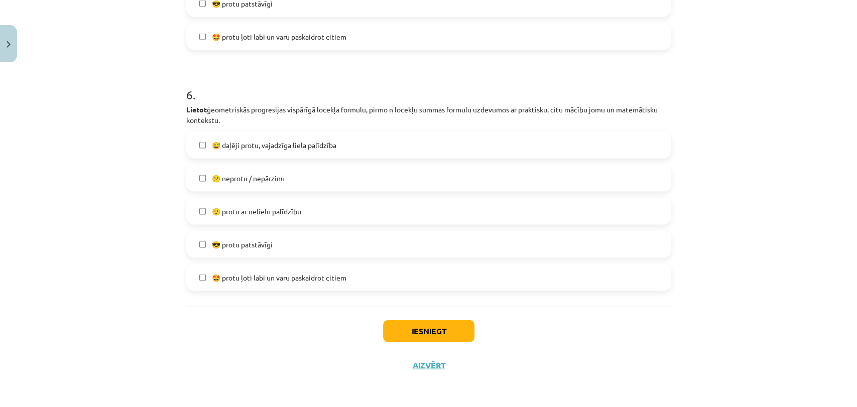
click at [218, 249] on span "😎 protu patstāvīgi" at bounding box center [242, 245] width 61 height 11
click at [408, 332] on button "Iesniegt" at bounding box center [428, 331] width 91 height 22
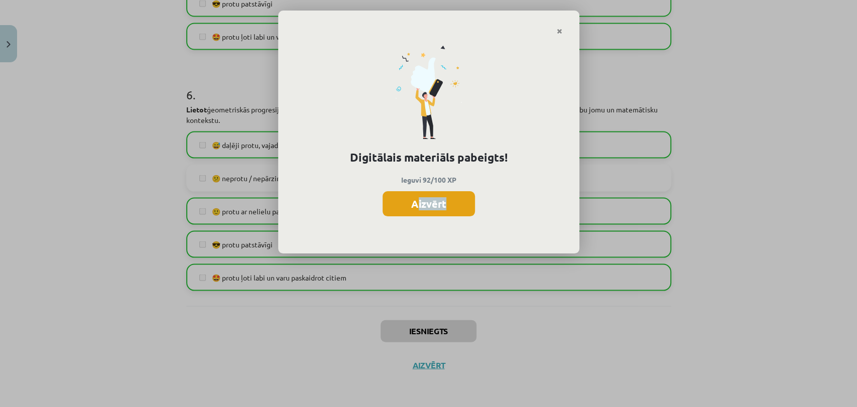
click at [415, 215] on div "Digitālais materiāls pabeigts! Ieguvi 92/100 XP Aizvērt" at bounding box center [428, 144] width 301 height 219
click at [410, 205] on button "Aizvērt" at bounding box center [429, 203] width 92 height 25
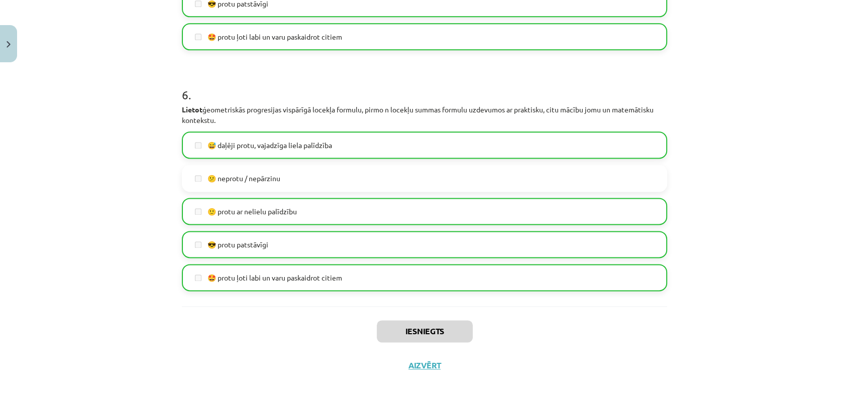
scroll to position [446, 0]
click at [413, 362] on button "Aizvērt" at bounding box center [424, 366] width 38 height 10
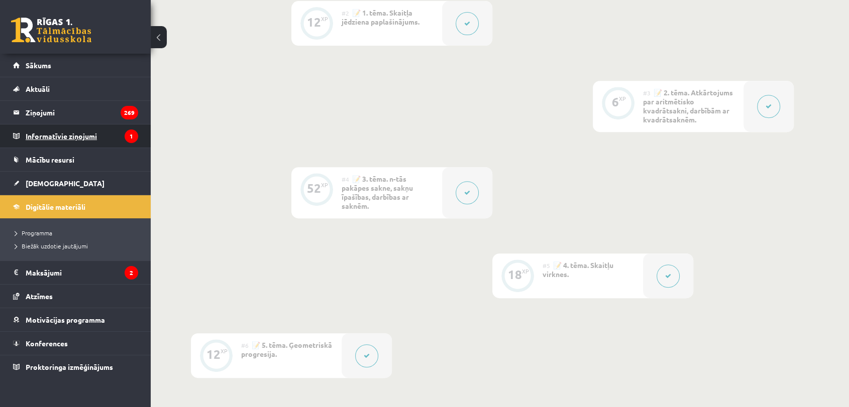
scroll to position [390, 0]
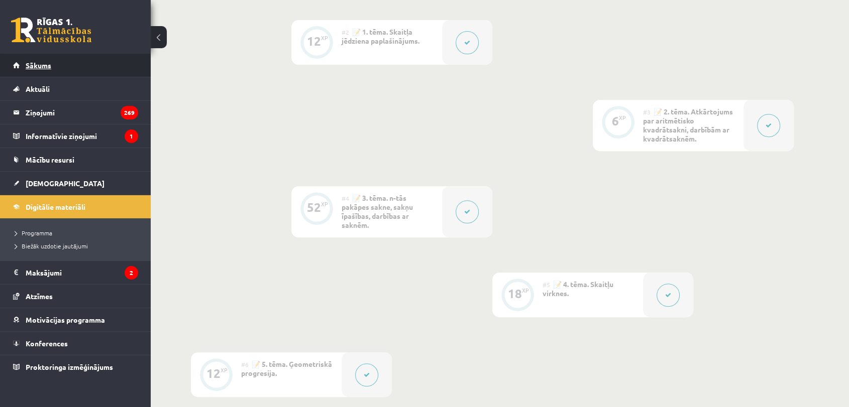
click at [44, 63] on span "Sākums" at bounding box center [39, 65] width 26 height 9
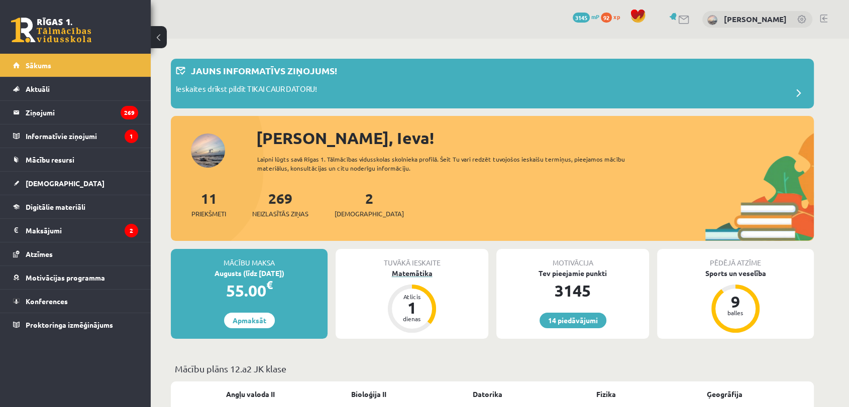
click at [405, 276] on div "Matemātika" at bounding box center [412, 273] width 153 height 11
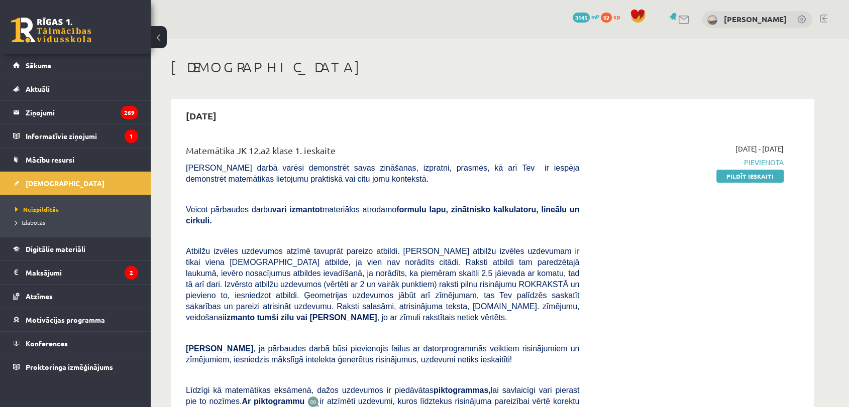
click at [64, 32] on link at bounding box center [51, 30] width 80 height 25
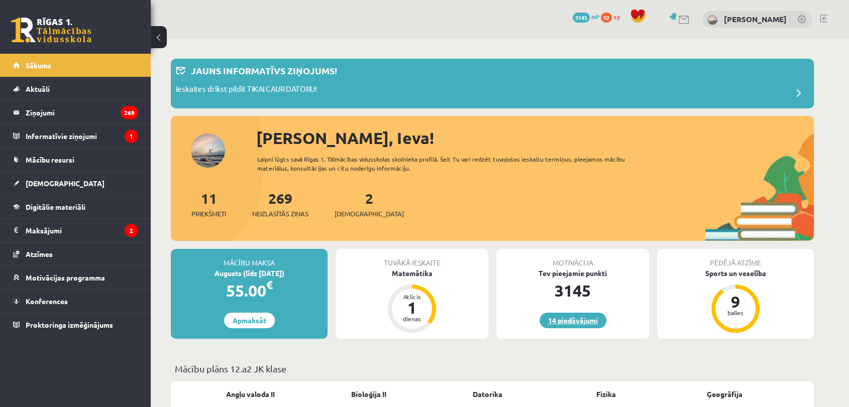
click at [569, 325] on link "14 piedāvājumi" at bounding box center [573, 321] width 67 height 16
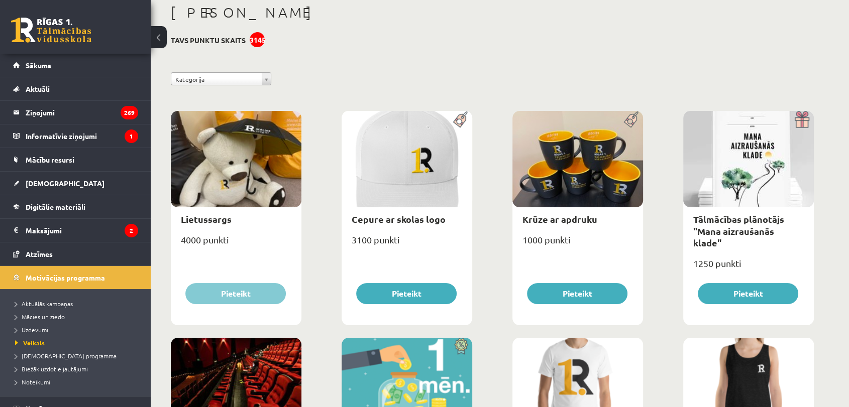
scroll to position [56, 0]
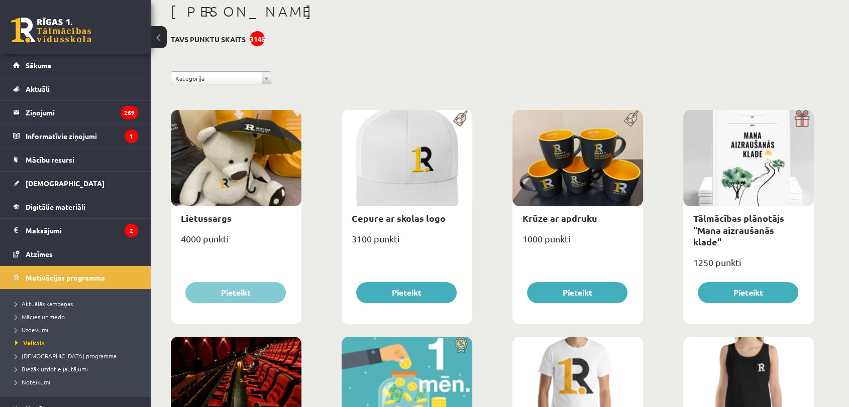
click at [77, 27] on link at bounding box center [51, 30] width 80 height 25
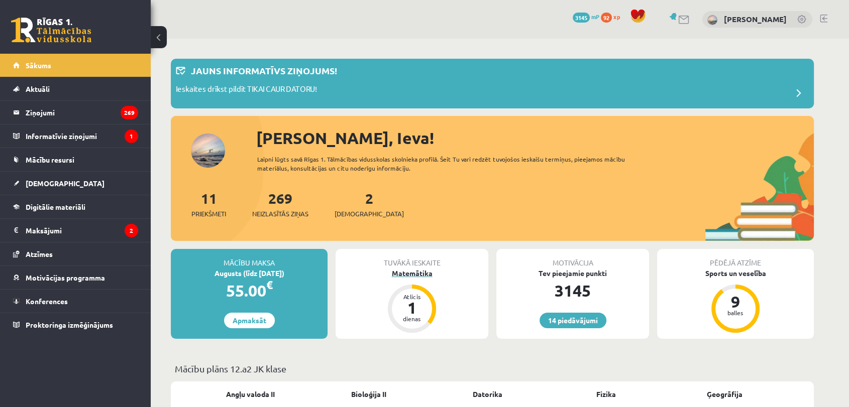
click at [411, 270] on div "Matemātika" at bounding box center [412, 273] width 153 height 11
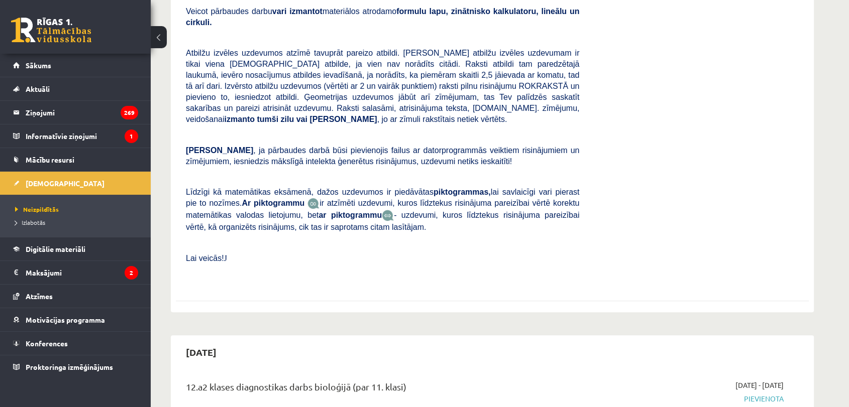
scroll to position [112, 0]
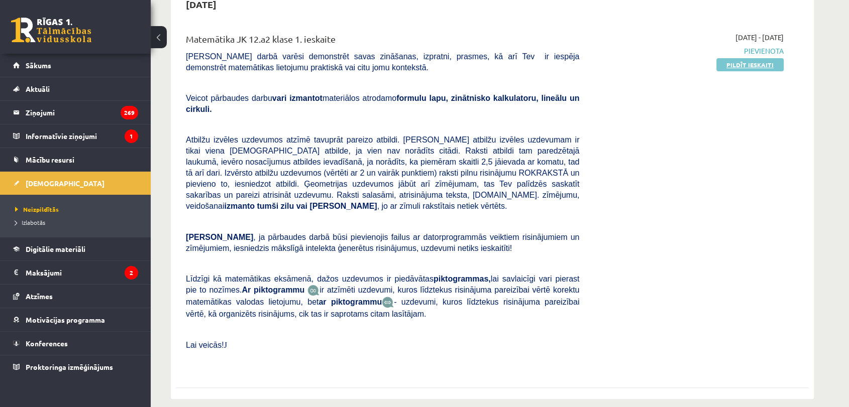
click at [735, 66] on link "Pildīt ieskaiti" at bounding box center [749, 64] width 67 height 13
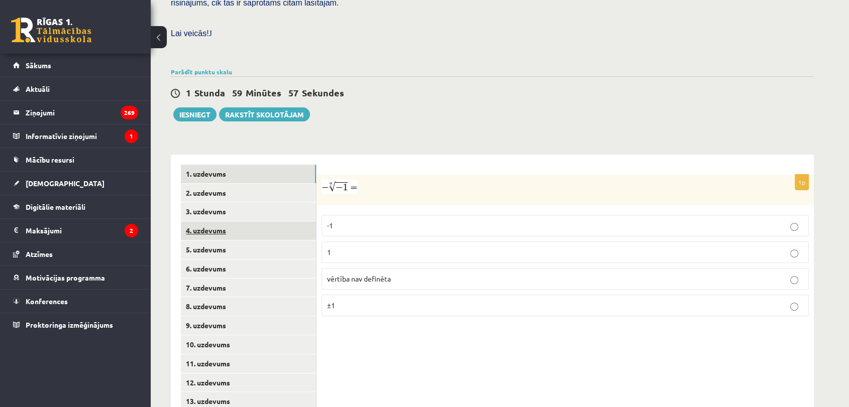
scroll to position [331, 0]
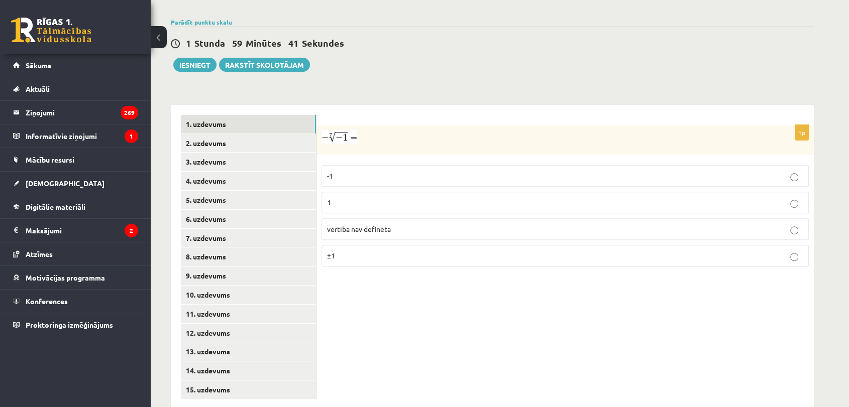
click at [338, 197] on p "1" at bounding box center [565, 202] width 476 height 11
click at [241, 134] on link "2. uzdevums" at bounding box center [248, 143] width 135 height 19
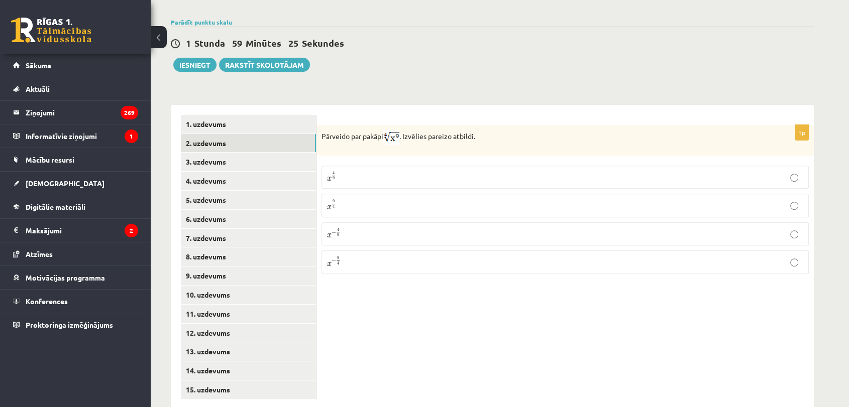
click at [360, 199] on p "x 9 4 x 9 4" at bounding box center [565, 205] width 476 height 12
click at [282, 153] on link "3. uzdevums" at bounding box center [248, 162] width 135 height 19
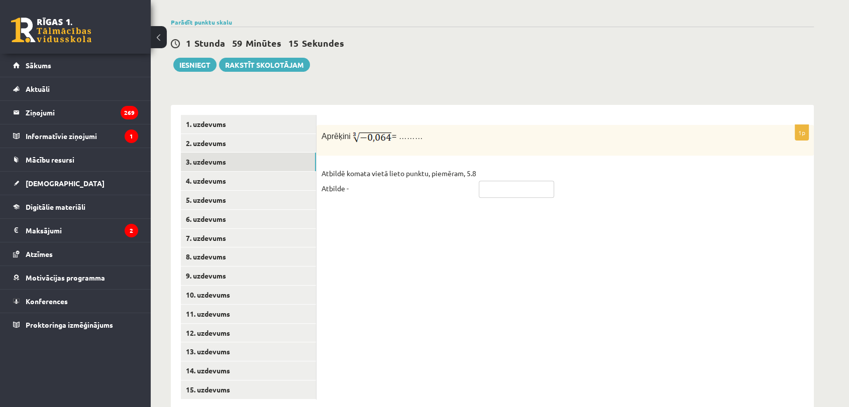
click at [499, 181] on input "text" at bounding box center [516, 189] width 75 height 17
type input "****"
click at [224, 172] on link "4. uzdevums" at bounding box center [248, 181] width 135 height 19
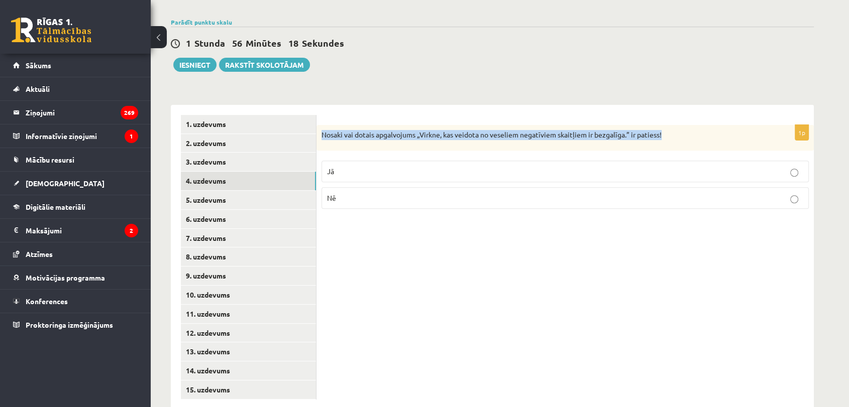
drag, startPoint x: 699, startPoint y: 115, endPoint x: 318, endPoint y: 118, distance: 381.3
click at [318, 125] on div "Nosaki vai dotais apgalvojums „Virkne, kas veidota no veseliem negatīviem skait…" at bounding box center [564, 138] width 497 height 26
copy p "Nosaki vai dotais apgalvojums „Virkne, kas veidota no veseliem negatīviem skait…"
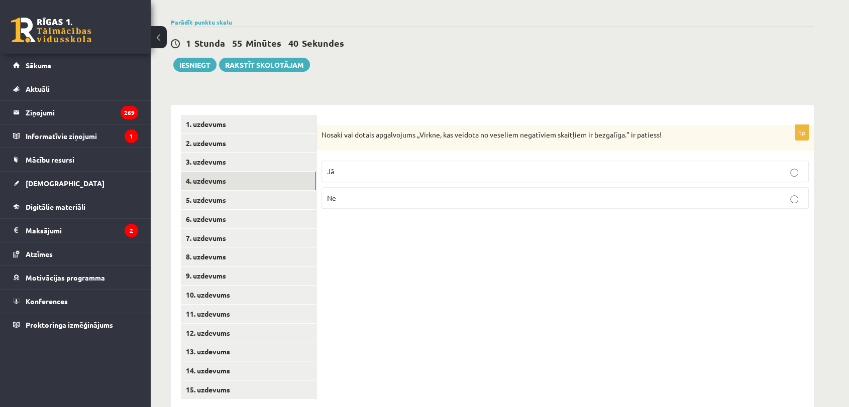
click at [528, 268] on div "1p Nosaki vai dotais apgalvojums „Virkne, kas veidota no veseliem negatīviem sk…" at bounding box center [564, 257] width 497 height 305
click at [404, 193] on p "Nē" at bounding box center [565, 198] width 476 height 11
click at [445, 166] on p "Jā" at bounding box center [565, 171] width 476 height 11
click at [248, 191] on link "5. uzdevums" at bounding box center [248, 200] width 135 height 19
click at [487, 41] on div "1 Stunda 47 Minūtes 57 Sekundes Ieskaite saglabāta! Iesniegt Rakstīt skolotājam" at bounding box center [492, 49] width 643 height 45
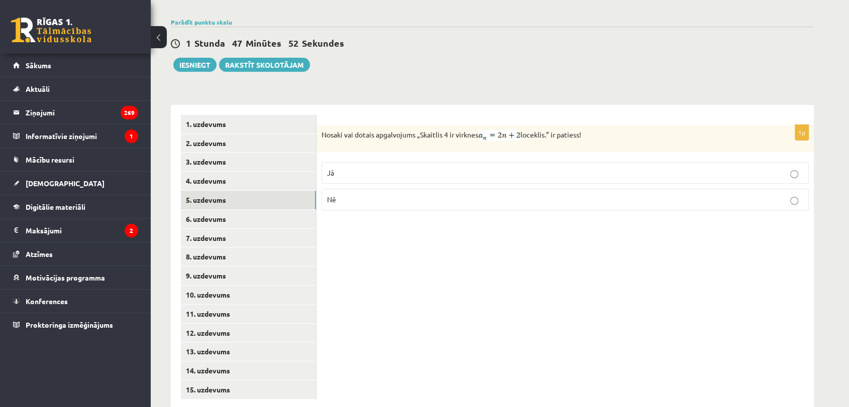
drag, startPoint x: 600, startPoint y: 115, endPoint x: 317, endPoint y: 102, distance: 283.6
click at [317, 105] on div "1p Nosaki vai dotais apgalvojums „Skaitlis 4 ir virknes loceklis.” ir patiess! …" at bounding box center [564, 257] width 497 height 305
click at [332, 95] on div "**********" at bounding box center [492, 252] width 643 height 315
click at [564, 233] on div "1p Nosaki vai dotais apgalvojums „Skaitlis 4 ir virknes loceklis.” ir patiess! …" at bounding box center [564, 257] width 497 height 305
click at [407, 168] on p "Jā" at bounding box center [565, 173] width 476 height 11
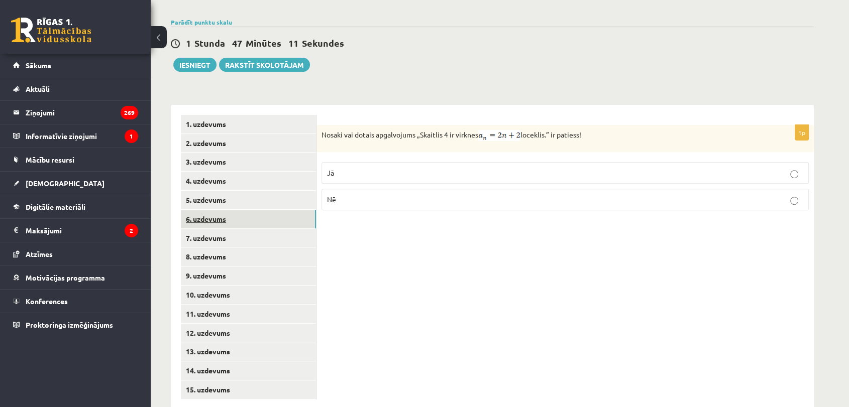
click at [241, 210] on link "6. uzdevums" at bounding box center [248, 219] width 135 height 19
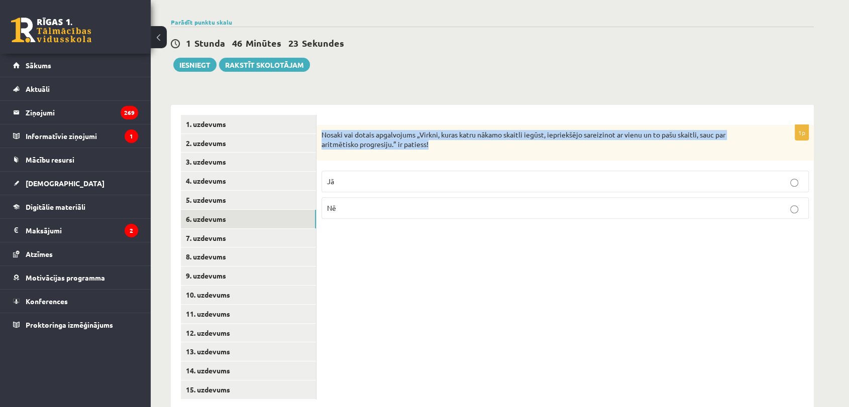
drag, startPoint x: 435, startPoint y: 126, endPoint x: 321, endPoint y: 114, distance: 114.7
click at [321, 125] on div "Nosaki vai dotais apgalvojums „Virkni, kuras katru nākamo skaitli iegūst, iepri…" at bounding box center [564, 143] width 497 height 36
copy p "Nosaki vai dotais apgalvojums „Virkni, kuras katru nākamo skaitli iegūst, iepri…"
click at [544, 105] on div "1p Nosaki vai dotais apgalvojums „Virkni, kuras katru nākamo skaitli iegūst, ie…" at bounding box center [564, 257] width 497 height 305
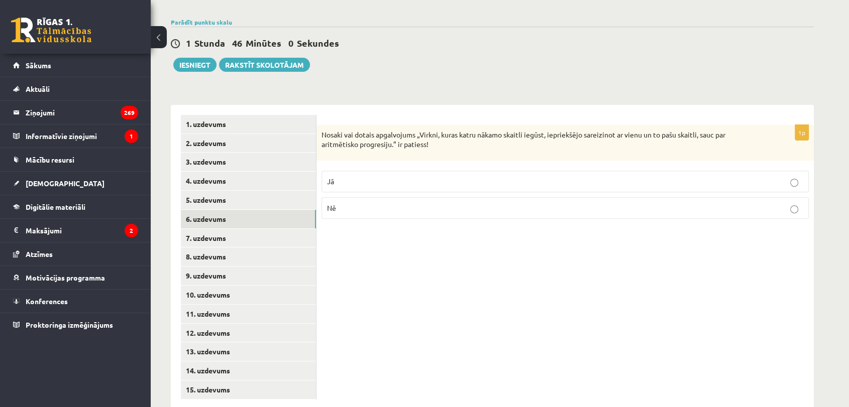
drag, startPoint x: 379, startPoint y: 187, endPoint x: 369, endPoint y: 190, distance: 10.6
click at [378, 203] on p "Nē" at bounding box center [565, 208] width 476 height 11
click at [254, 229] on link "7. uzdevums" at bounding box center [248, 238] width 135 height 19
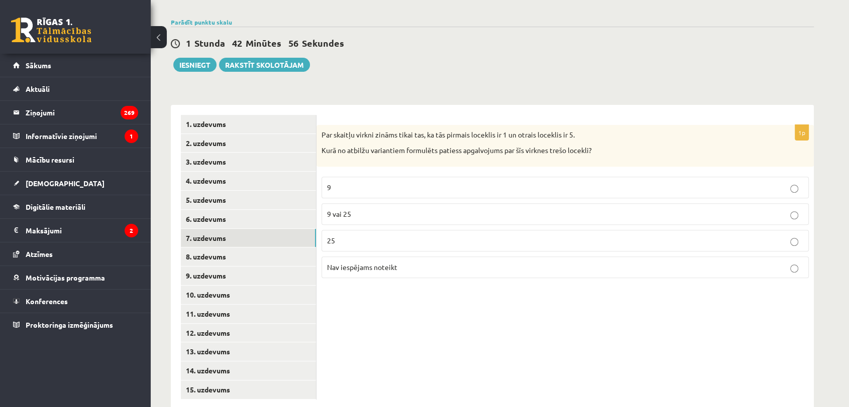
click at [398, 236] on p "25" at bounding box center [565, 241] width 476 height 11
click at [405, 209] on p "9 vai 25" at bounding box center [565, 214] width 476 height 11
click at [220, 248] on link "8. uzdevums" at bounding box center [248, 257] width 135 height 19
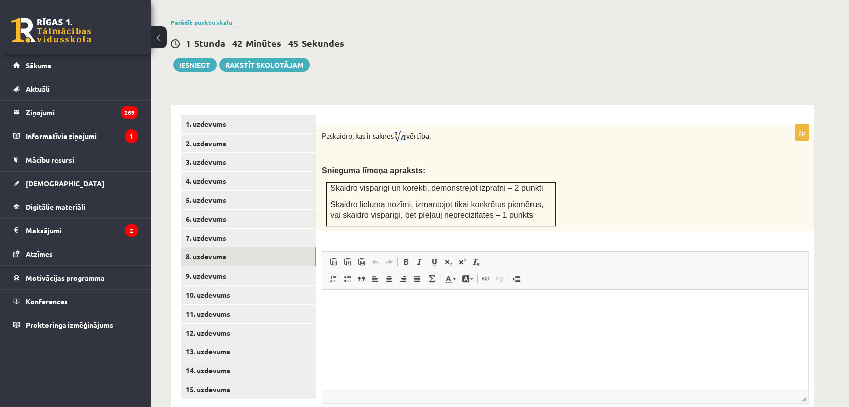
scroll to position [0, 0]
click at [189, 267] on link "9. uzdevums" at bounding box center [248, 276] width 135 height 19
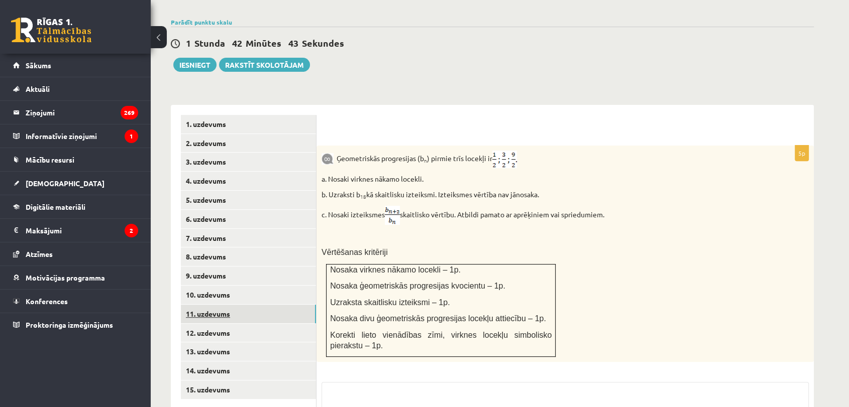
click at [239, 305] on link "11. uzdevums" at bounding box center [248, 314] width 135 height 19
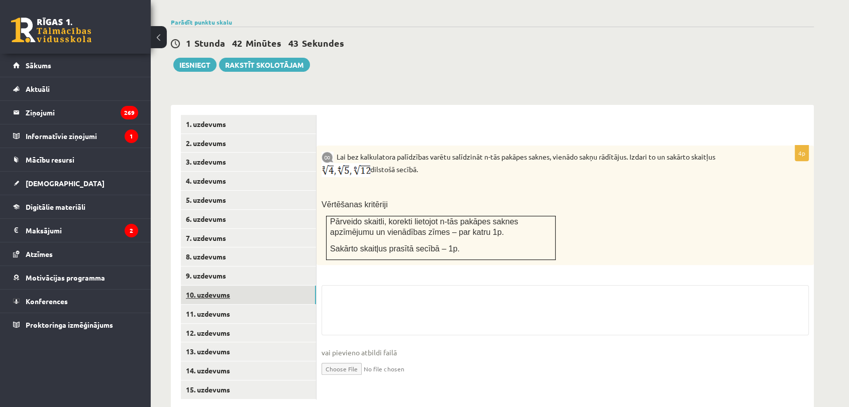
click at [239, 286] on link "10. uzdevums" at bounding box center [248, 295] width 135 height 19
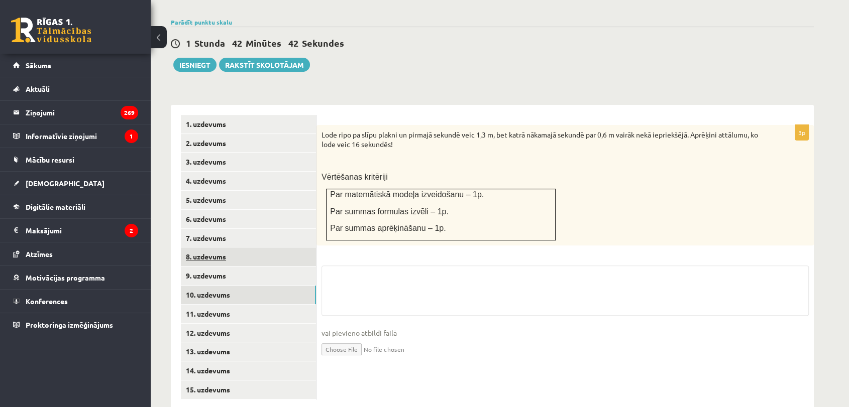
click at [247, 248] on link "8. uzdevums" at bounding box center [248, 257] width 135 height 19
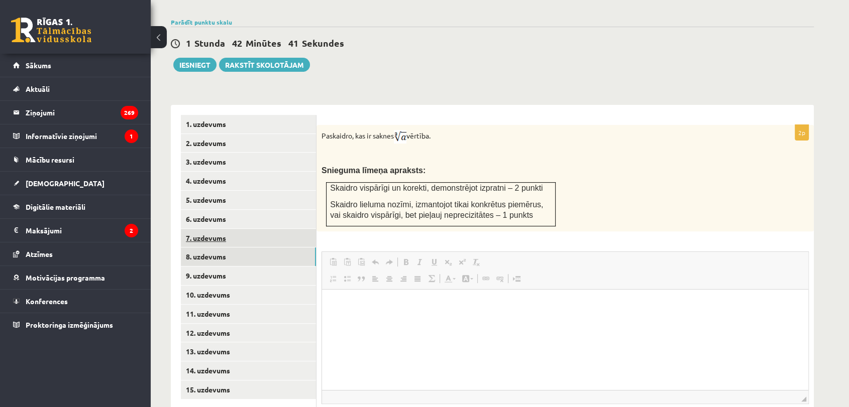
click at [228, 229] on link "7. uzdevums" at bounding box center [248, 238] width 135 height 19
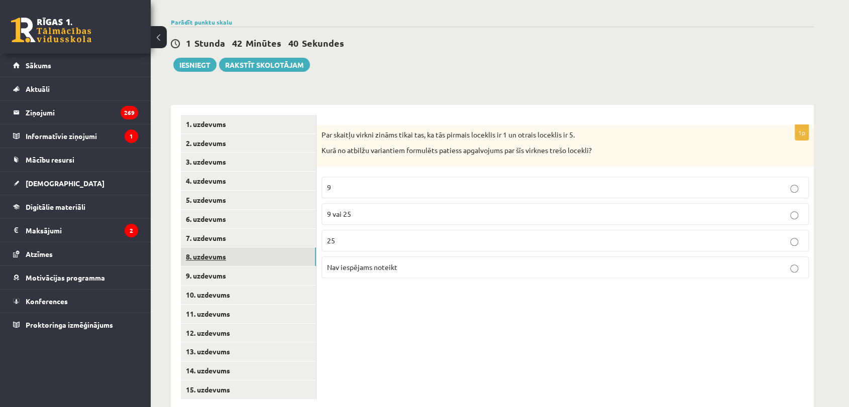
click at [221, 248] on link "8. uzdevums" at bounding box center [248, 257] width 135 height 19
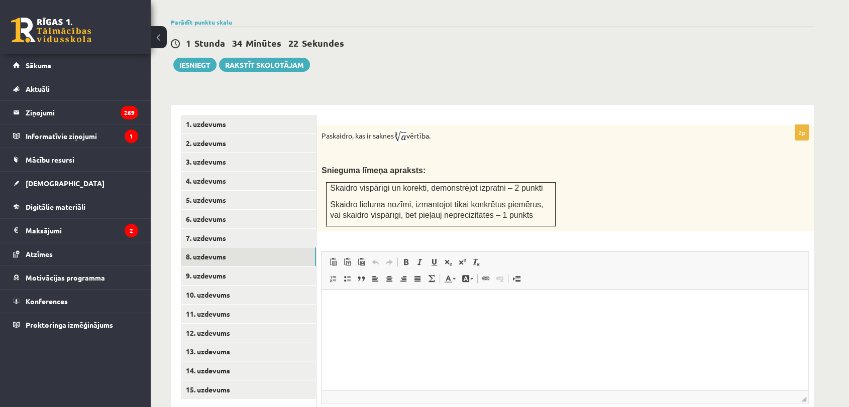
click at [603, 165] on p "Snieguma līmeņa apraksts:" at bounding box center [539, 170] width 437 height 11
drag, startPoint x: 589, startPoint y: 197, endPoint x: 323, endPoint y: 115, distance: 278.2
click at [318, 125] on div "Paskaidro, kas ir saknes vērtība. Snieguma līmeņa apraksts: Skaidro vispārīgi u…" at bounding box center [564, 178] width 497 height 106
click at [622, 67] on div "Matemātika JK 12.a2 klase 1. ieskaite , Ieva Skadiņa (12.a2 JK klase) Pārbaudes…" at bounding box center [492, 99] width 683 height 783
click at [594, 71] on div "Matemātika JK 12.a2 klase 1. ieskaite , Ieva Skadiņa (12.a2 JK klase) Pārbaudes…" at bounding box center [492, 99] width 683 height 783
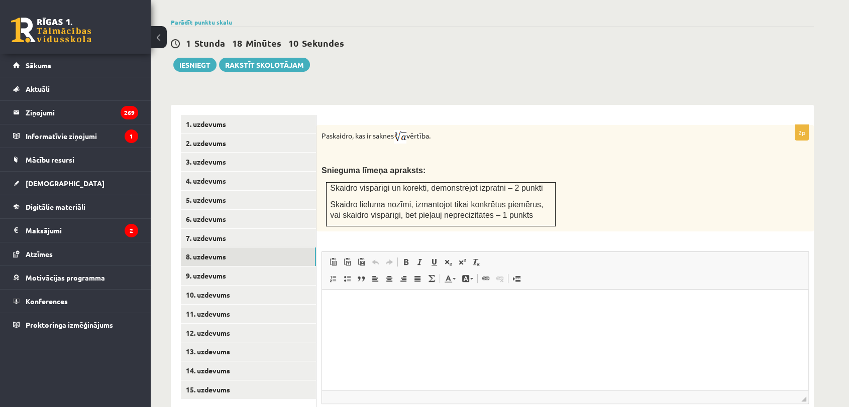
click at [541, 38] on div "1 Stunda 18 Minūtes 10 Sekundes Ieskaite saglabāta! Iesniegt Rakstīt skolotājam" at bounding box center [492, 49] width 643 height 45
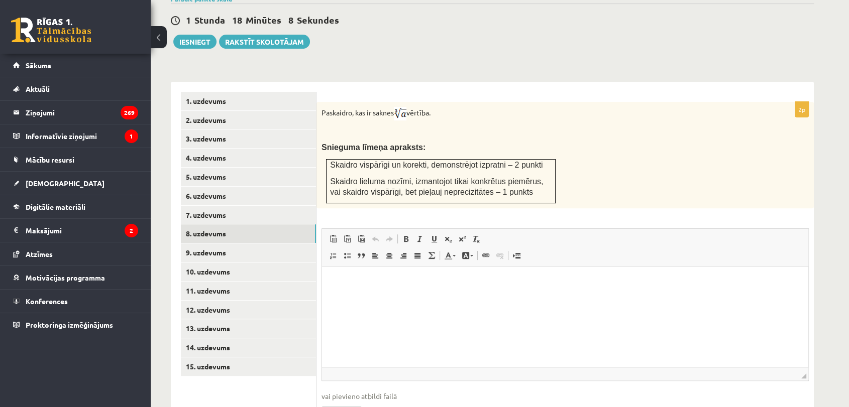
scroll to position [337, 0]
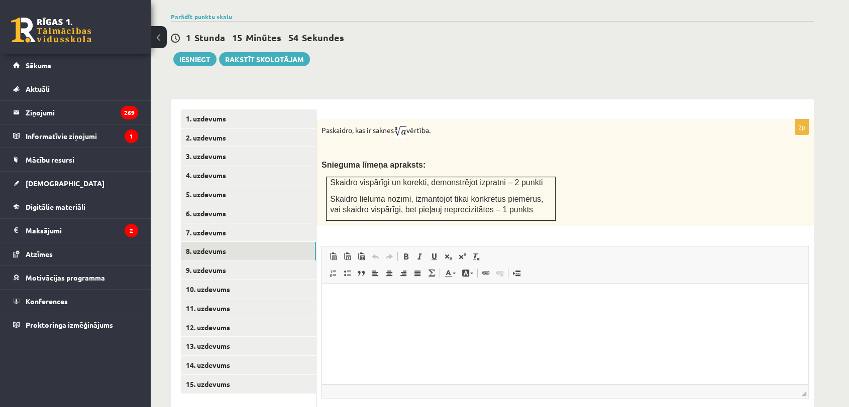
click at [603, 134] on div "Paskaidro, kas ir saknes vērtība. Snieguma līmeņa apraksts: Skaidro vispārīgi u…" at bounding box center [564, 173] width 497 height 106
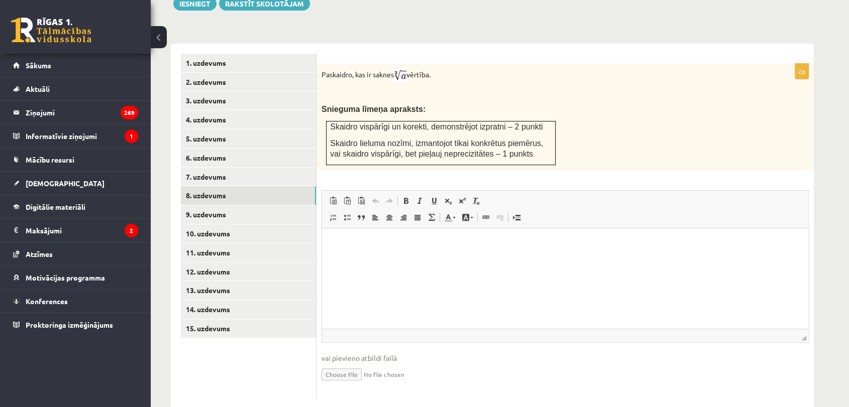
click at [368, 239] on p "Визуальный текстовый редактор, wiswyg-editor-user-answer-47024965911600" at bounding box center [565, 244] width 466 height 11
click at [333, 364] on input "file" at bounding box center [564, 374] width 487 height 21
type input "**********"
click at [212, 205] on link "9. uzdevums" at bounding box center [248, 214] width 135 height 19
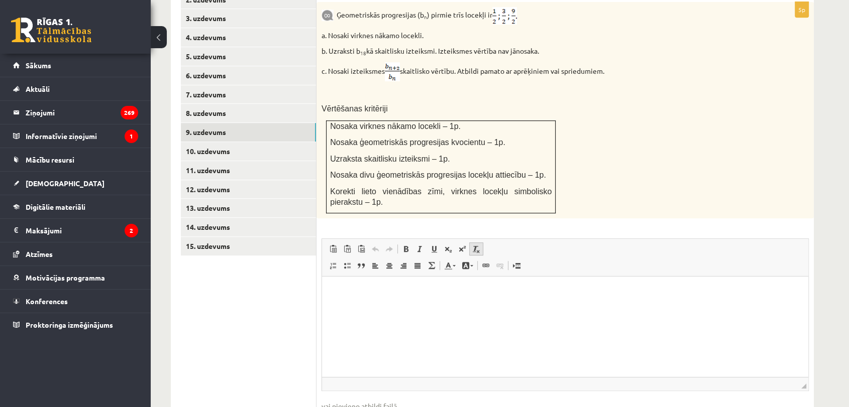
scroll to position [522, 0]
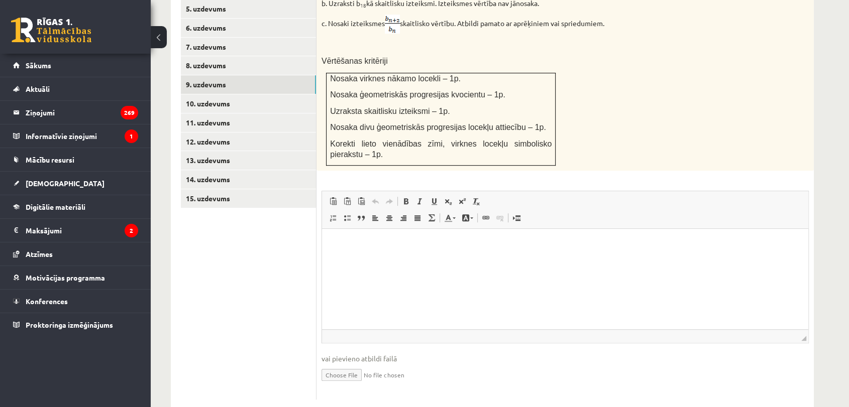
click at [420, 255] on html at bounding box center [565, 244] width 486 height 31
type input "**********"
click at [228, 94] on link "10. uzdevums" at bounding box center [248, 103] width 135 height 19
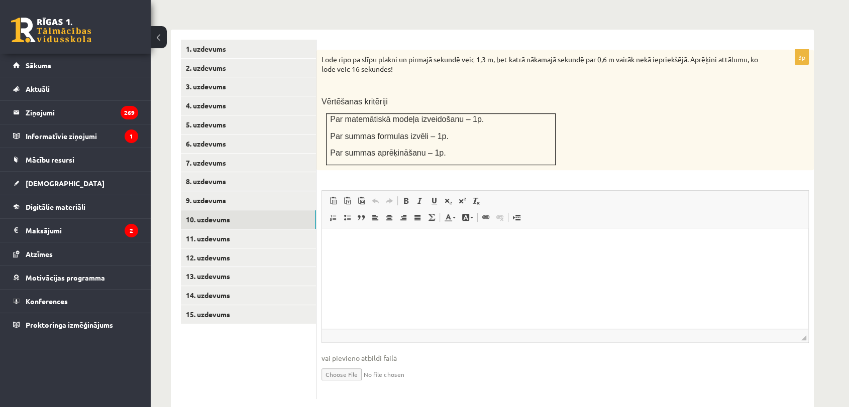
scroll to position [0, 0]
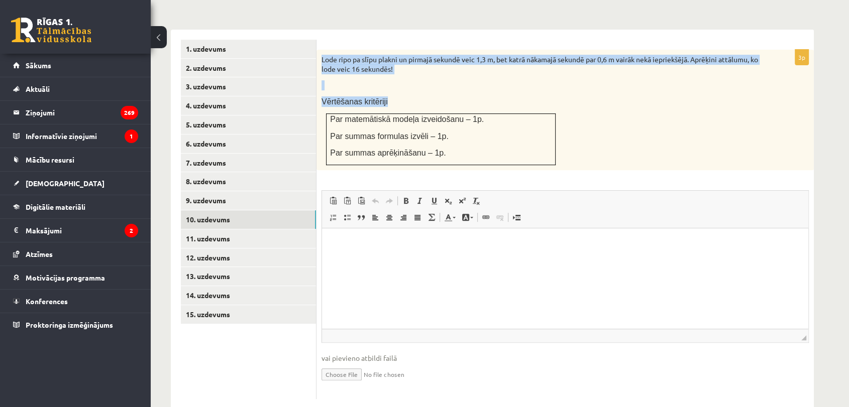
drag, startPoint x: 408, startPoint y: 83, endPoint x: 321, endPoint y: 33, distance: 100.6
click at [321, 50] on div "Lode ripo pa slīpu plakni un pirmajā sekundē veic 1,3 m, bet katrā nākamajā sek…" at bounding box center [564, 110] width 497 height 121
copy div "Lode ripo pa slīpu plakni un pirmajā sekundē veic 1,3 m, bet katrā nākamajā sek…"
click at [678, 118] on div "Lode ripo pa slīpu plakni un pirmajā sekundē veic 1,3 m, bet katrā nākamajā sek…" at bounding box center [564, 110] width 497 height 121
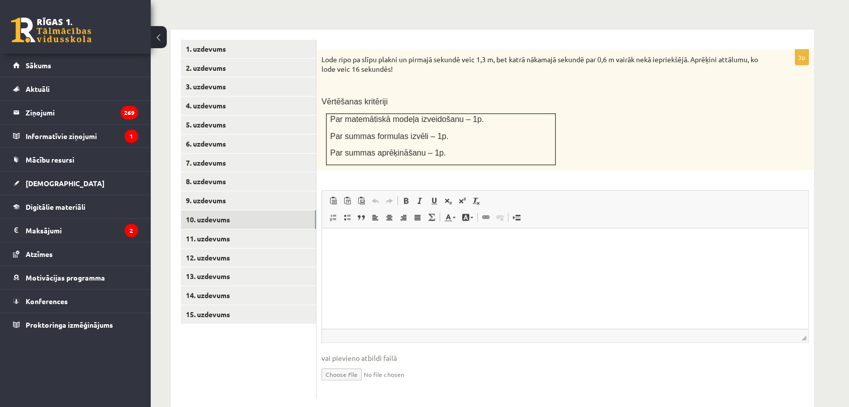
type input "**********"
click at [389, 254] on html at bounding box center [565, 244] width 486 height 31
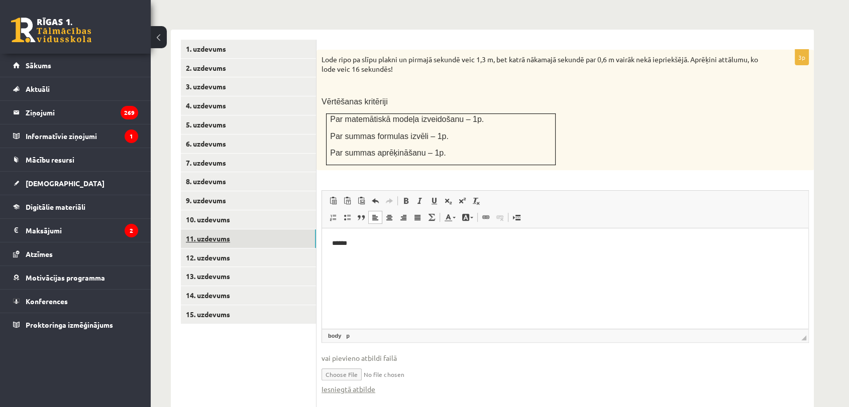
click at [214, 230] on link "11. uzdevums" at bounding box center [248, 239] width 135 height 19
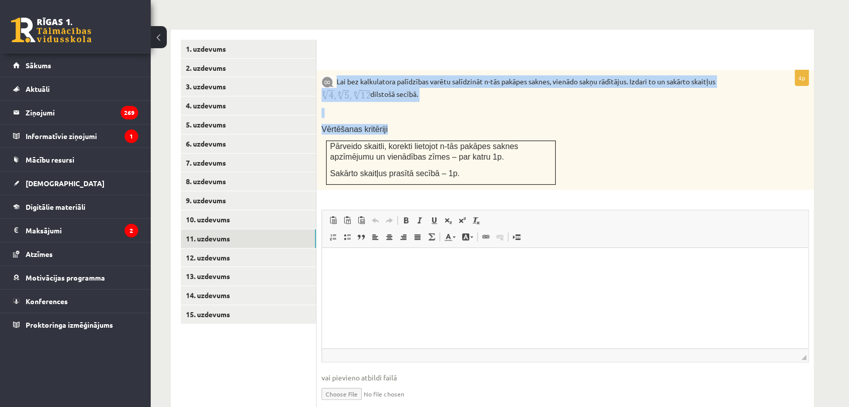
drag, startPoint x: 500, startPoint y: 163, endPoint x: 423, endPoint y: 94, distance: 103.2
click at [346, 75] on div "Lai bez kalkulatora palīdzības varētu salīdzināt n-tās pakāpes saknes, vienādo …" at bounding box center [564, 130] width 497 height 120
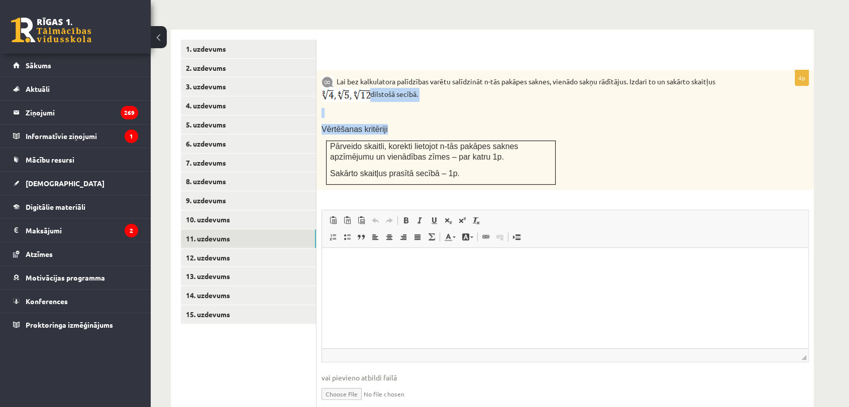
drag, startPoint x: 551, startPoint y: 97, endPoint x: 545, endPoint y: 95, distance: 5.7
click at [550, 97] on div "Lai bez kalkulatora palīdzības varētu salīdzināt n-tās pakāpes saknes, vienādo …" at bounding box center [564, 130] width 497 height 120
click at [535, 108] on p at bounding box center [539, 113] width 437 height 10
click at [597, 98] on div "Lai bez kalkulatora palīdzības varētu salīdzināt n-tās pakāpes saknes, vienādo …" at bounding box center [564, 130] width 497 height 120
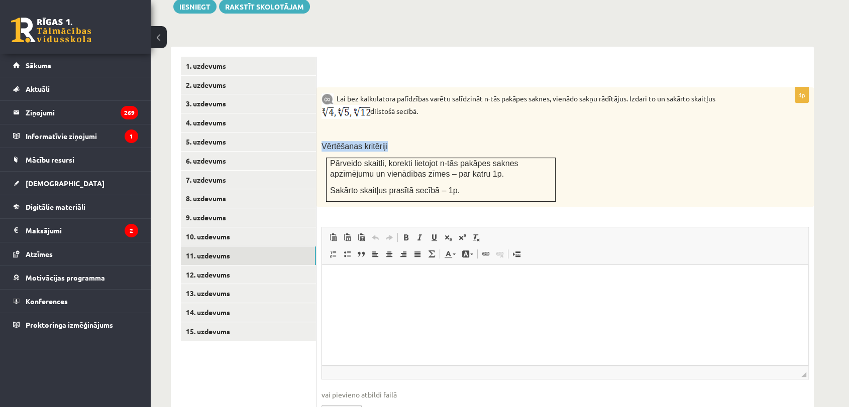
scroll to position [406, 0]
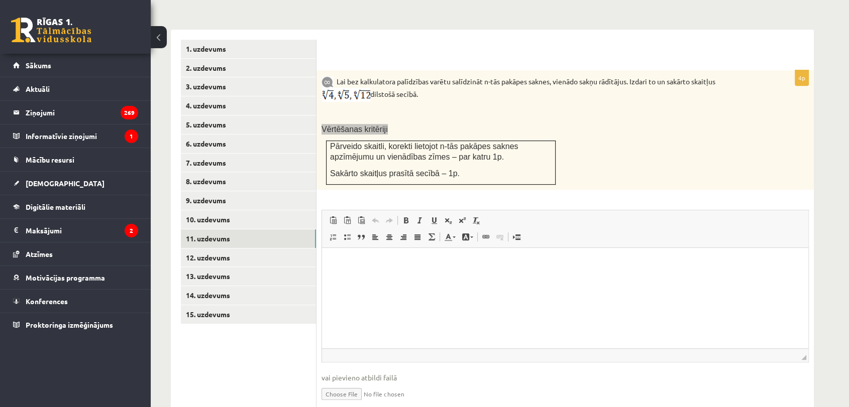
click at [393, 279] on html at bounding box center [565, 263] width 486 height 31
type input "**********"
click at [265, 249] on link "12. uzdevums" at bounding box center [248, 258] width 135 height 19
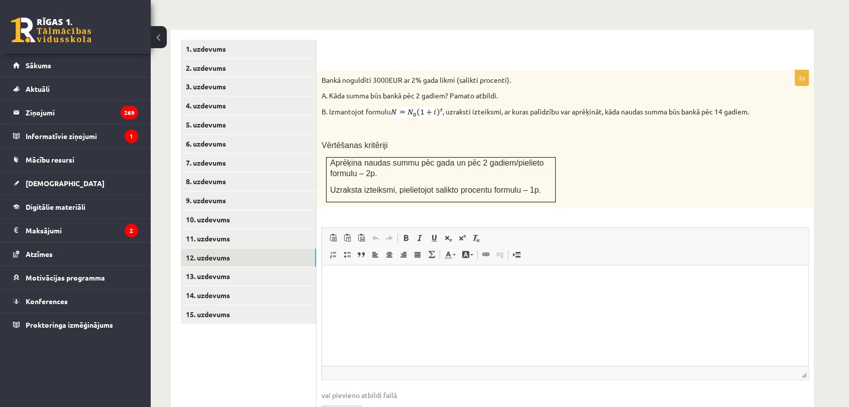
scroll to position [0, 0]
drag, startPoint x: 587, startPoint y: 167, endPoint x: 322, endPoint y: 89, distance: 275.6
click at [320, 88] on div "Bankā noguldīti 3000EUR ar 2% gada likmi (salikti procenti). A. Kāda summa būs …" at bounding box center [564, 139] width 497 height 138
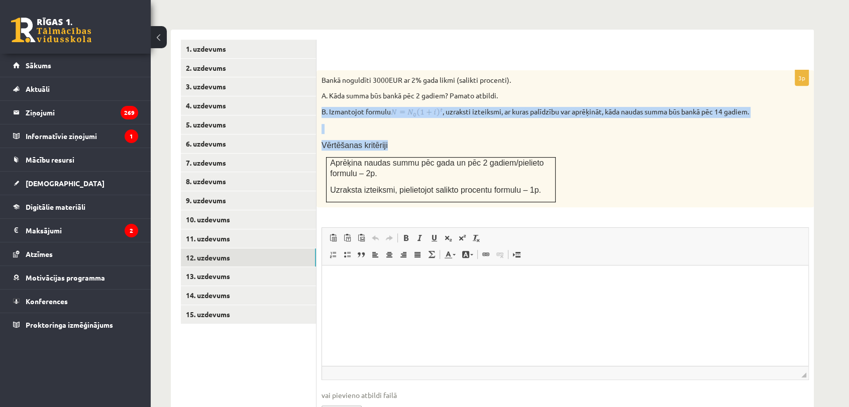
click at [605, 140] on p "Vērtēšanas kritēriji" at bounding box center [539, 145] width 437 height 11
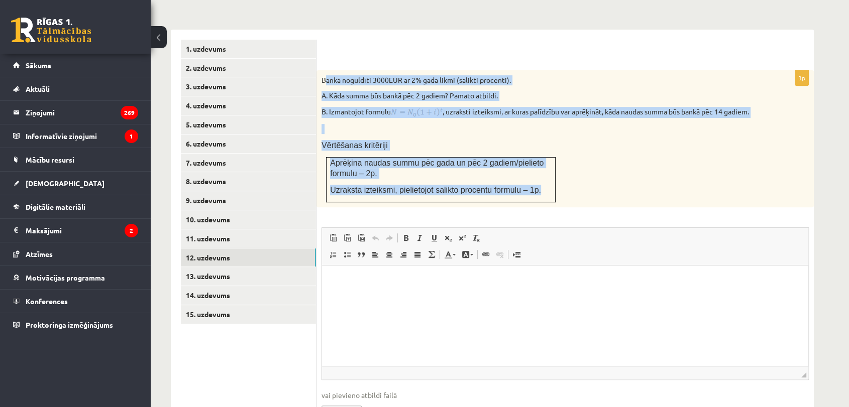
drag, startPoint x: 333, startPoint y: 50, endPoint x: 534, endPoint y: 177, distance: 238.9
click at [534, 177] on div "Bankā noguldīti 3000EUR ar 2% gada likmi (salikti procenti). A. Kāda summa būs …" at bounding box center [564, 139] width 497 height 138
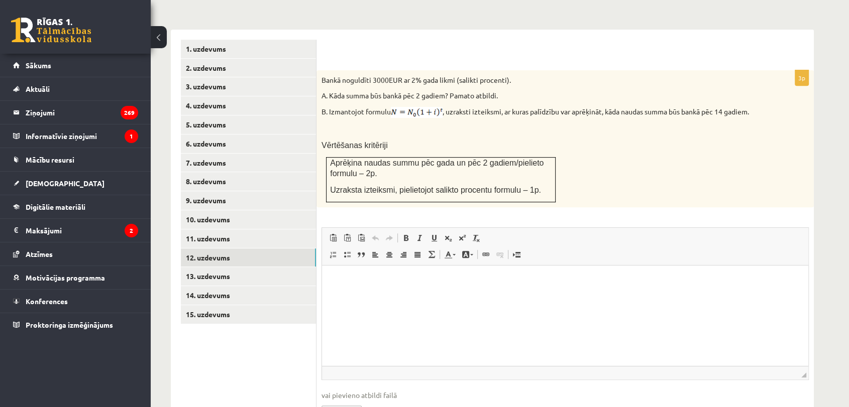
click at [605, 50] on div at bounding box center [565, 55] width 477 height 11
click at [435, 296] on html at bounding box center [565, 281] width 486 height 31
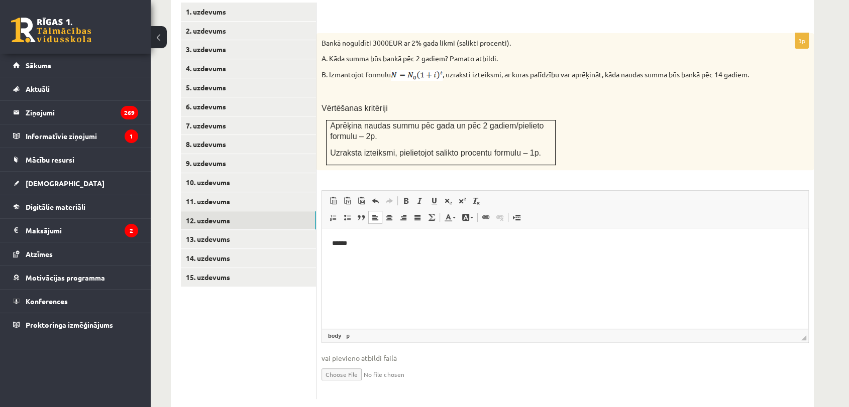
type input "**********"
click at [267, 230] on link "13. uzdevums" at bounding box center [248, 239] width 135 height 19
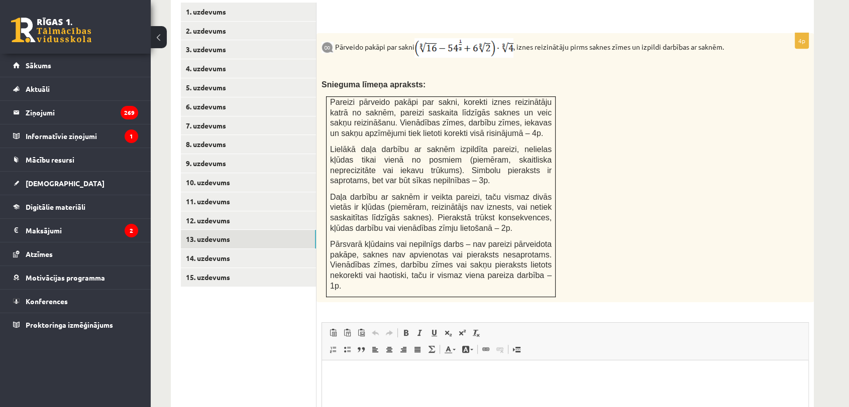
click at [371, 379] on p "Визуальный текстовый редактор, wiswyg-editor-user-answer-47024836627560" at bounding box center [565, 376] width 466 height 11
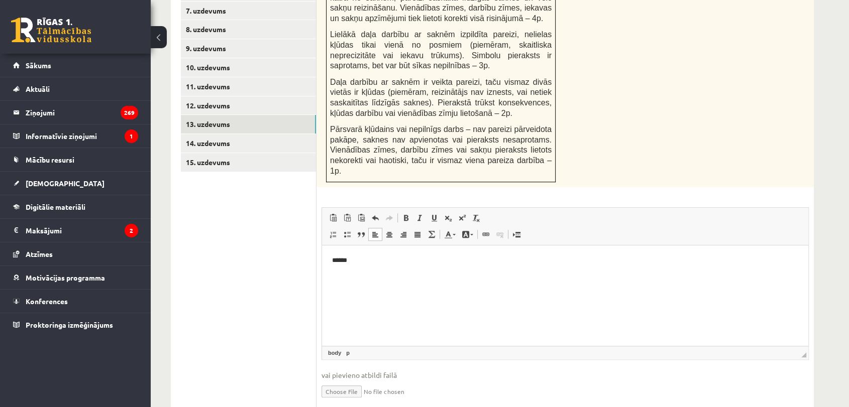
scroll to position [565, 0]
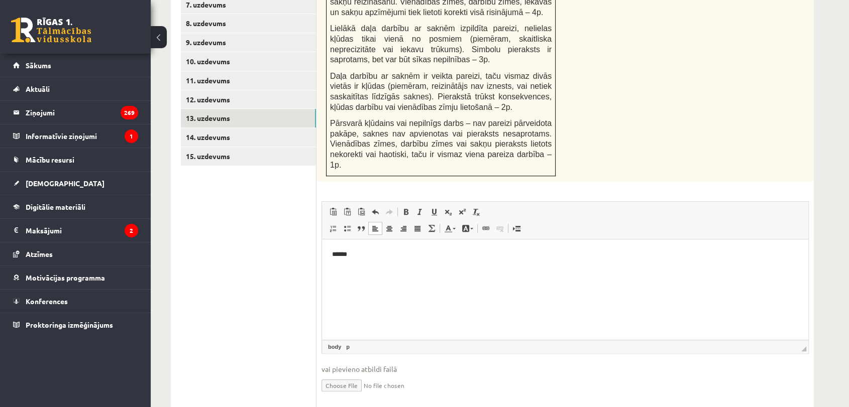
type input "**********"
click at [211, 128] on link "14. uzdevums" at bounding box center [248, 137] width 135 height 19
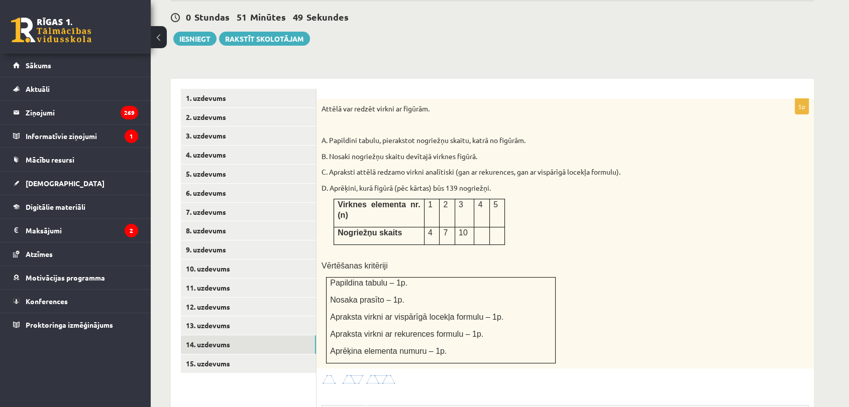
scroll to position [338, 0]
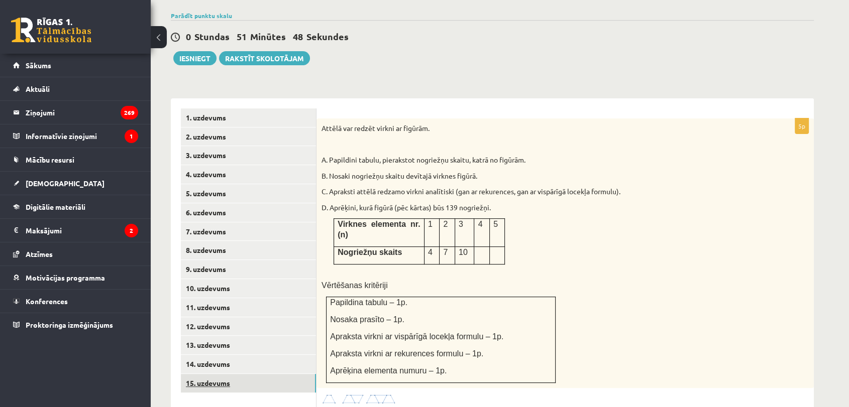
click at [245, 374] on link "15. uzdevums" at bounding box center [248, 383] width 135 height 19
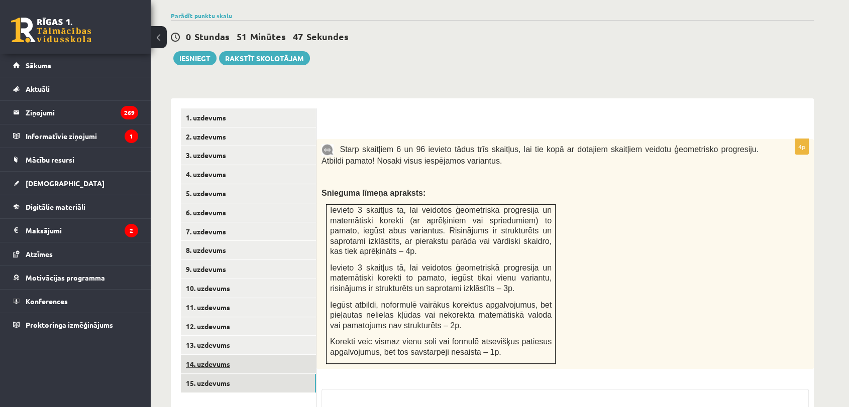
click at [248, 355] on link "14. uzdevums" at bounding box center [248, 364] width 135 height 19
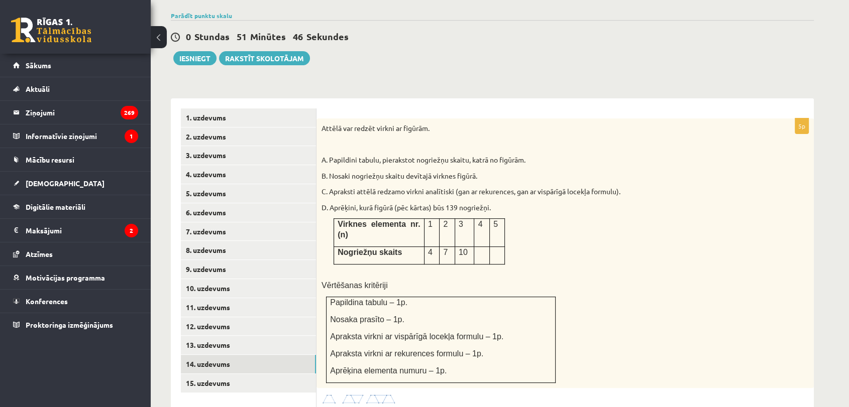
scroll to position [0, 0]
click at [412, 258] on div "Attēlā var redzēt virkni ar figūrām. A. Papildini tabulu, pierakstot nogriežņu …" at bounding box center [564, 254] width 497 height 270
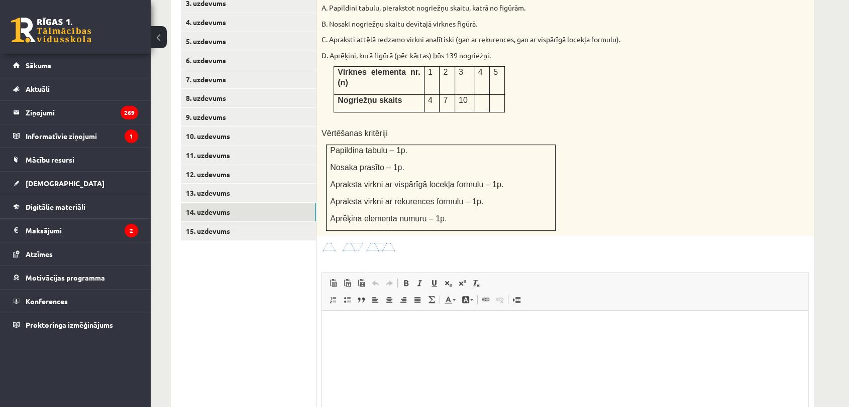
scroll to position [561, 0]
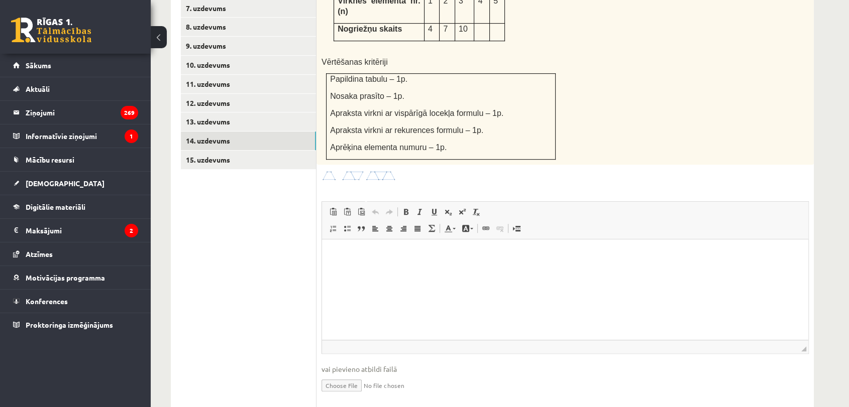
click at [410, 270] on html at bounding box center [565, 255] width 486 height 31
type input "**********"
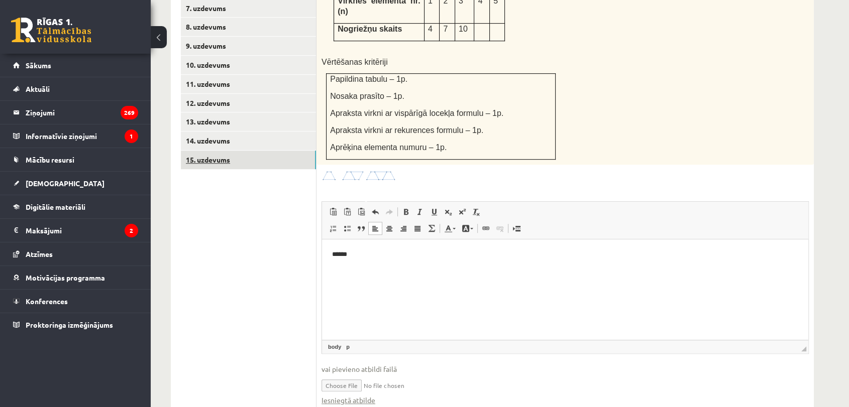
click at [249, 151] on link "15. uzdevums" at bounding box center [248, 160] width 135 height 19
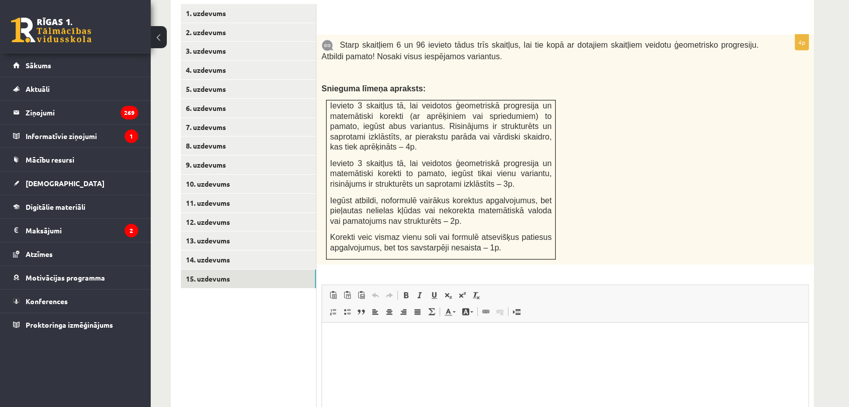
scroll to position [535, 0]
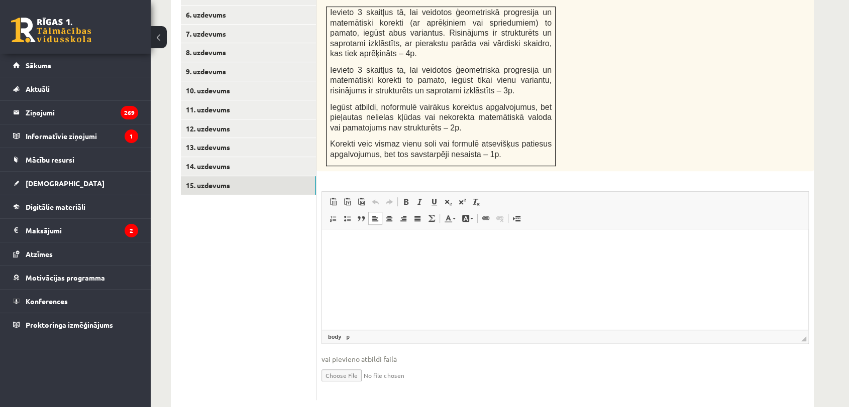
click at [428, 242] on p "Визуальный текстовый редактор, wiswyg-editor-user-answer-47024835879600" at bounding box center [565, 244] width 466 height 11
click at [183, 259] on ul "1. uzdevums 2. uzdevums 3. uzdevums 4. uzdevums 5. uzdevums 6. uzdevums 7. uzde…" at bounding box center [249, 156] width 136 height 490
type input "**********"
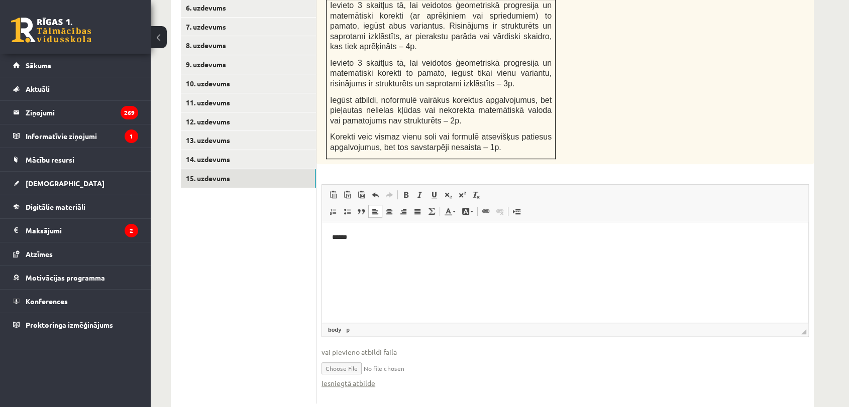
scroll to position [547, 0]
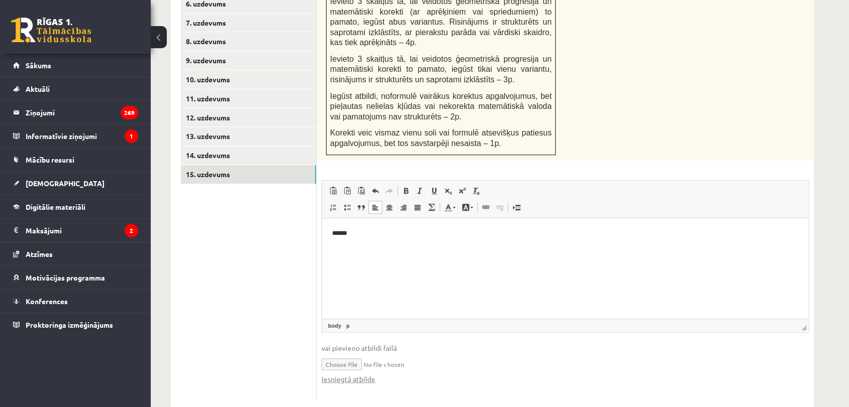
click at [255, 263] on ul "1. uzdevums 2. uzdevums 3. uzdevums 4. uzdevums 5. uzdevums 6. uzdevums 7. uzde…" at bounding box center [249, 150] width 136 height 500
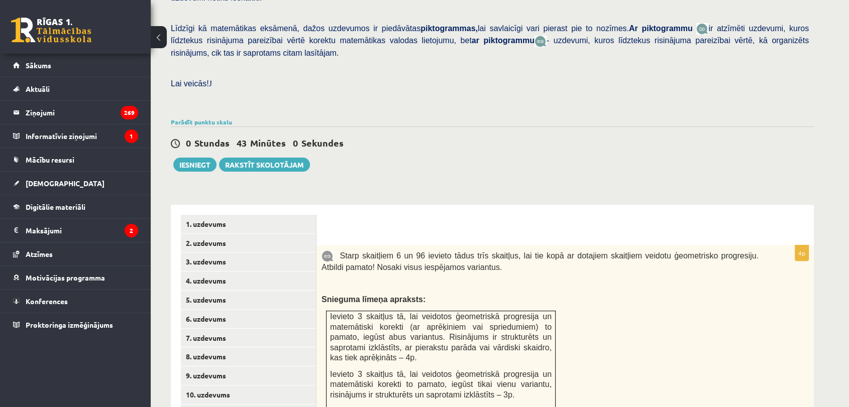
scroll to position [211, 0]
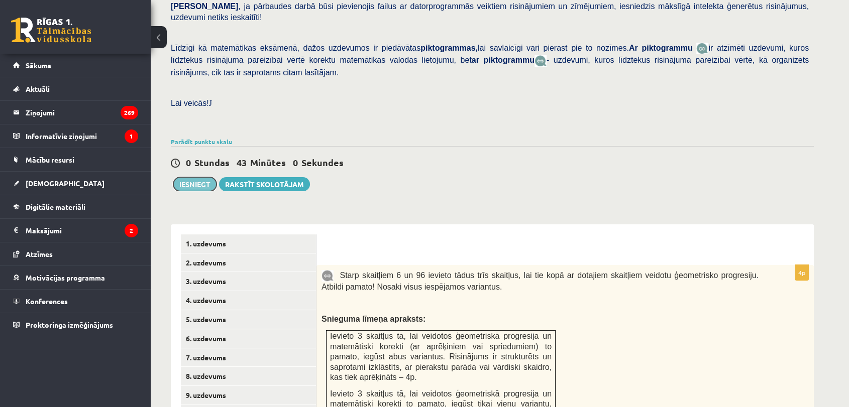
click at [192, 177] on button "Iesniegt" at bounding box center [194, 184] width 43 height 14
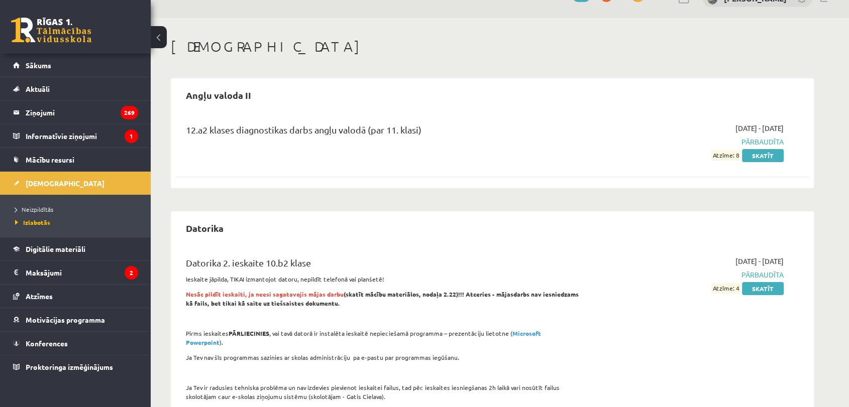
scroll to position [56, 0]
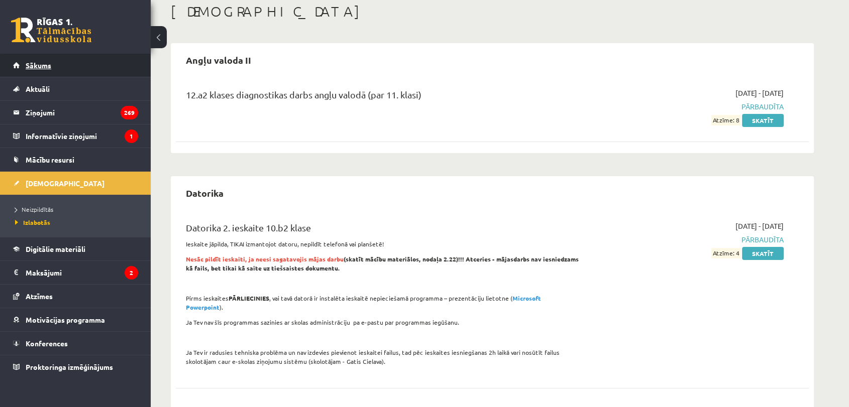
click at [42, 62] on span "Sākums" at bounding box center [39, 65] width 26 height 9
